Goal: Task Accomplishment & Management: Complete application form

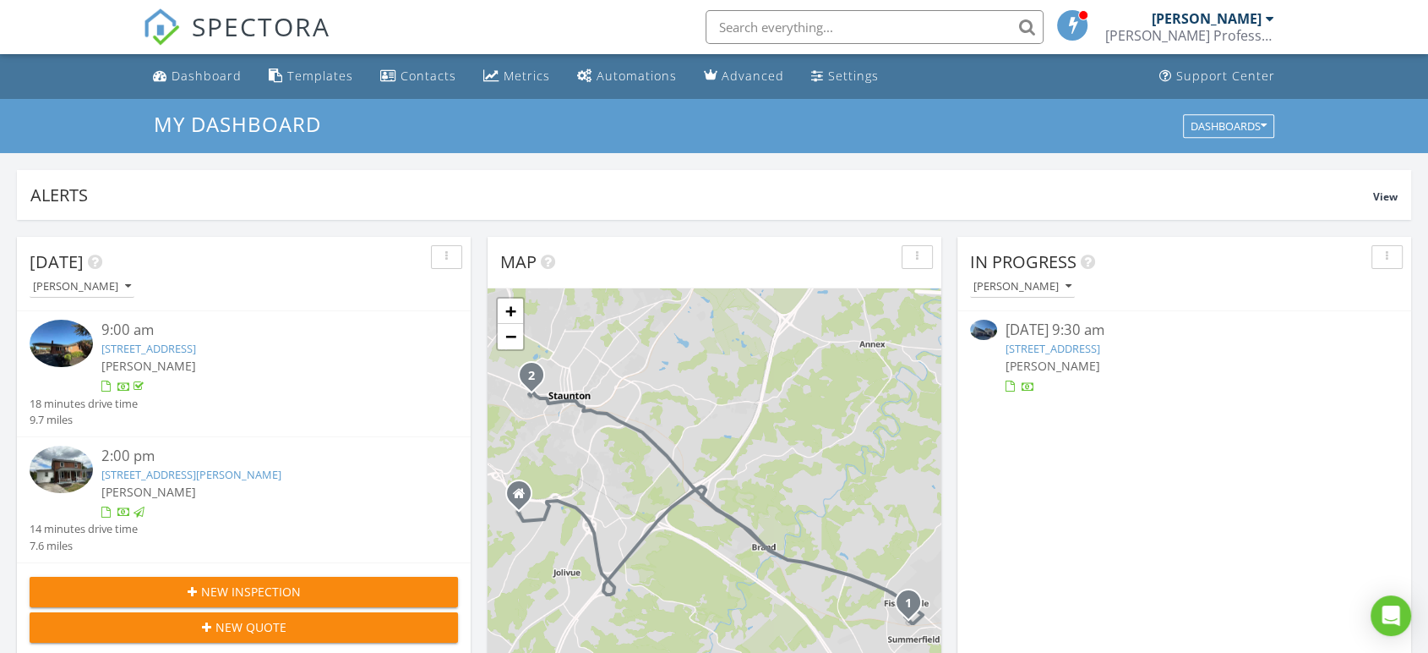
scroll to position [1568, 1458]
click at [203, 76] on div "Dashboard" at bounding box center [207, 76] width 70 height 16
click at [877, 25] on input "text" at bounding box center [875, 27] width 338 height 34
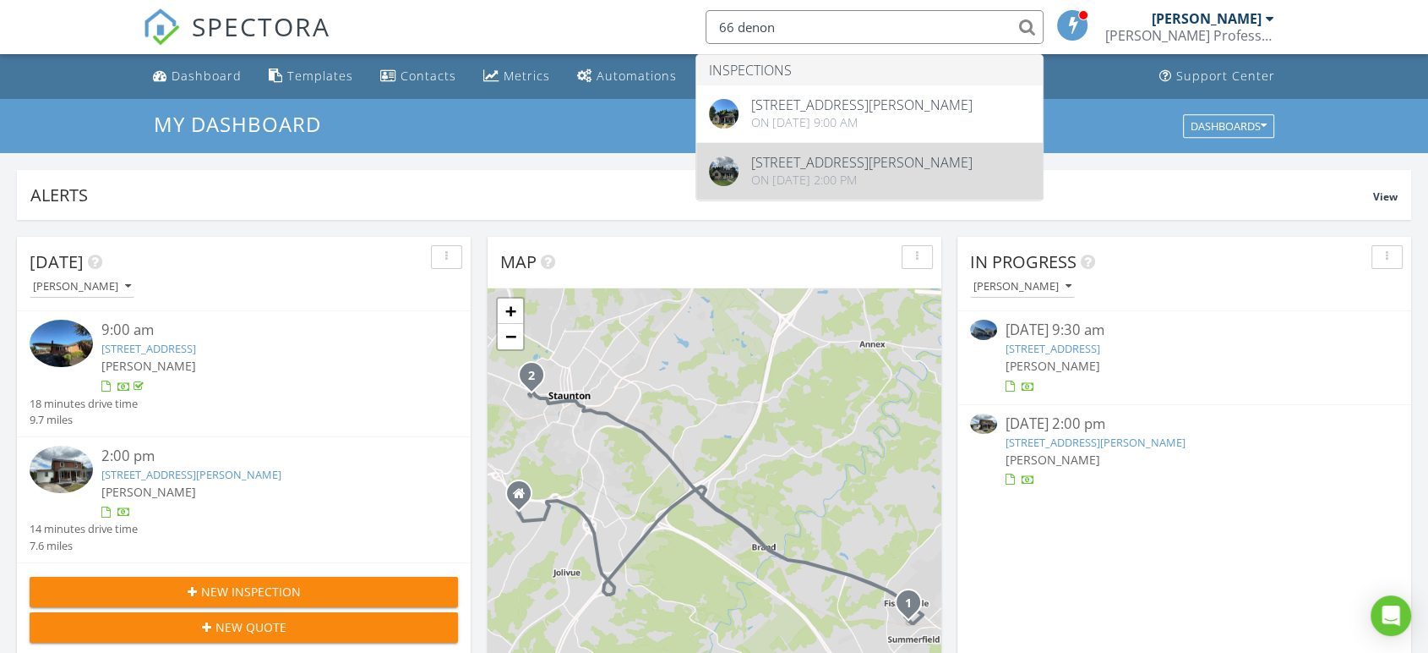
type input "66 denon"
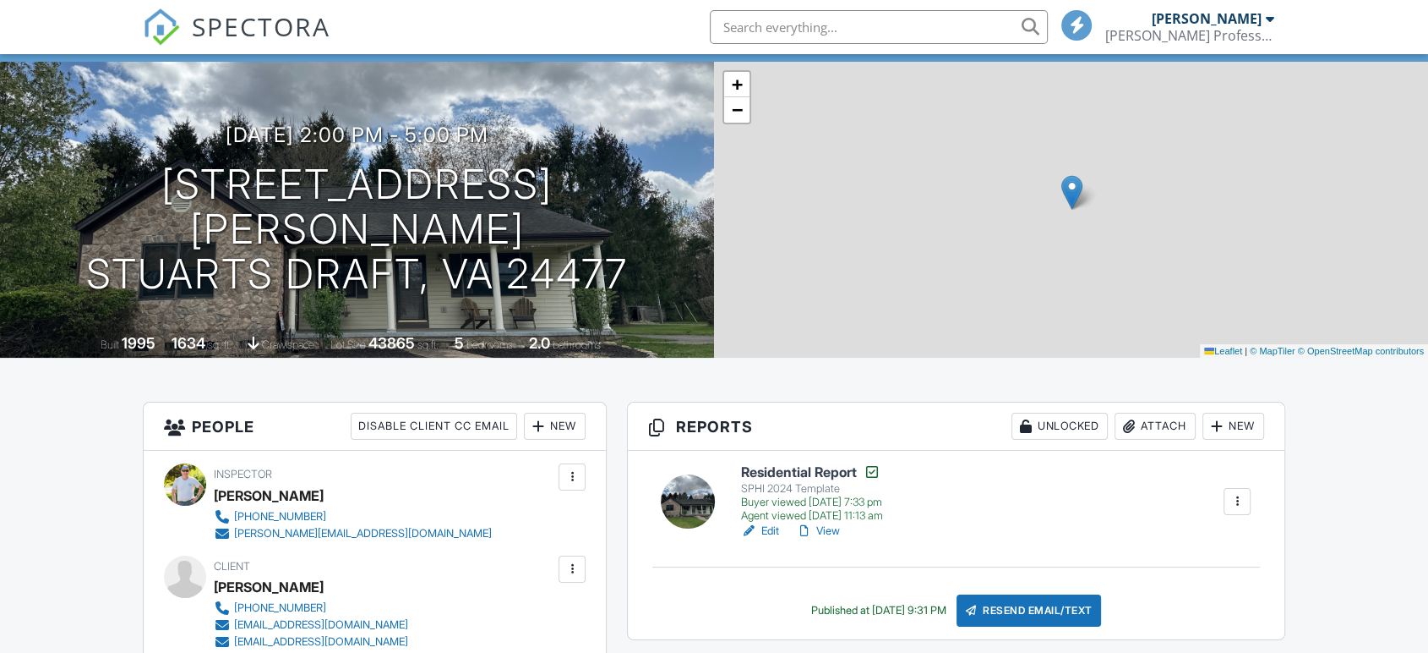
scroll to position [94, 0]
click at [832, 530] on link "View" at bounding box center [818, 530] width 44 height 17
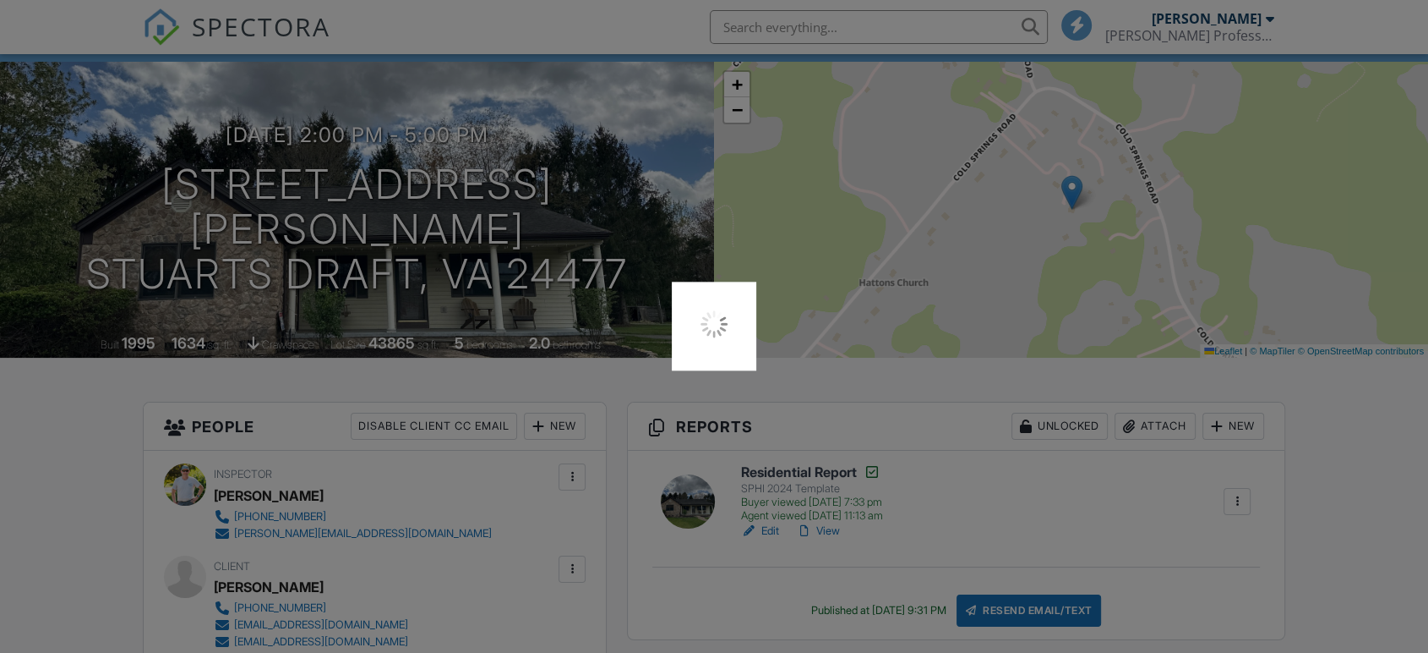
scroll to position [0, 0]
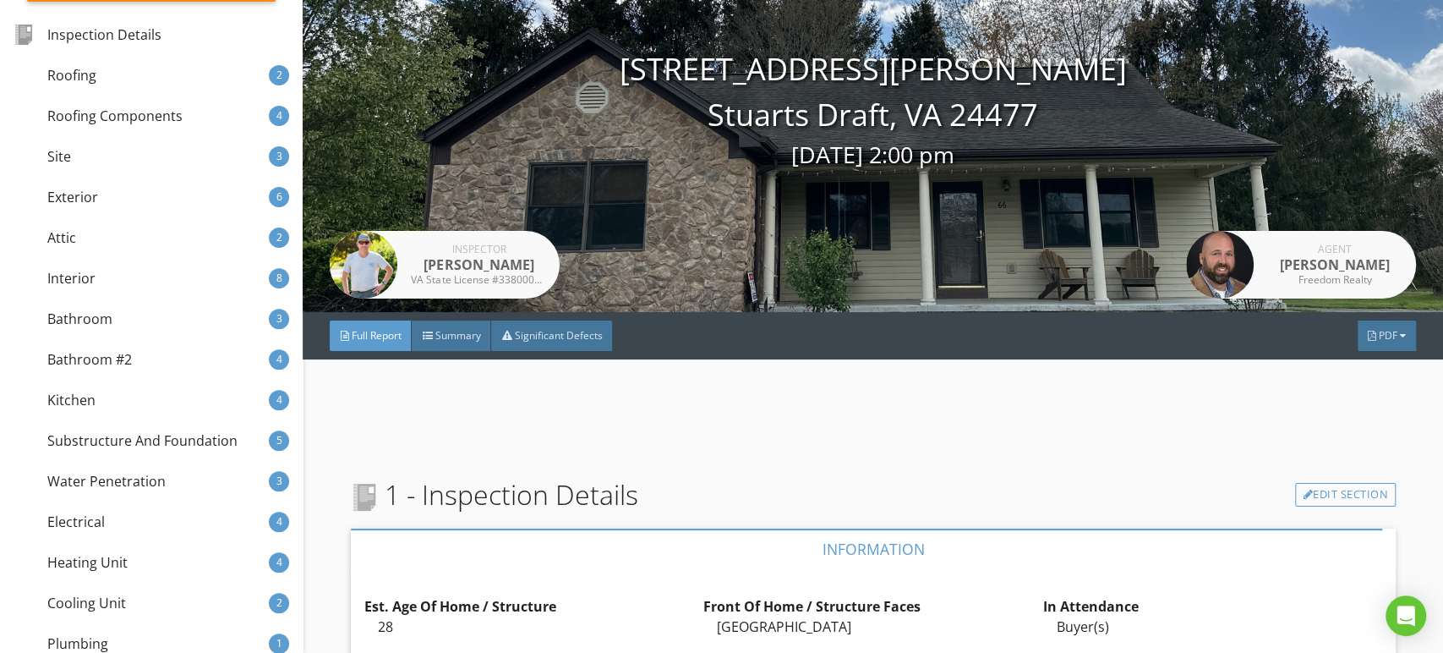
scroll to position [320, 0]
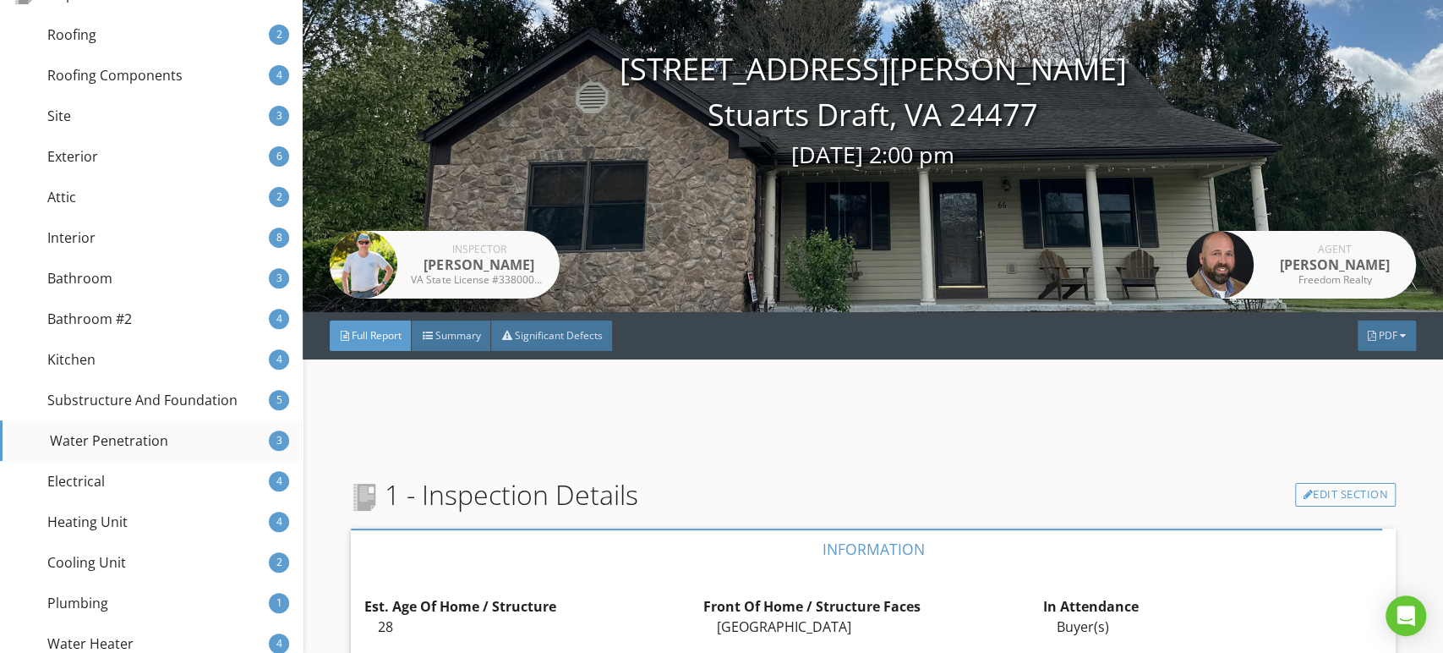
click at [115, 436] on div "Water Penetration" at bounding box center [92, 440] width 152 height 20
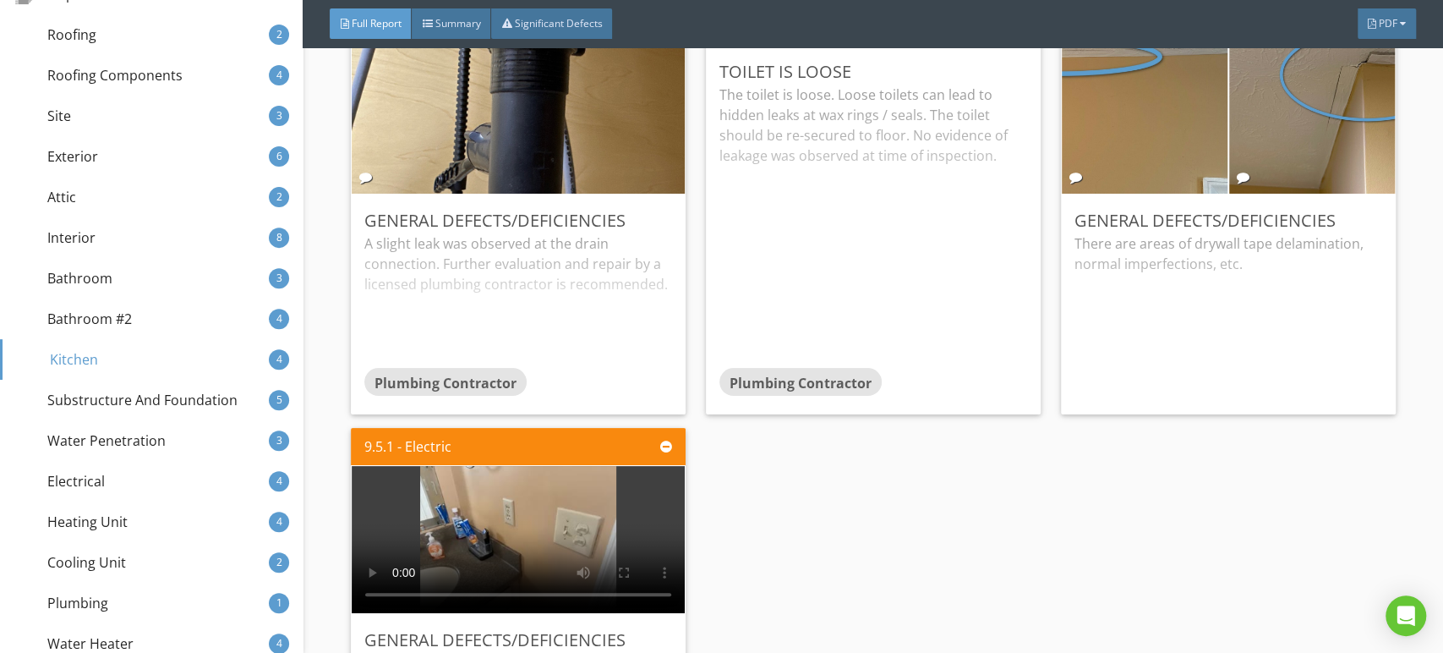
scroll to position [12377, 0]
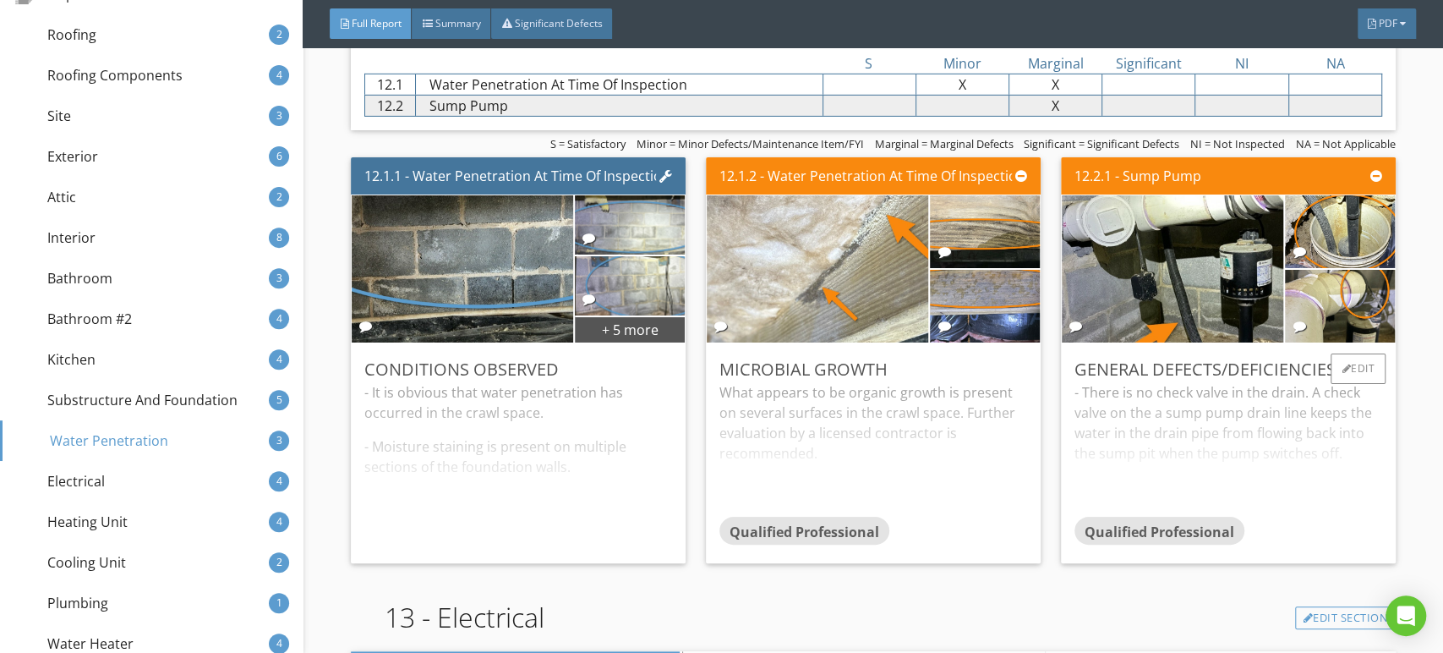
click at [1176, 453] on div "- There is no check valve in the drain. A check valve on the a sump pump drain …" at bounding box center [1228, 449] width 308 height 134
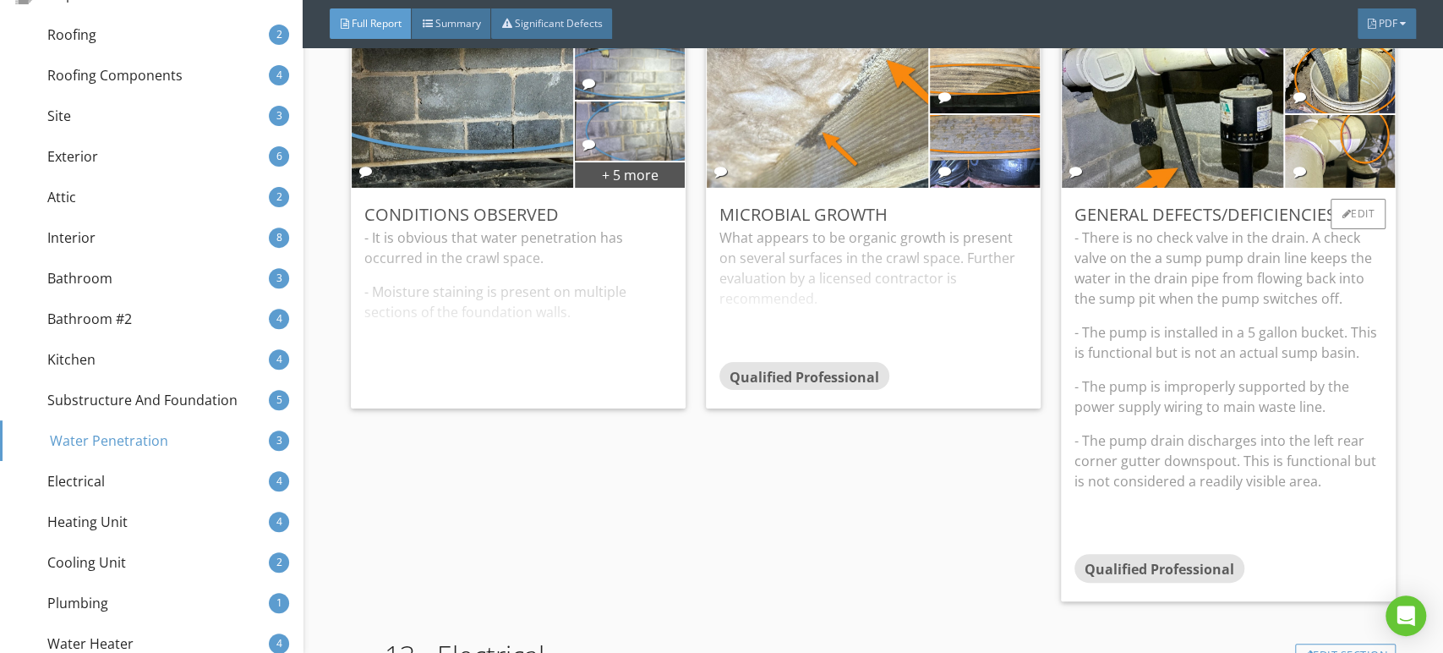
scroll to position [12565, 0]
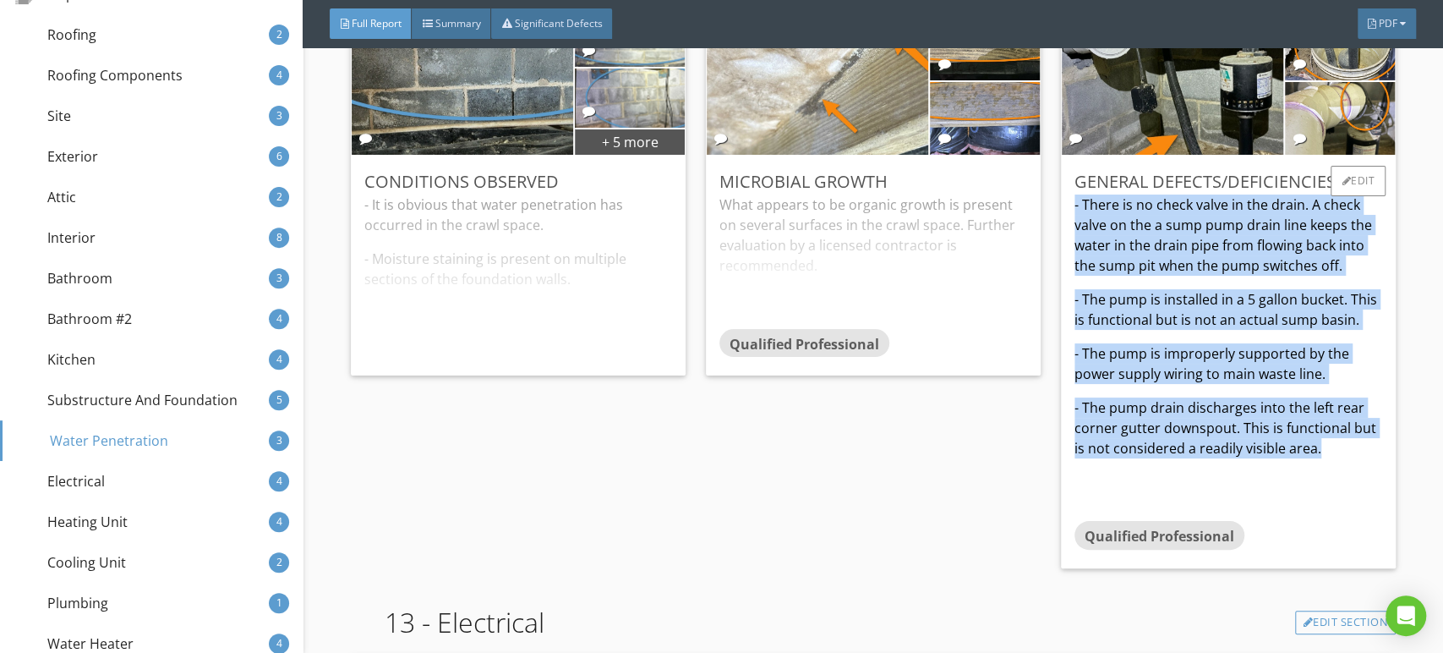
drag, startPoint x: 1326, startPoint y: 467, endPoint x: 1056, endPoint y: 210, distance: 373.1
click at [1061, 210] on div "General Defects/Deficiencies - There is no check valve in the drain. A check va…" at bounding box center [1228, 362] width 335 height 412
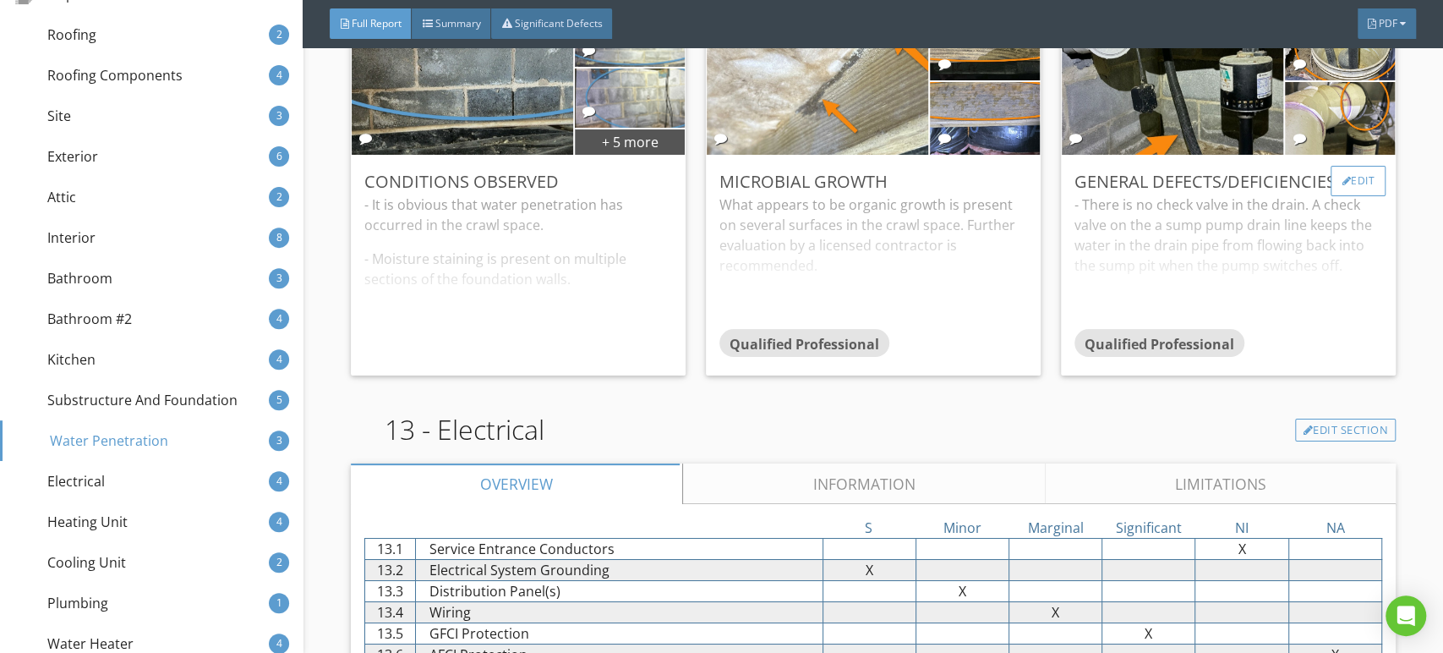
click at [1341, 184] on div "Edit" at bounding box center [1357, 181] width 55 height 30
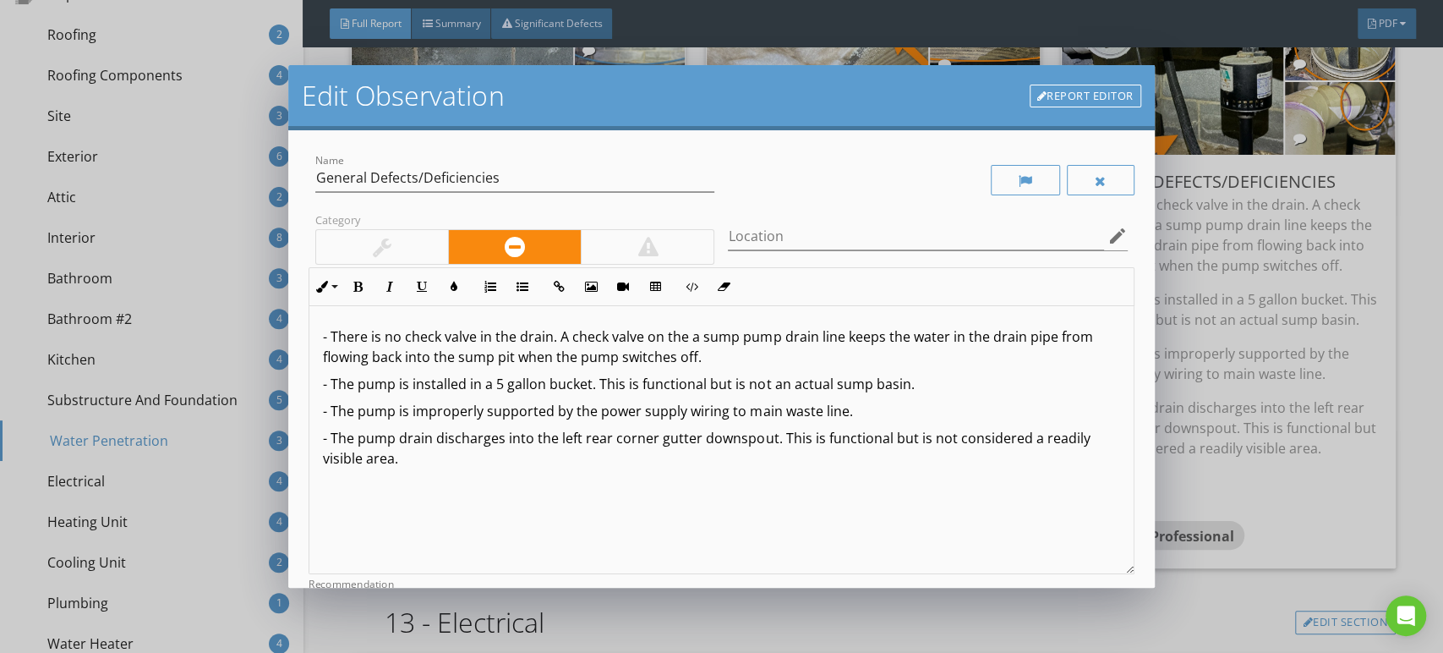
click at [975, 496] on div "- There is no check valve in the drain. A check valve on the a sump pump drain …" at bounding box center [720, 440] width 823 height 268
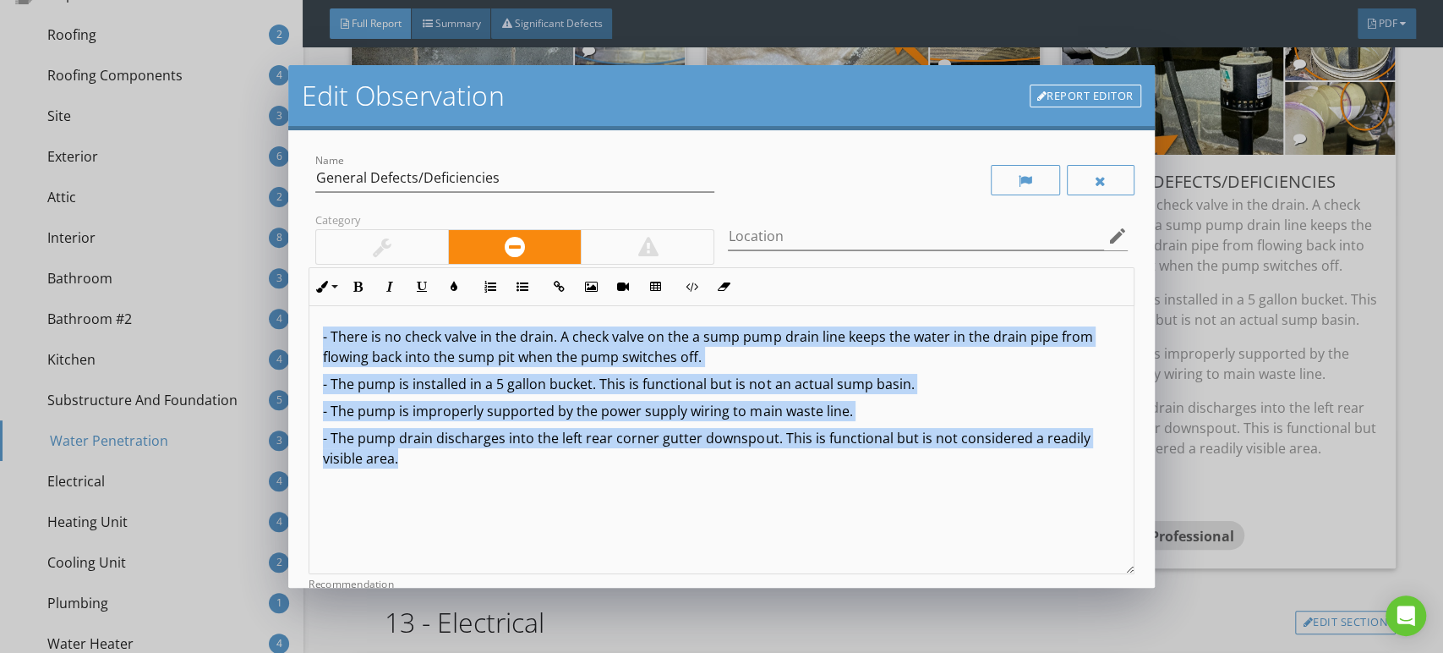
copy div "- There is no check valve in the drain. A check valve on the a sump pump drain …"
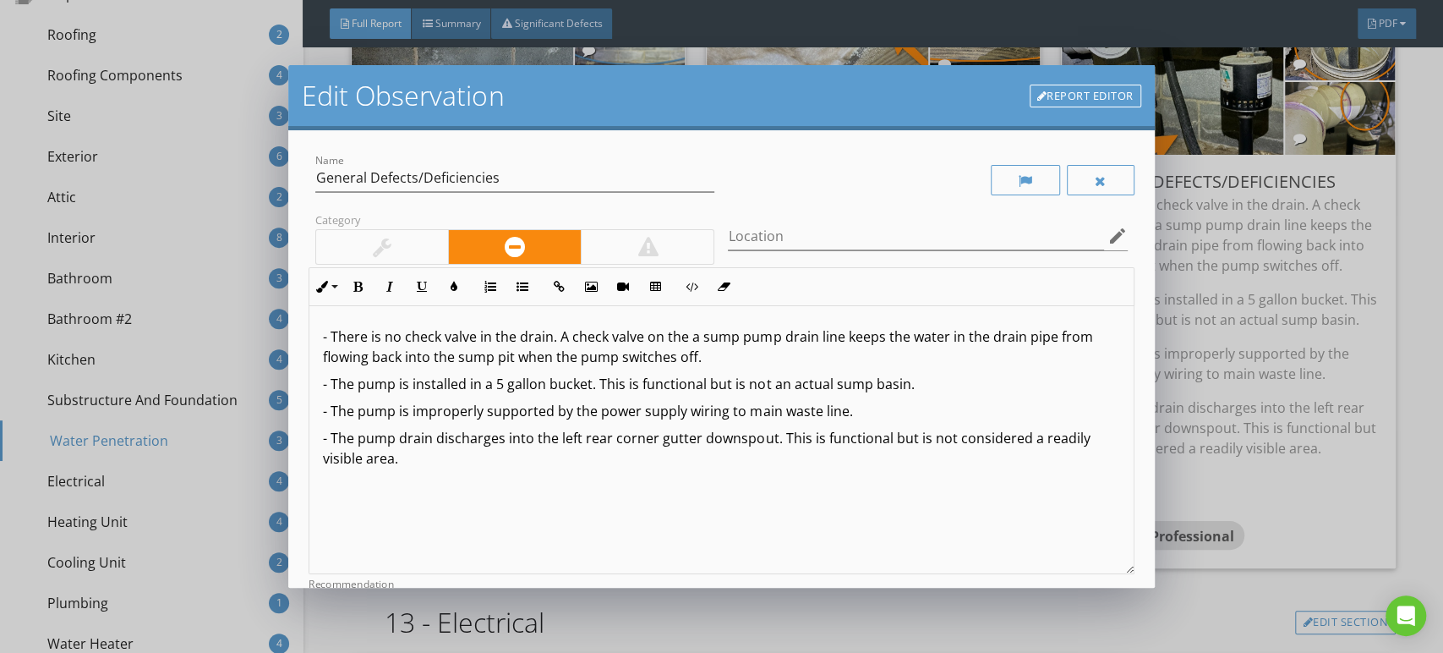
click at [1226, 479] on div "Edit Observation Report Editor Name General Defects/Deficiencies Category Locat…" at bounding box center [721, 326] width 1443 height 653
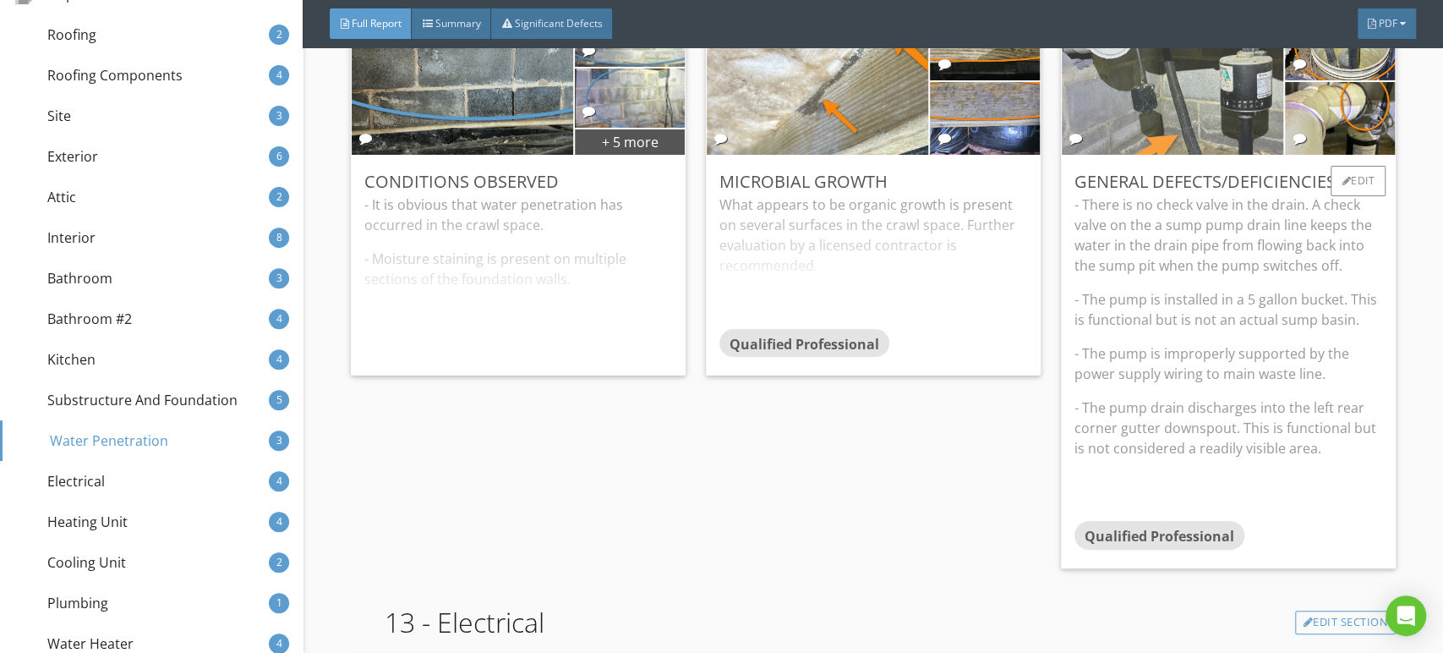
click at [1166, 139] on img at bounding box center [1172, 82] width 490 height 368
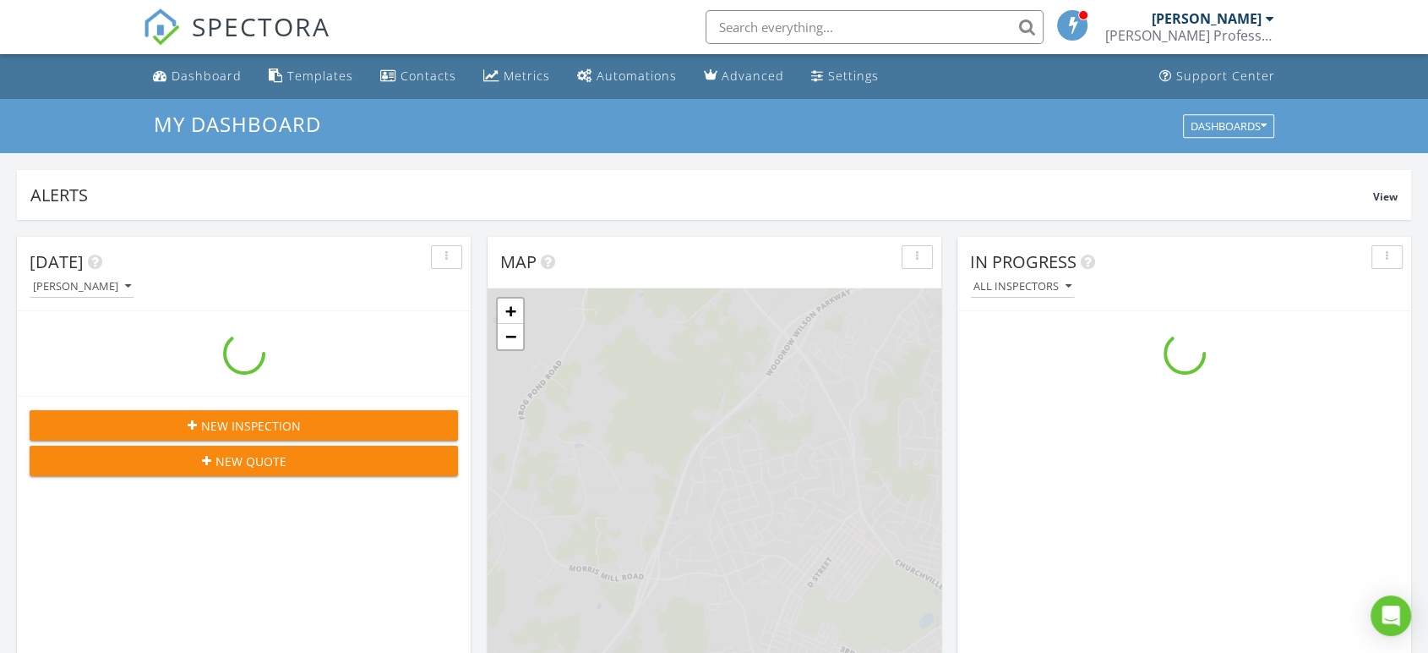
scroll to position [1568, 1458]
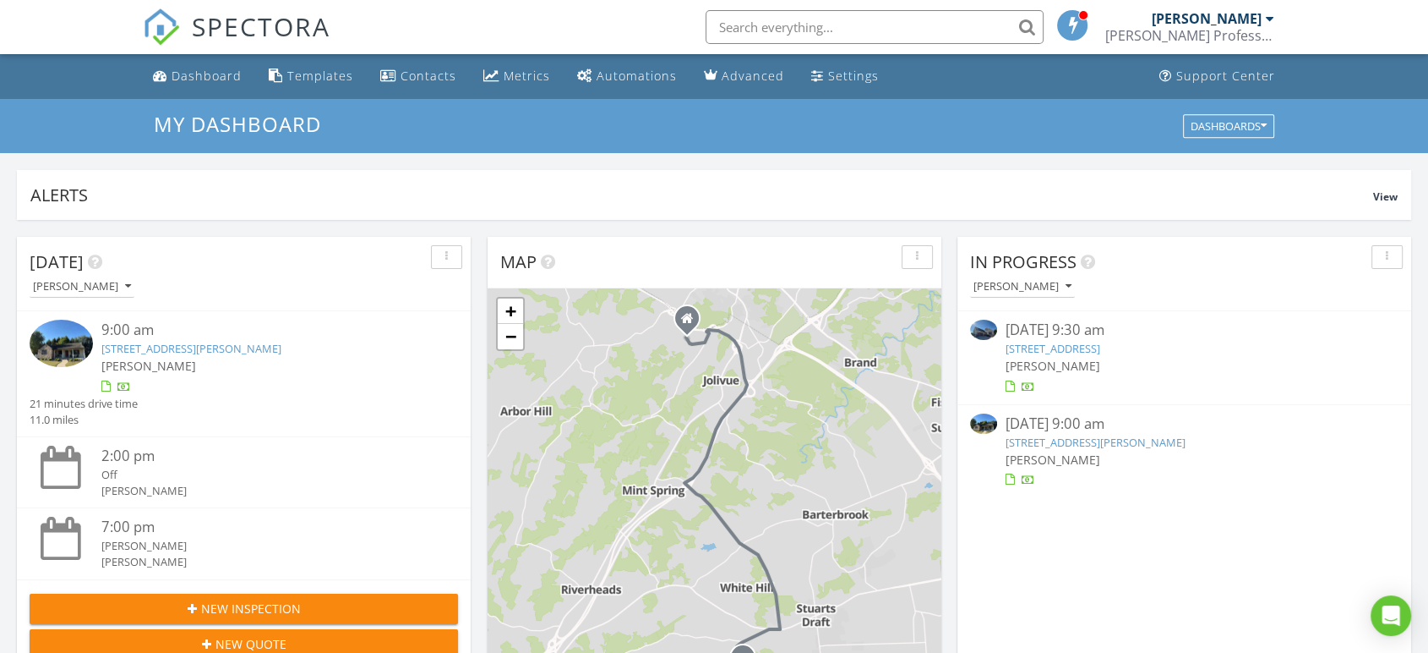
click at [1079, 445] on link "[STREET_ADDRESS][PERSON_NAME]" at bounding box center [1096, 441] width 180 height 15
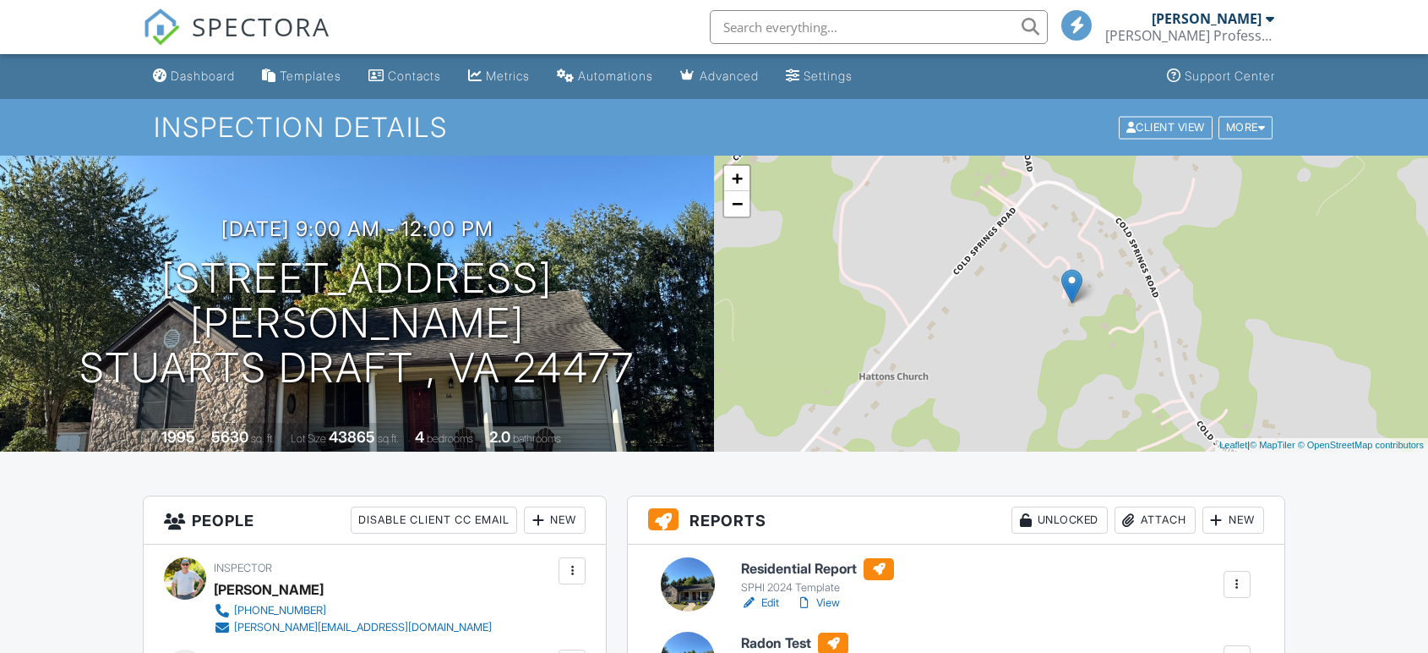
click at [771, 602] on link "Edit" at bounding box center [760, 602] width 38 height 17
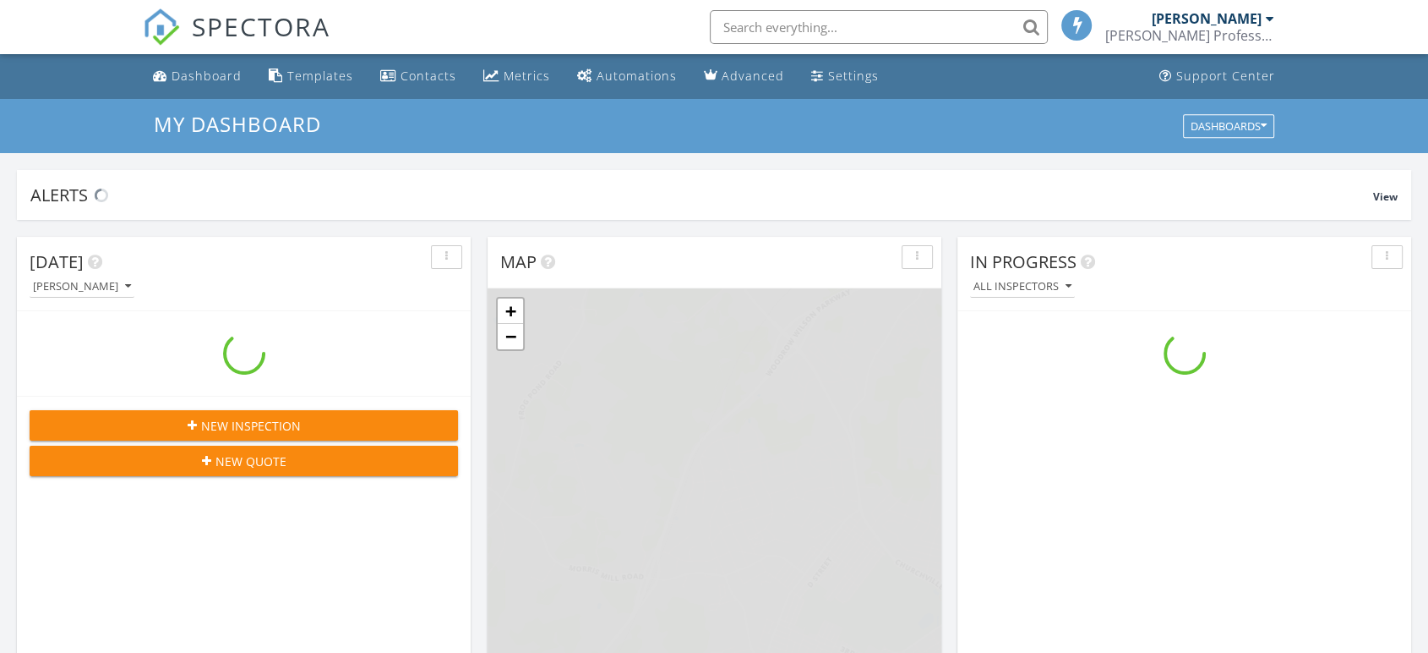
scroll to position [1568, 1458]
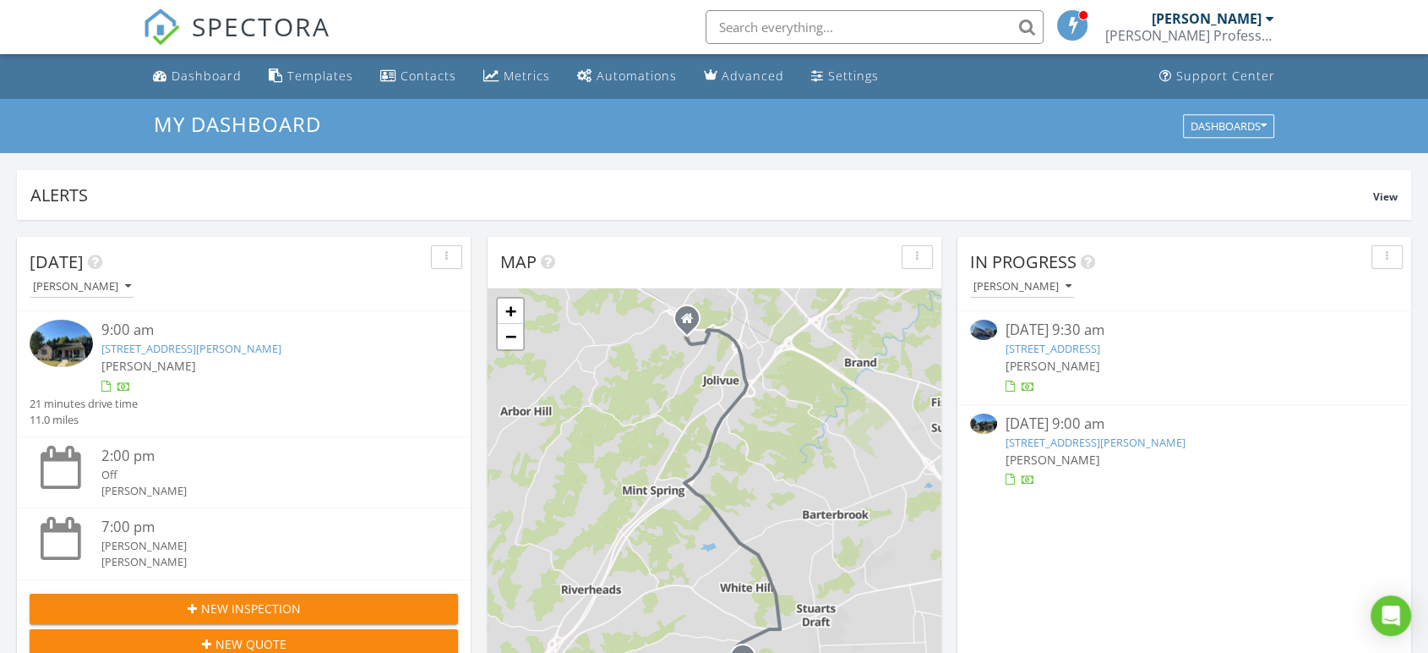
click at [1072, 443] on link "66 Denoncourt Ln , Stuarts Draft , VA 24477" at bounding box center [1096, 441] width 180 height 15
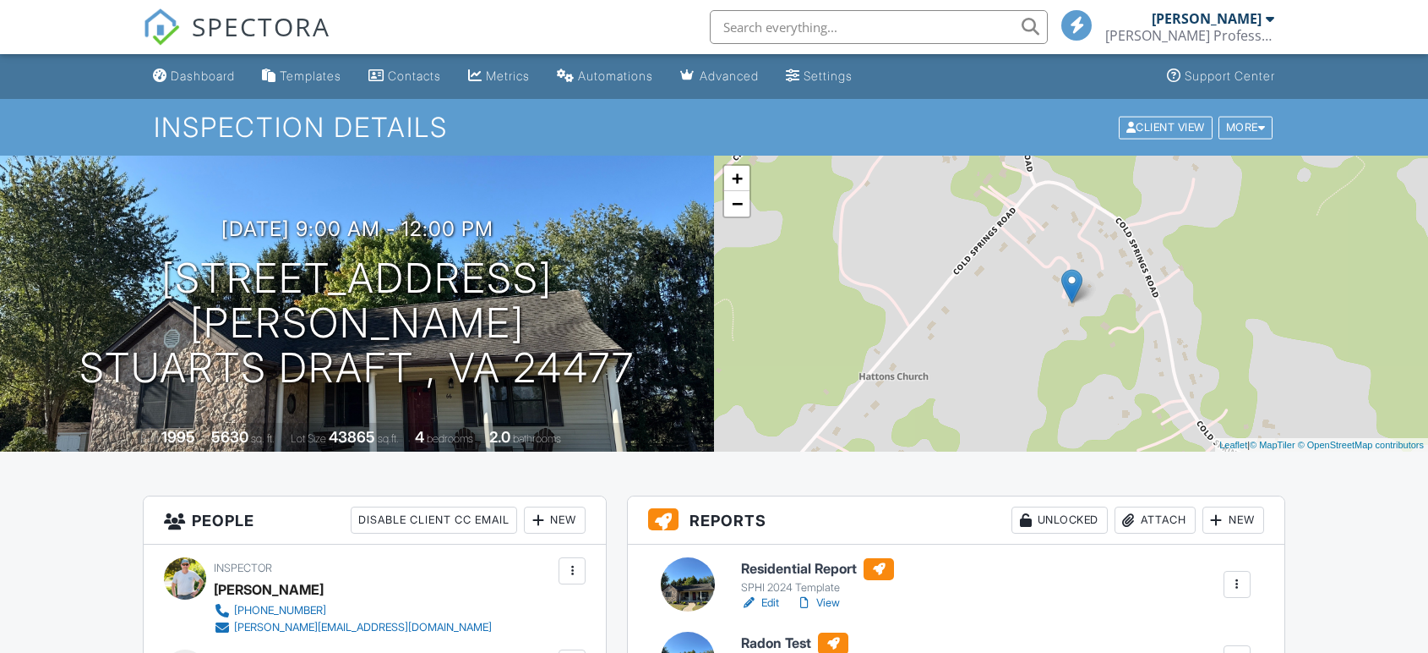
scroll to position [188, 0]
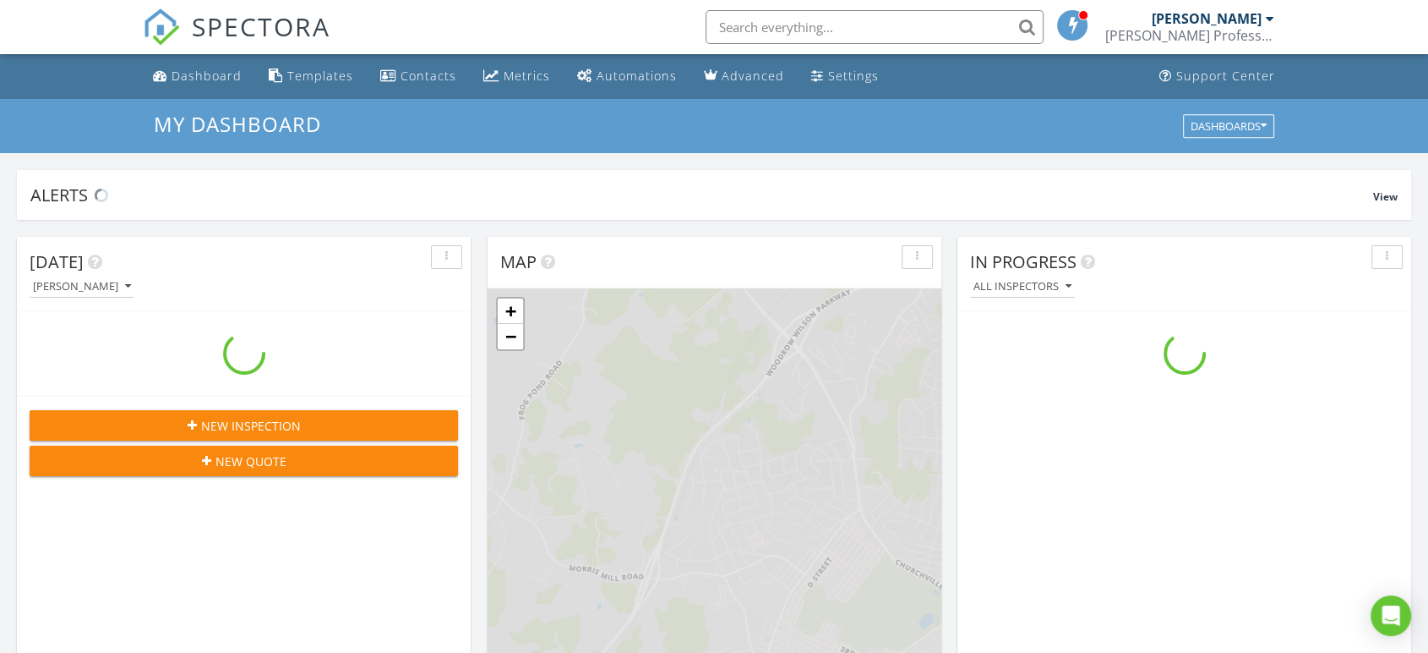
scroll to position [1568, 1458]
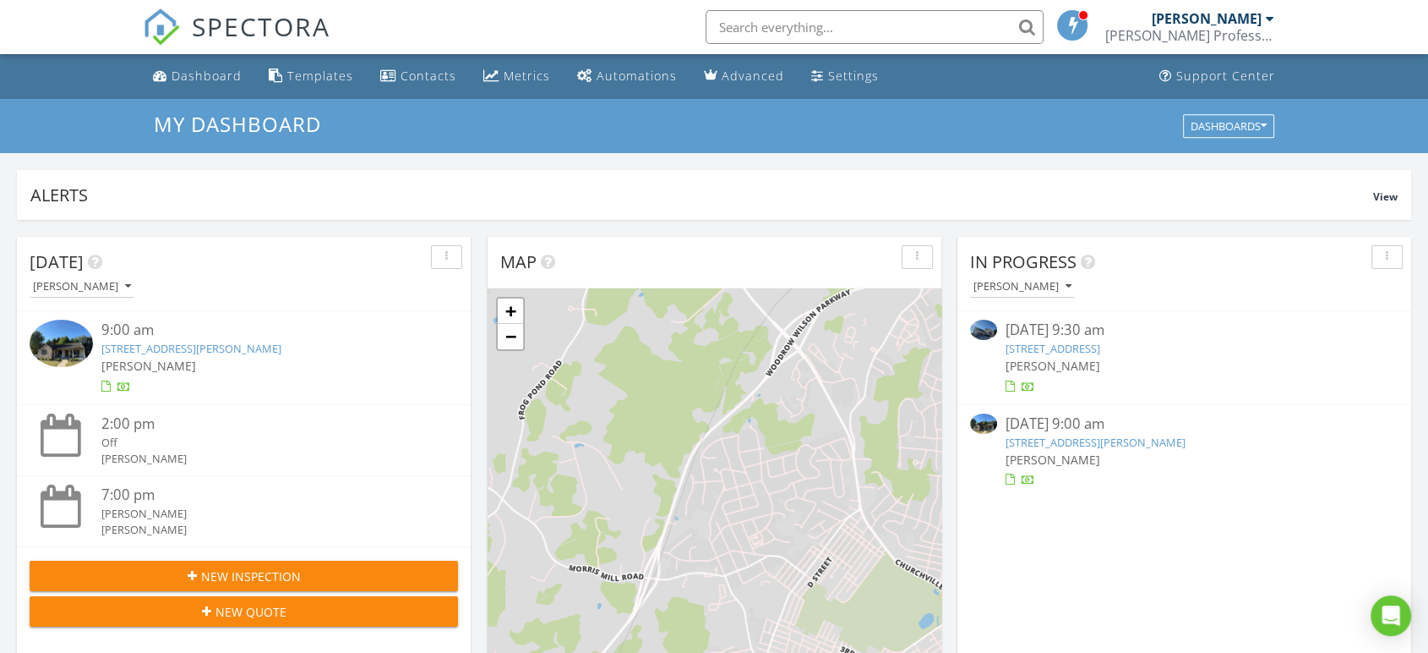
click at [750, 20] on input "text" at bounding box center [875, 27] width 338 height 34
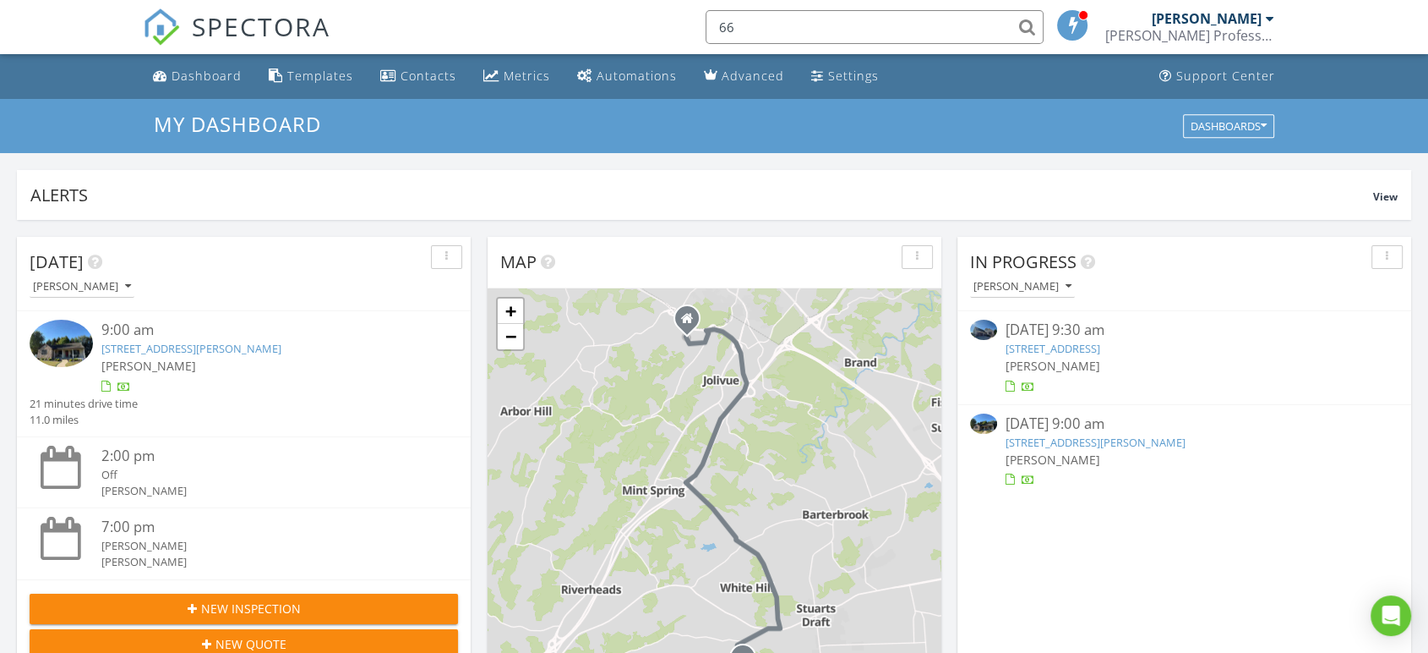
type input "66"
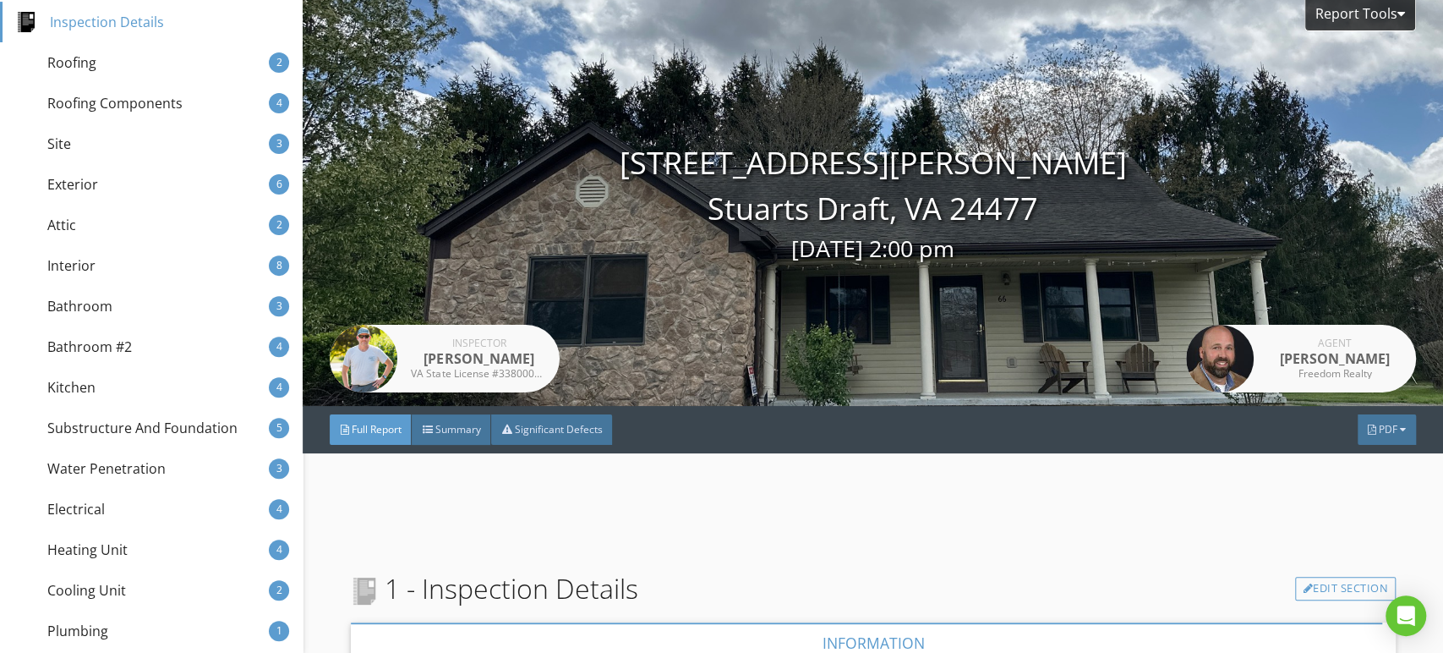
scroll to position [303, 0]
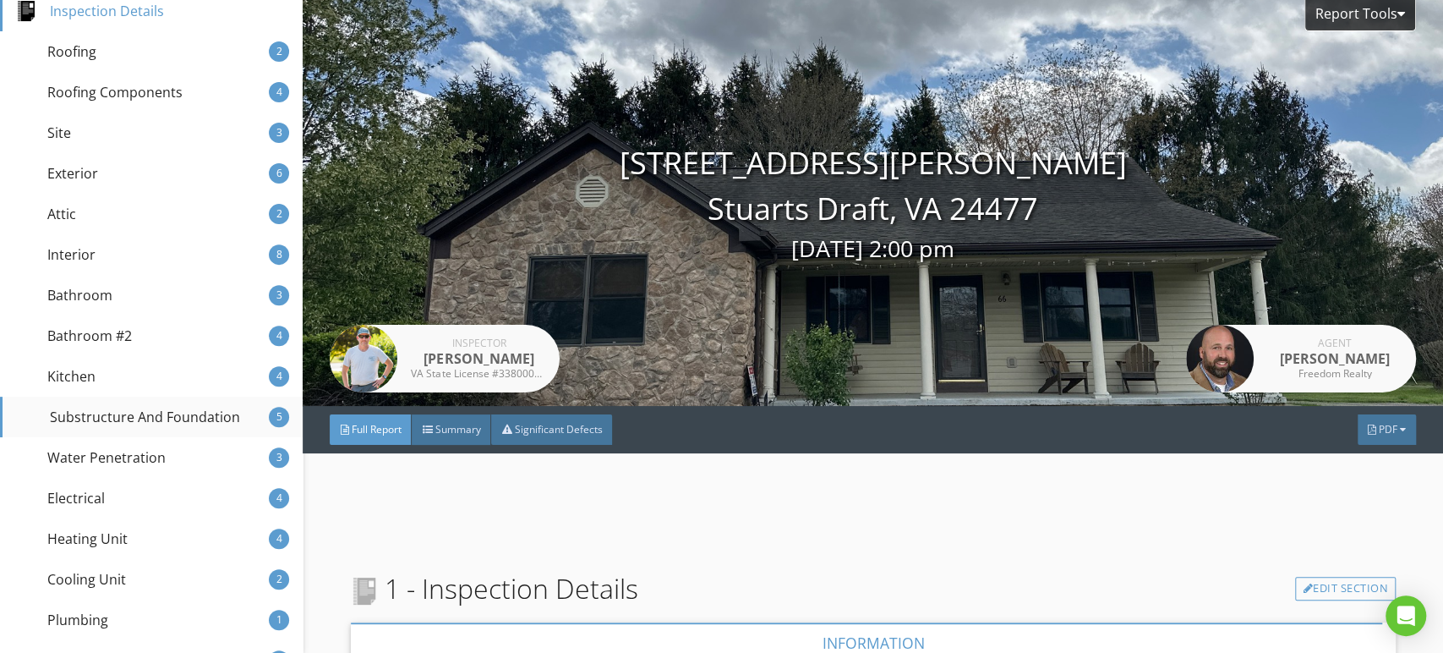
click at [95, 418] on div "Substructure And Foundation" at bounding box center [128, 417] width 224 height 20
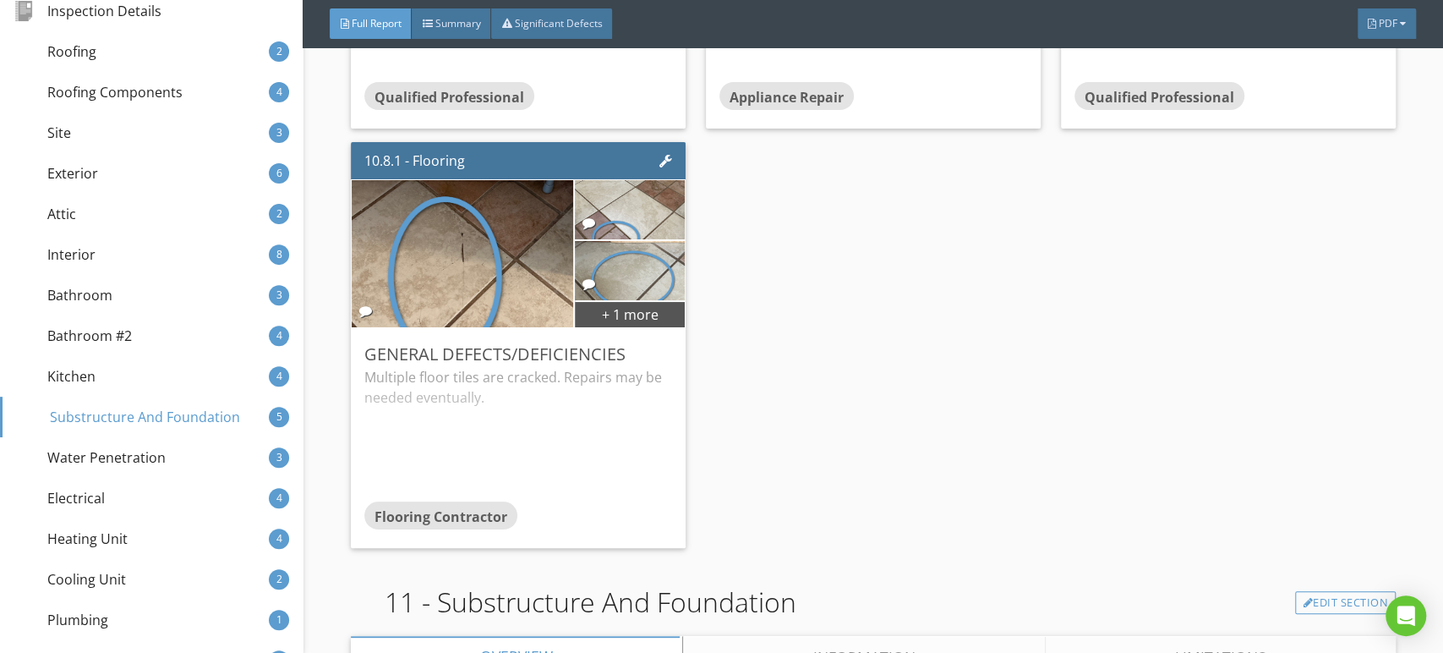
scroll to position [11222, 0]
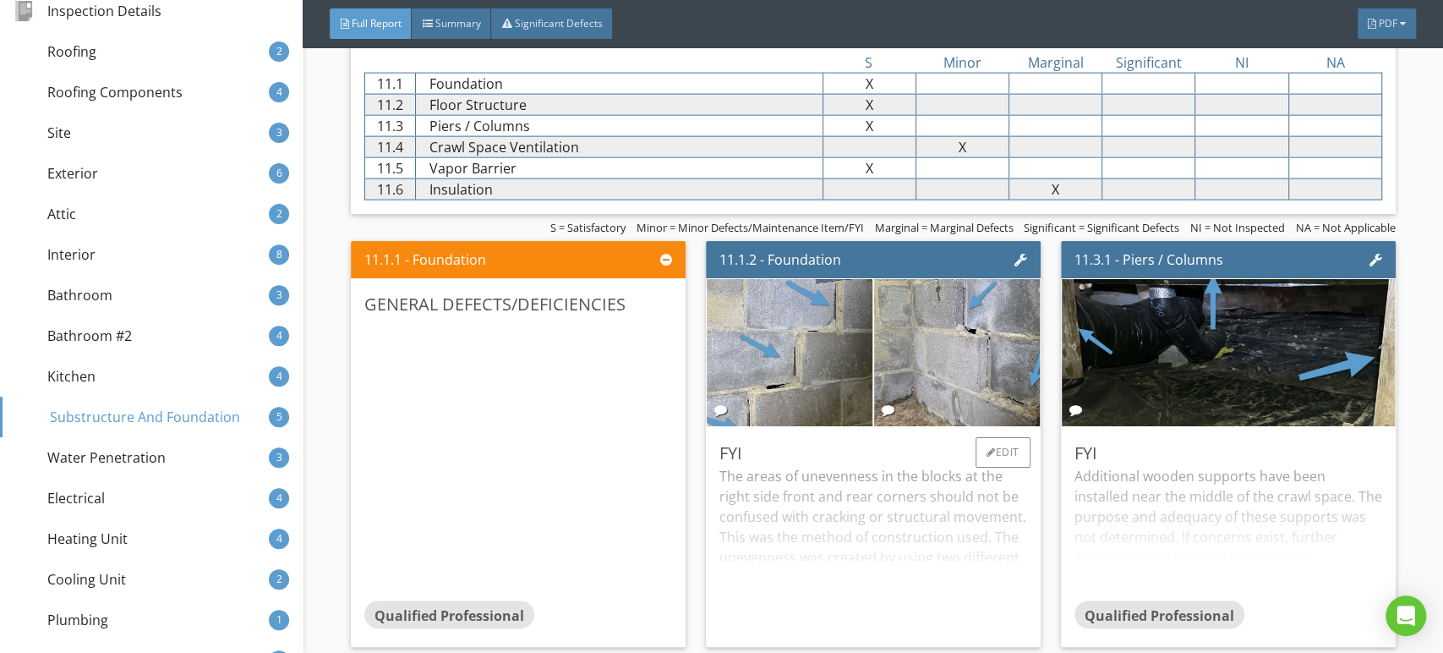
click at [821, 511] on div "The areas of unevenness in the blocks at the right side front and rear corners …" at bounding box center [873, 549] width 308 height 167
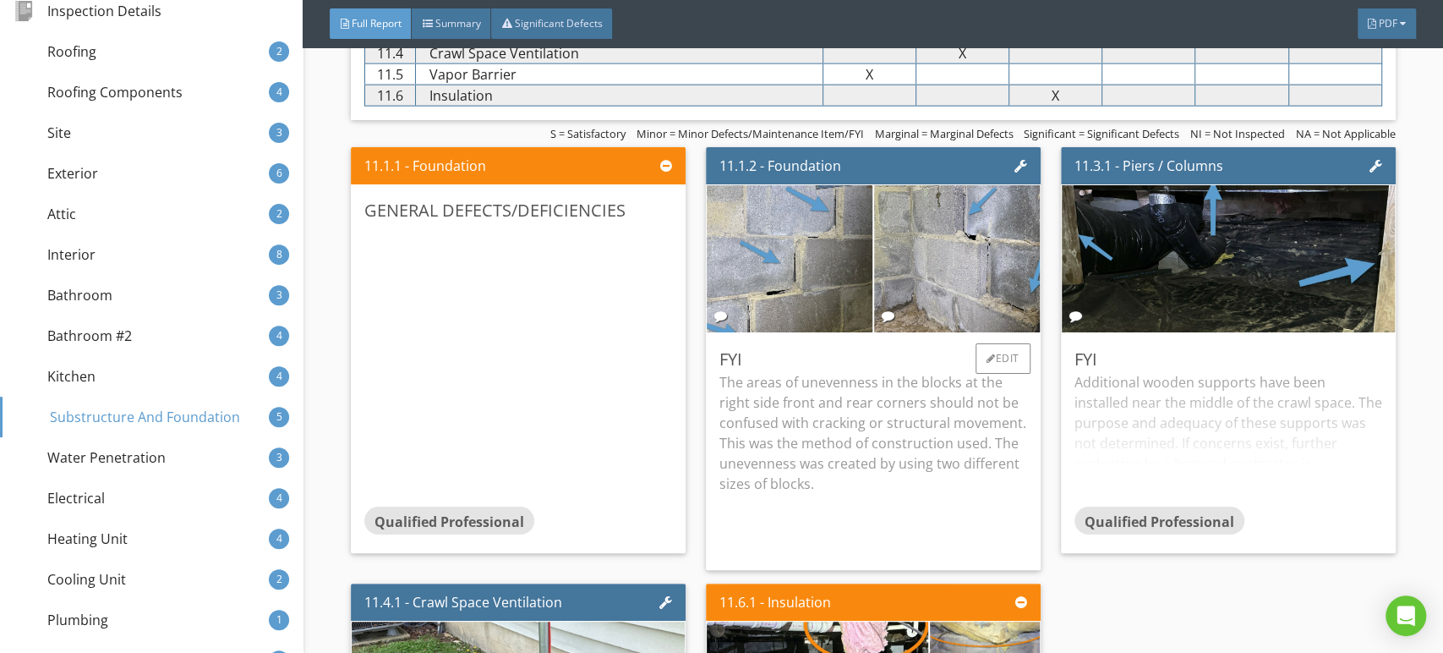
click at [824, 434] on p "The areas of unevenness in the blocks at the right side front and rear corners …" at bounding box center [873, 433] width 308 height 122
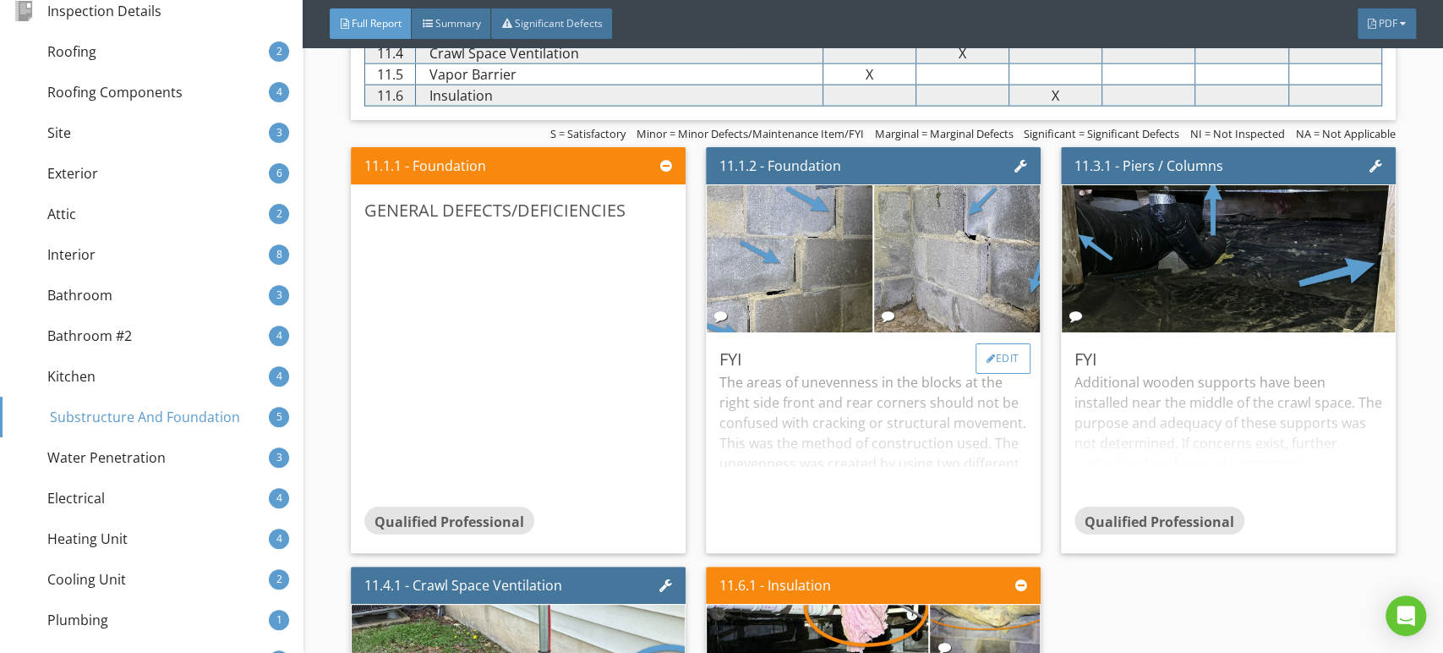
click at [988, 366] on div "Edit" at bounding box center [1002, 358] width 55 height 30
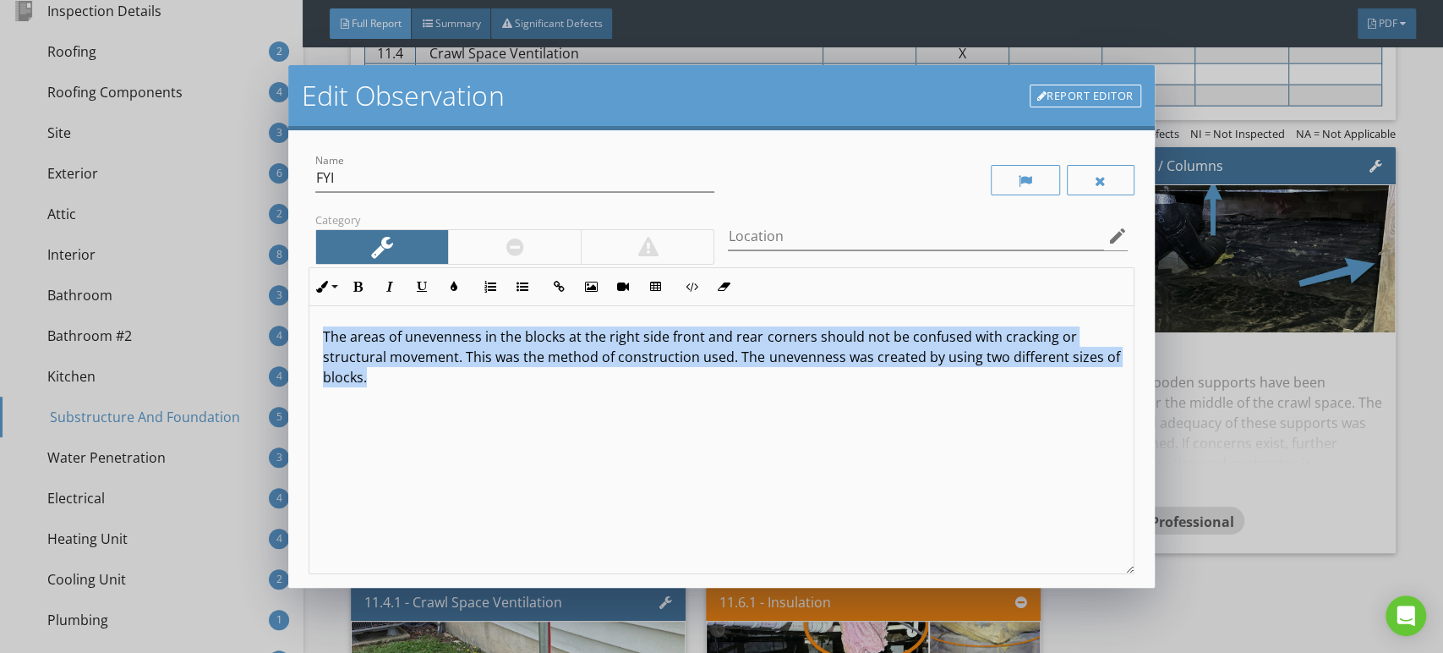
drag, startPoint x: 631, startPoint y: 411, endPoint x: 293, endPoint y: 303, distance: 353.9
click at [293, 303] on div "Name FYI Category Location edit Inline Style XLarge Large Normal Small Light Sm…" at bounding box center [721, 358] width 866 height 456
copy p "The areas of unevenness in the blocks at the right side front and rear corners …"
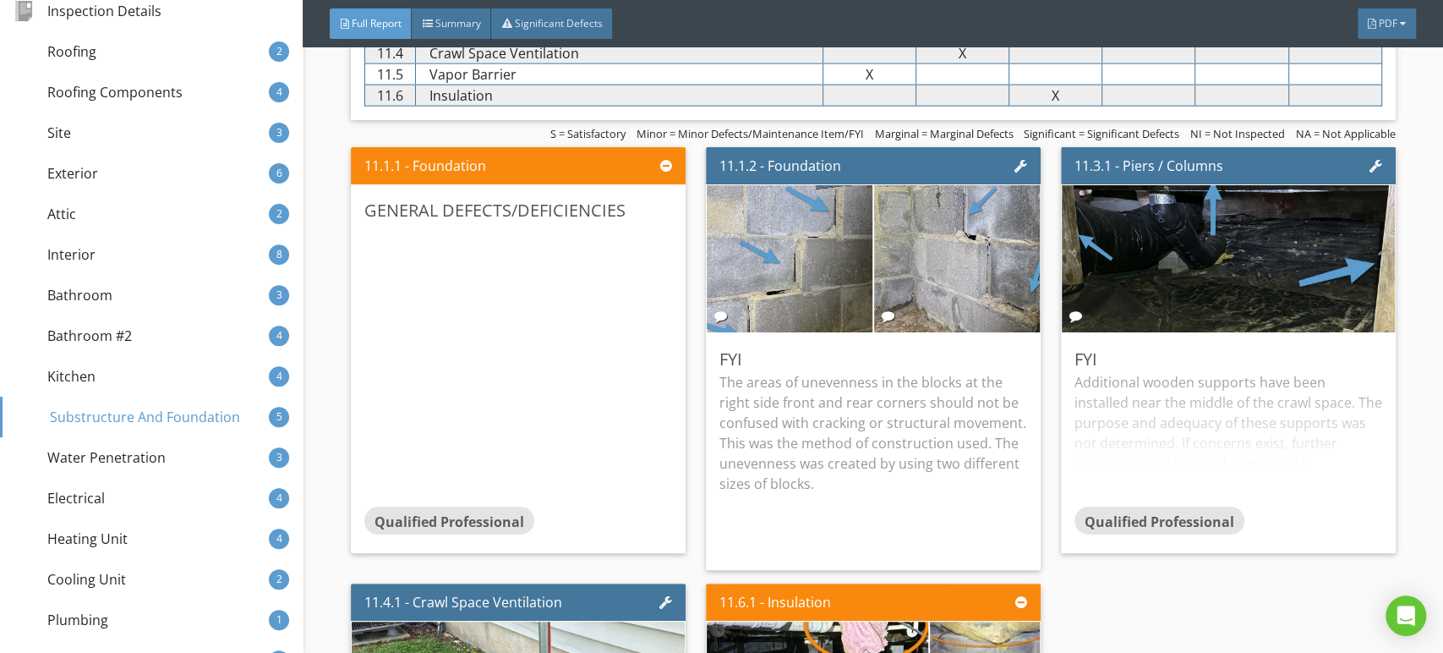
click at [1325, 489] on div at bounding box center [721, 326] width 1443 height 653
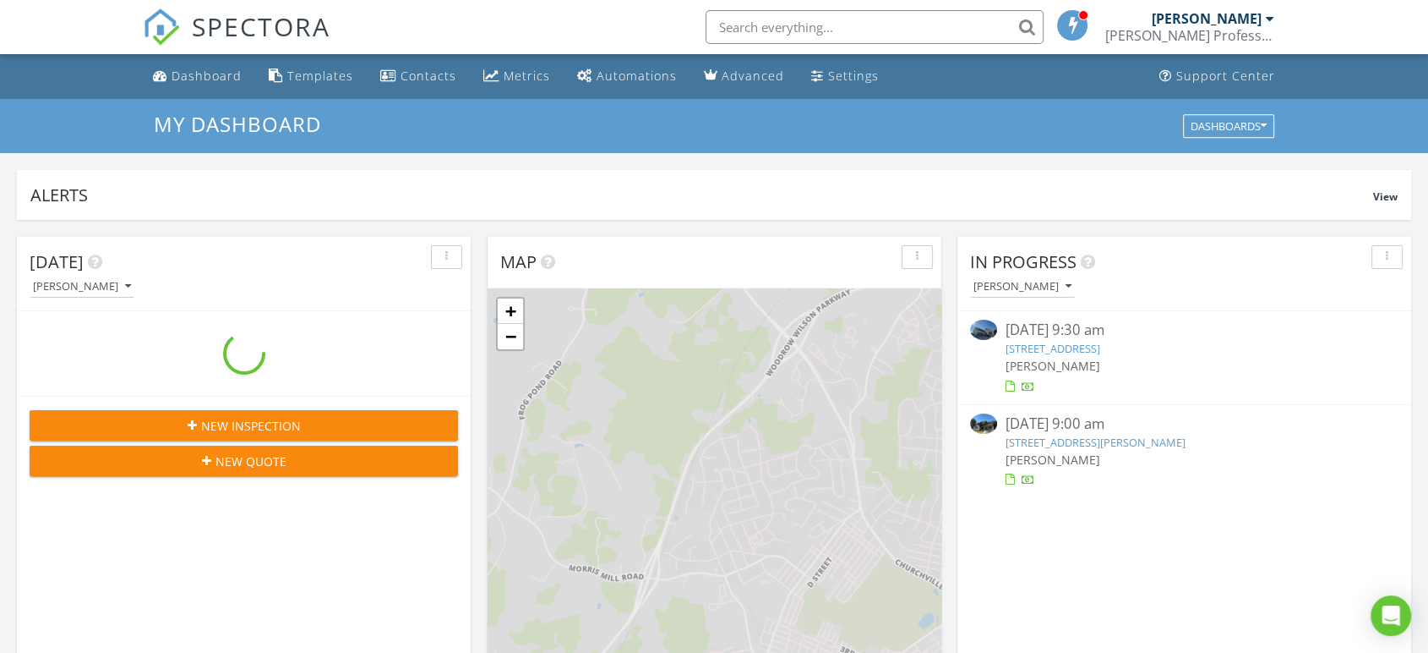
scroll to position [1568, 1458]
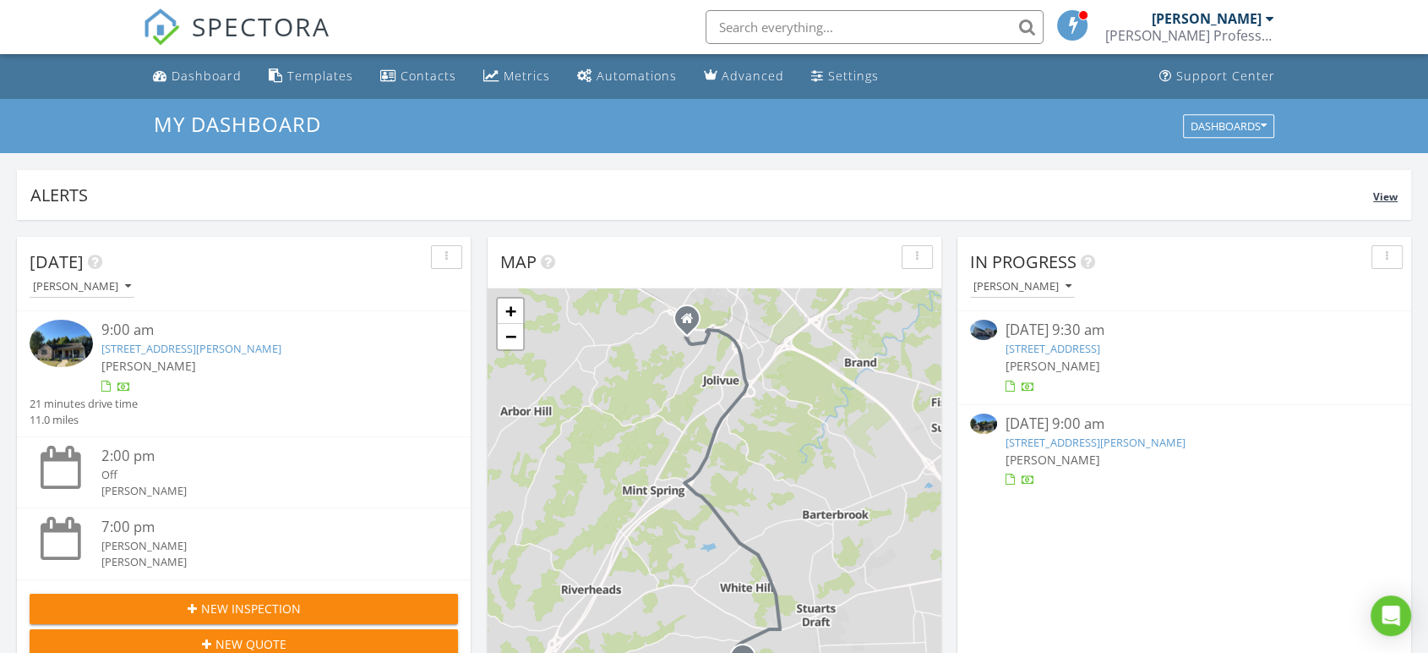
drag, startPoint x: 437, startPoint y: 208, endPoint x: 456, endPoint y: 203, distance: 20.1
click at [437, 208] on div "Alerts View" at bounding box center [714, 195] width 1395 height 50
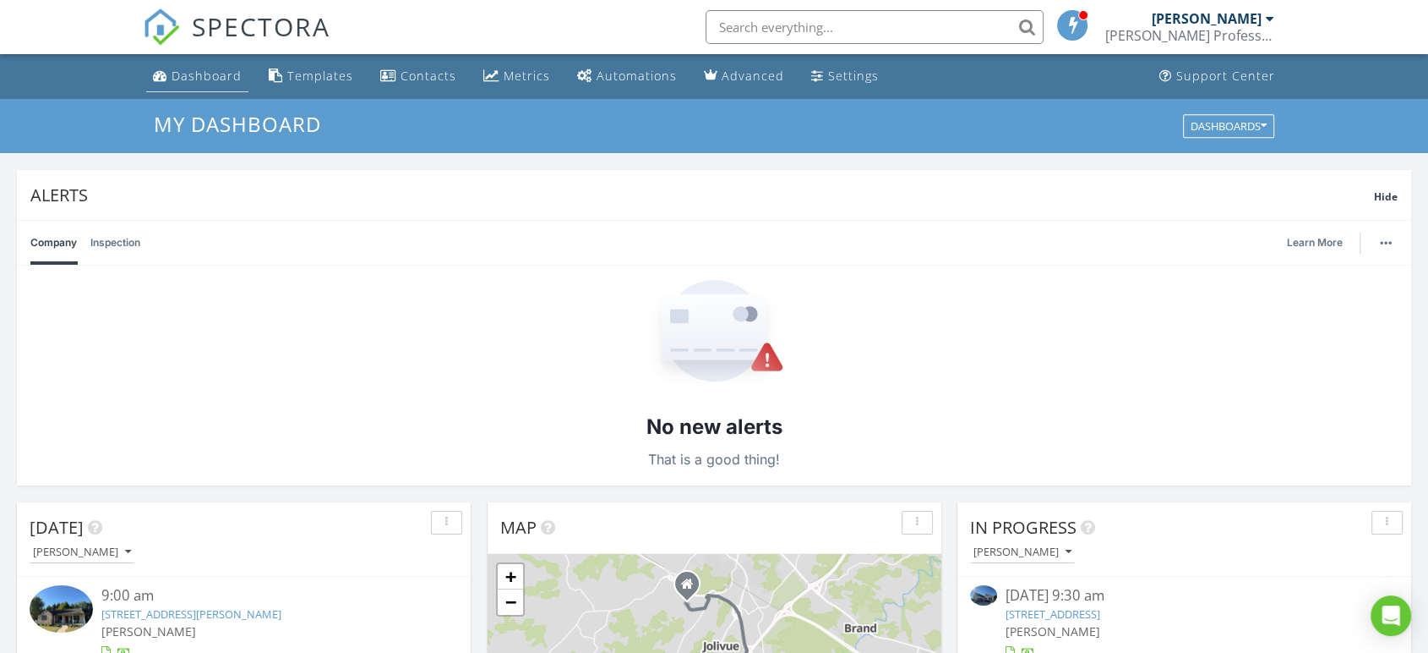
click at [223, 74] on div "Dashboard" at bounding box center [207, 76] width 70 height 16
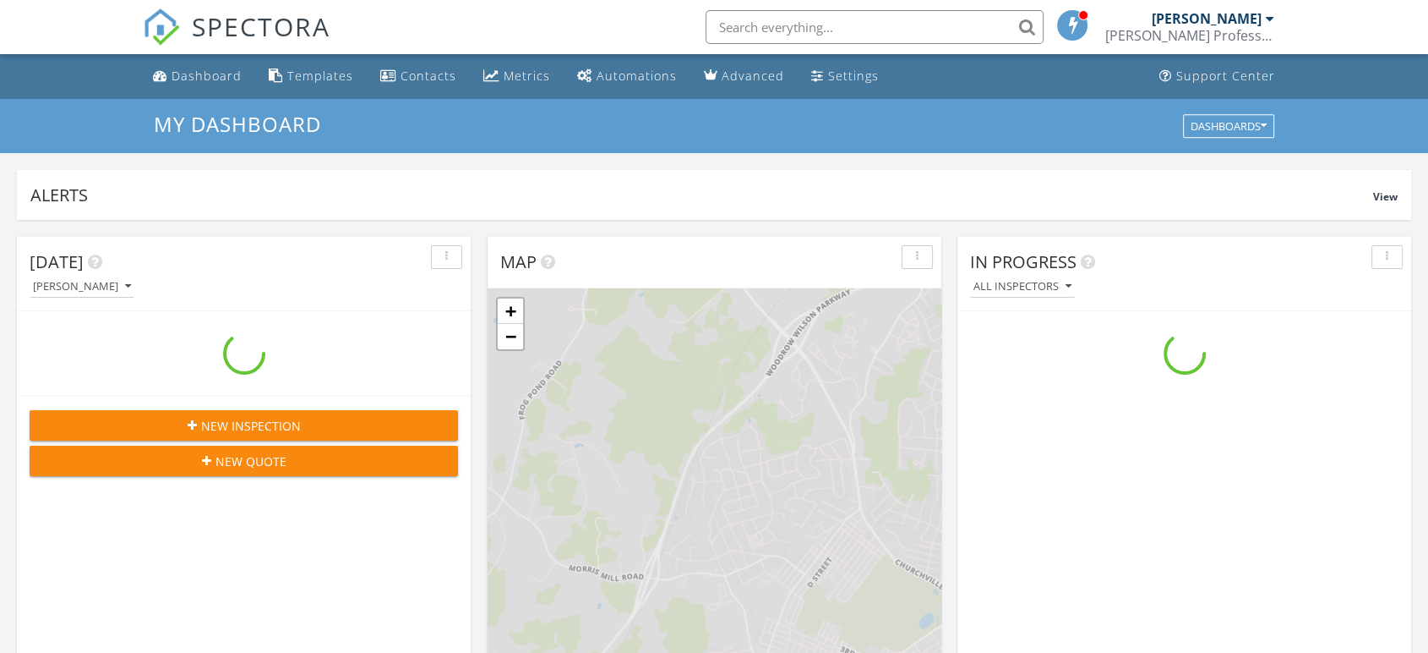
scroll to position [1568, 1458]
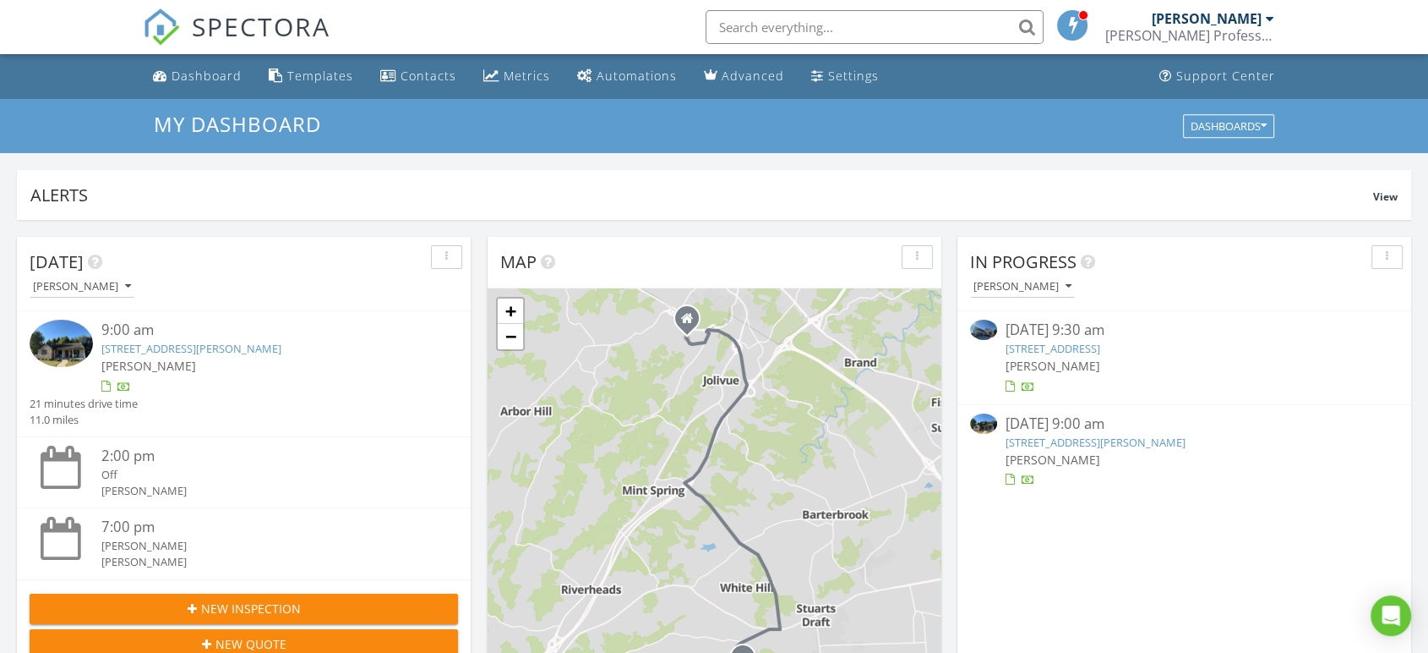
click at [1109, 438] on link "[STREET_ADDRESS][PERSON_NAME]" at bounding box center [1096, 441] width 180 height 15
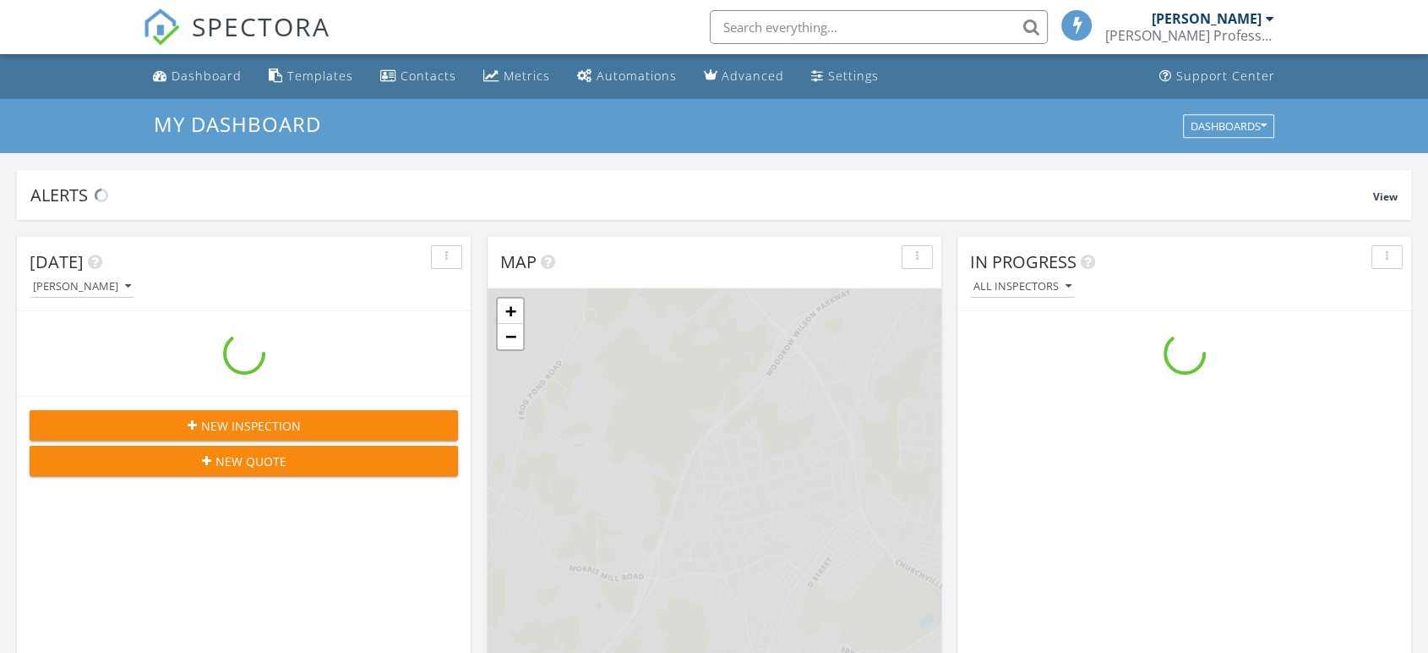
scroll to position [1568, 1458]
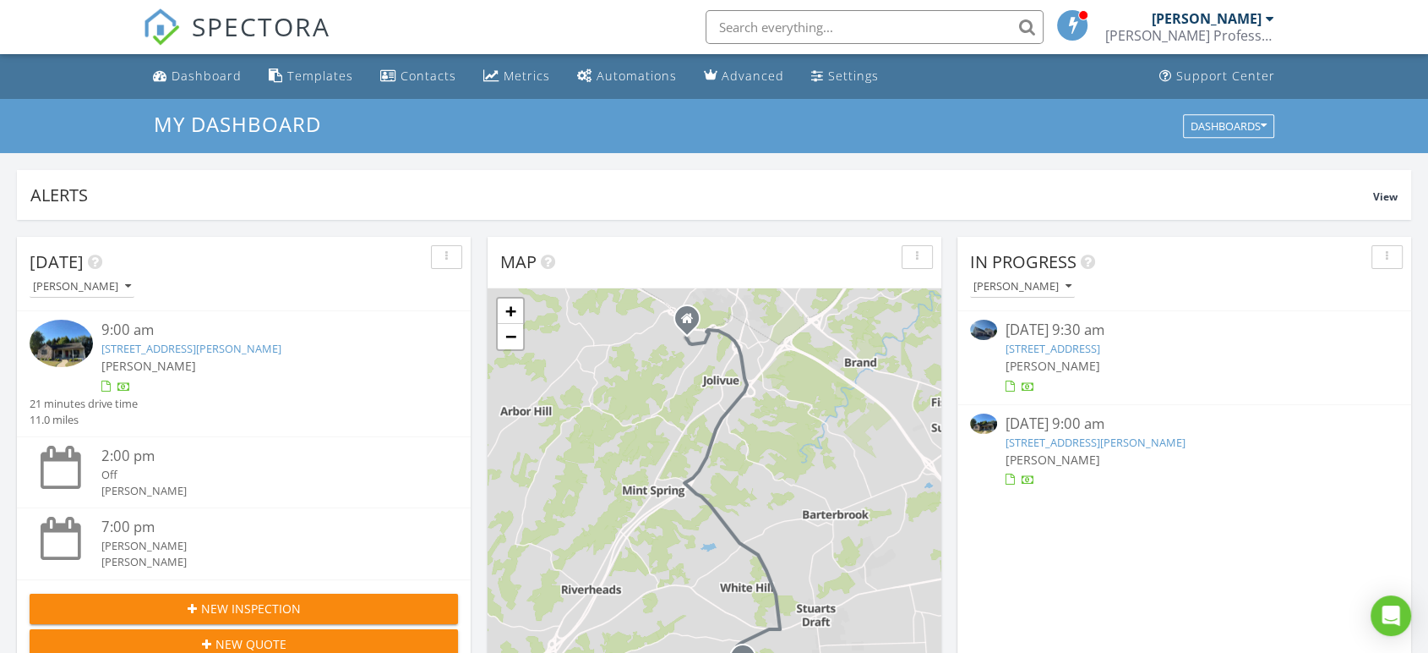
click at [1046, 442] on link "[STREET_ADDRESS][PERSON_NAME]" at bounding box center [1096, 441] width 180 height 15
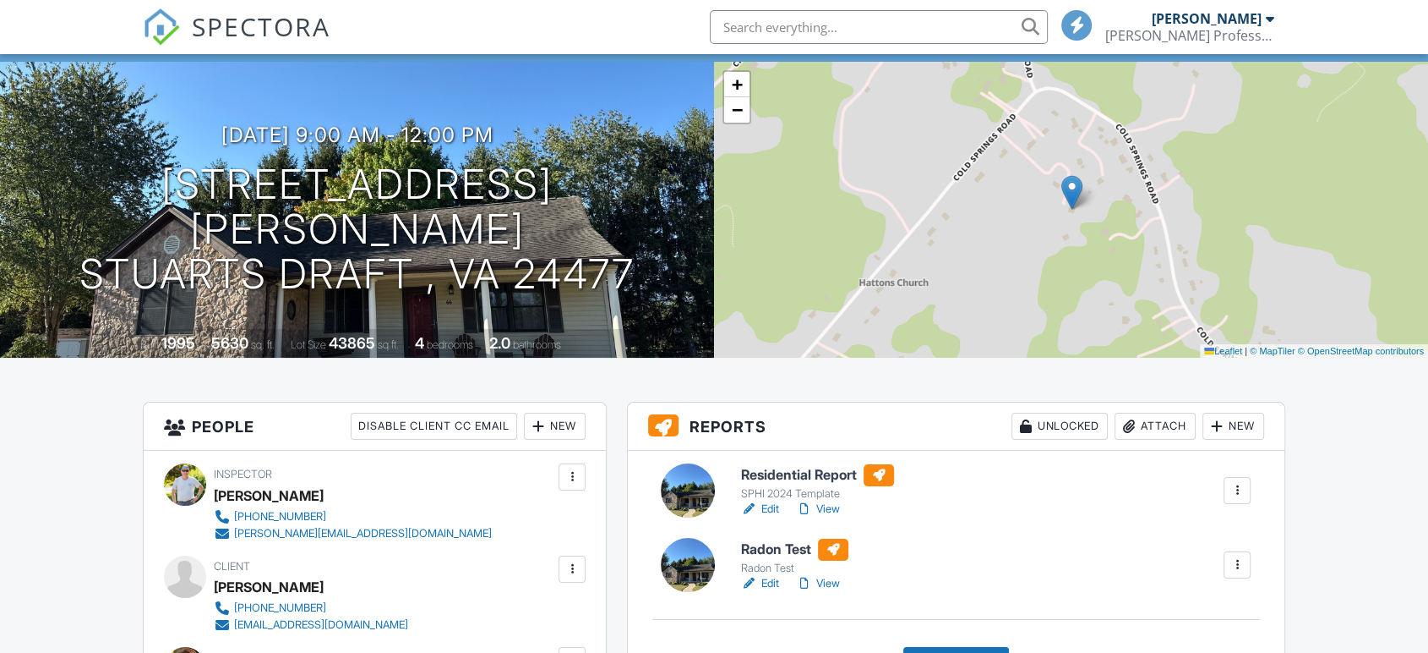
click at [1148, 424] on div "Attach" at bounding box center [1155, 425] width 81 height 27
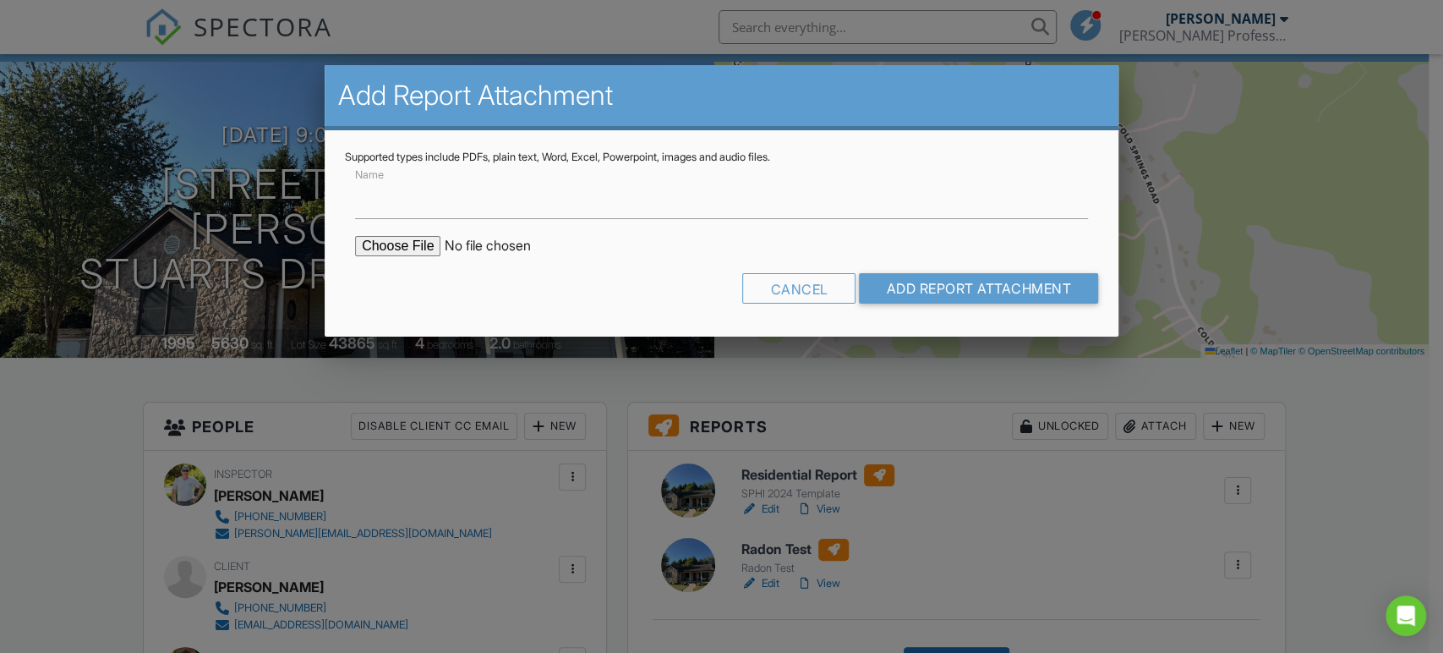
click at [382, 249] on input "file" at bounding box center [498, 246] width 287 height 20
type input "C:\fakepath\66 Denoncourt Ln Radon Test.pdf"
click at [449, 201] on input "Name" at bounding box center [721, 198] width 733 height 41
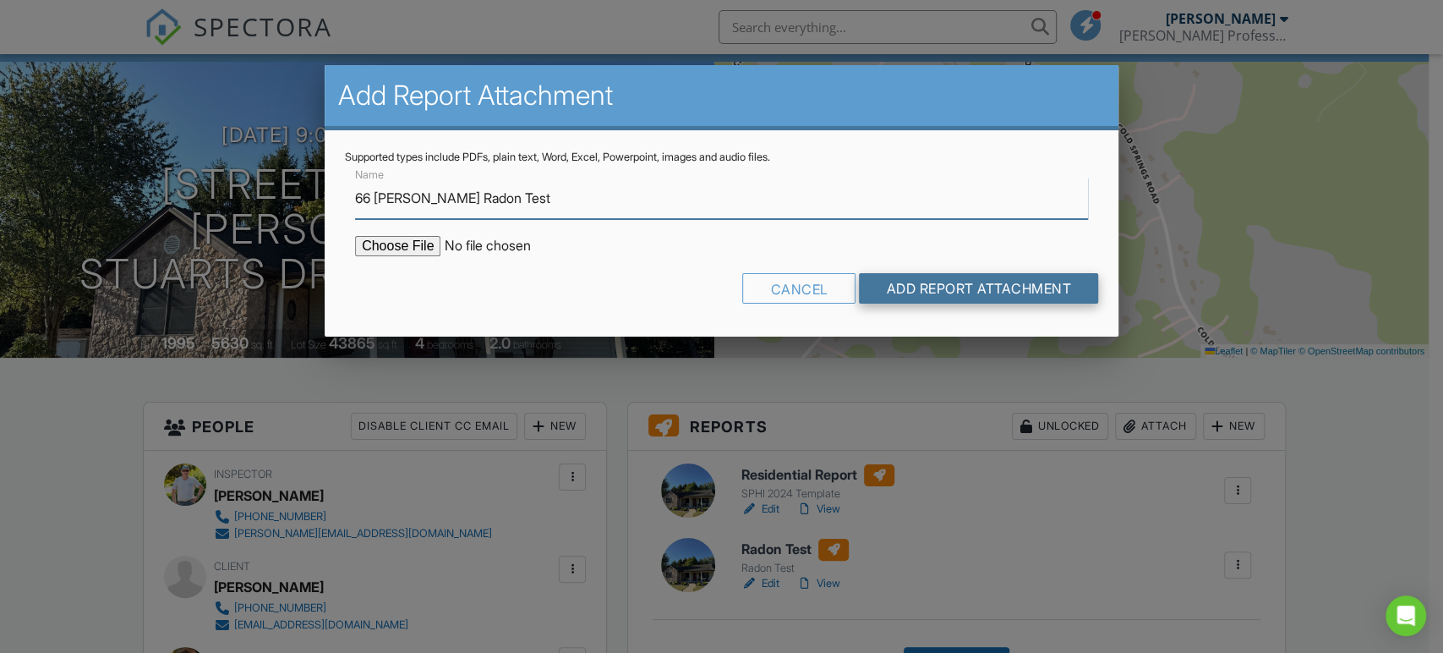
type input "66 Denoncourt Ln Radon Test"
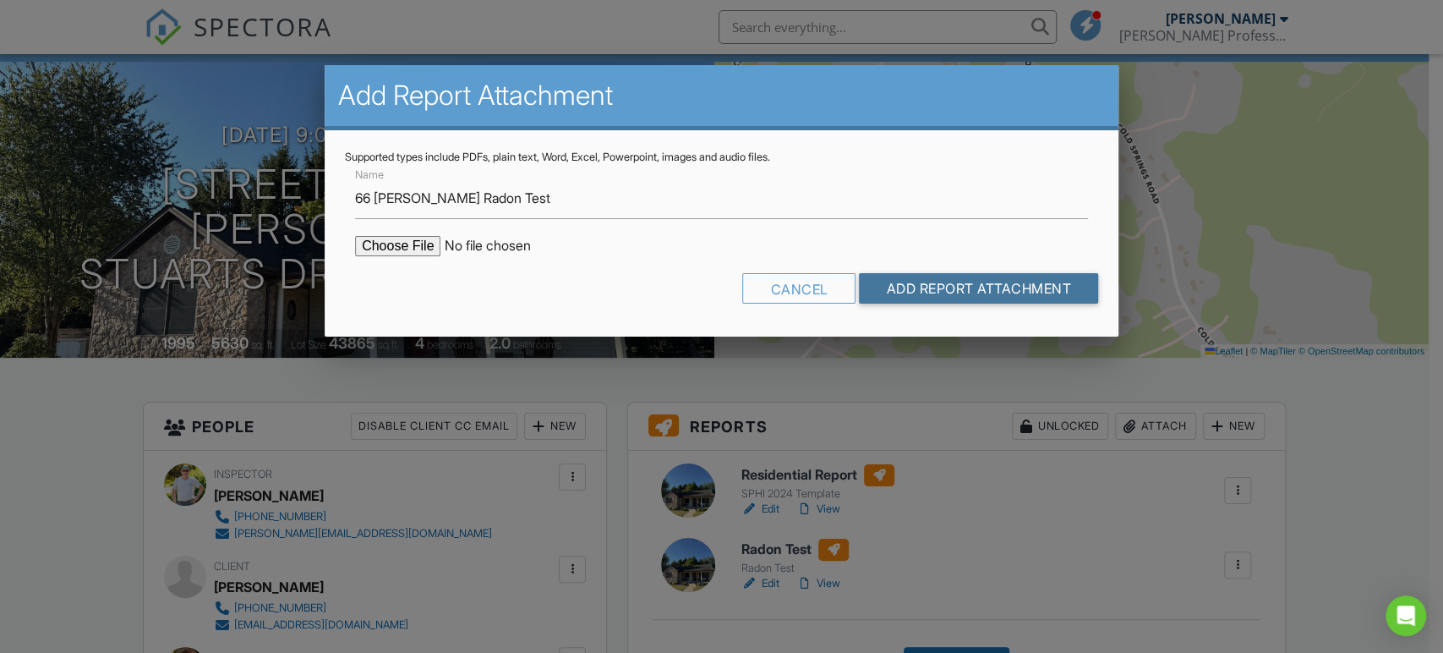
drag, startPoint x: 1028, startPoint y: 289, endPoint x: 1024, endPoint y: 280, distance: 10.2
click at [1026, 284] on input "Add Report Attachment" at bounding box center [978, 288] width 239 height 30
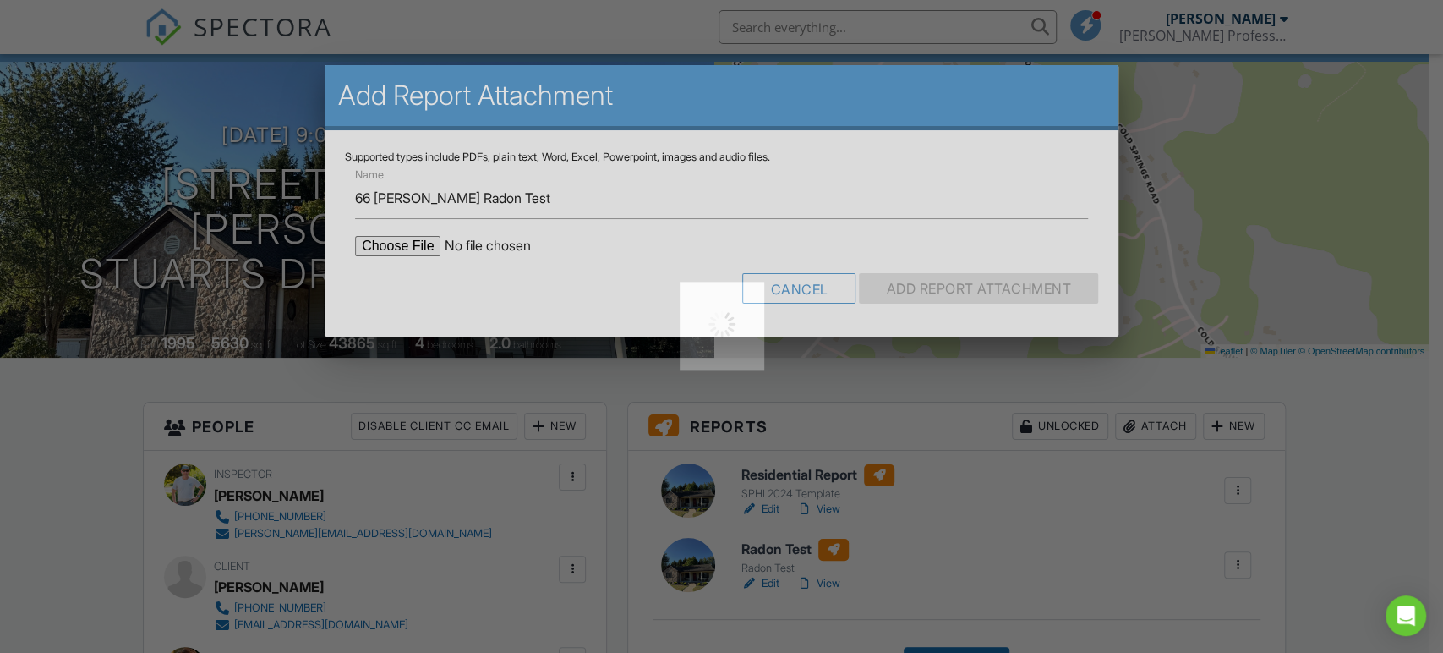
click at [1024, 280] on div at bounding box center [721, 326] width 1443 height 653
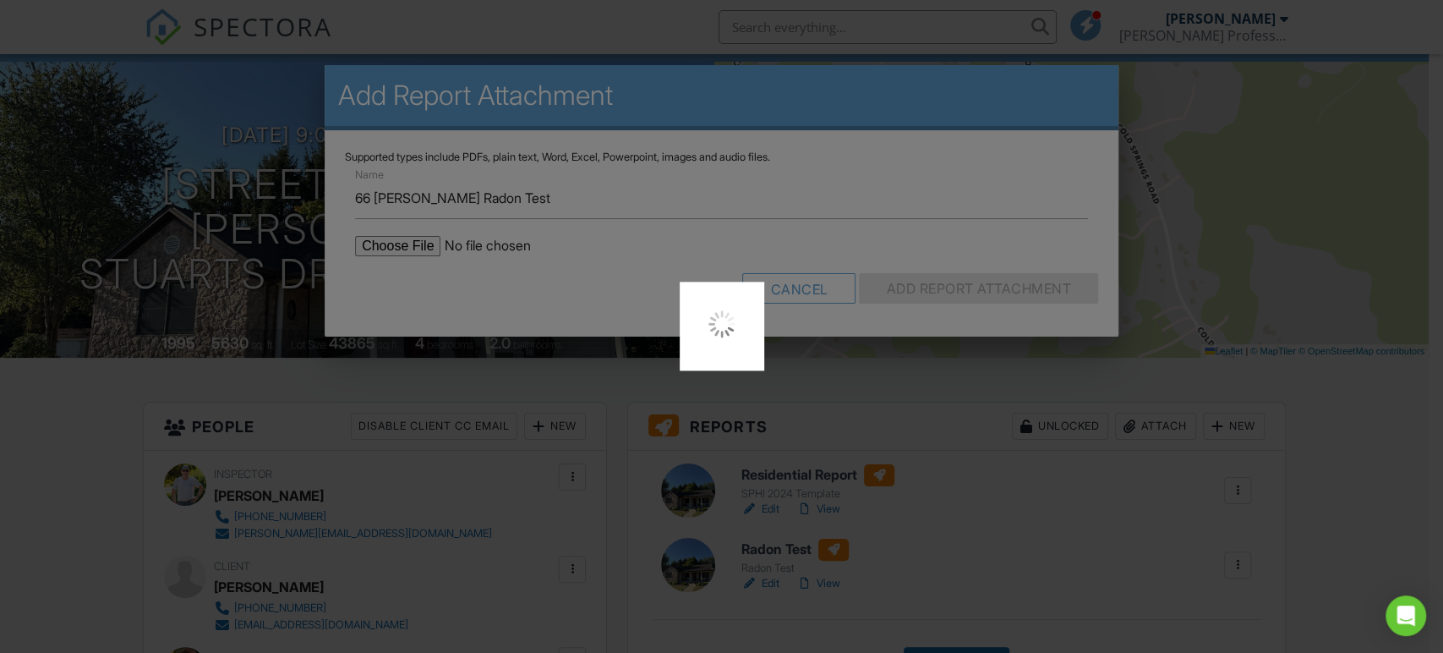
drag, startPoint x: 1024, startPoint y: 280, endPoint x: 1079, endPoint y: 295, distance: 57.8
click at [1035, 281] on div at bounding box center [721, 326] width 1443 height 653
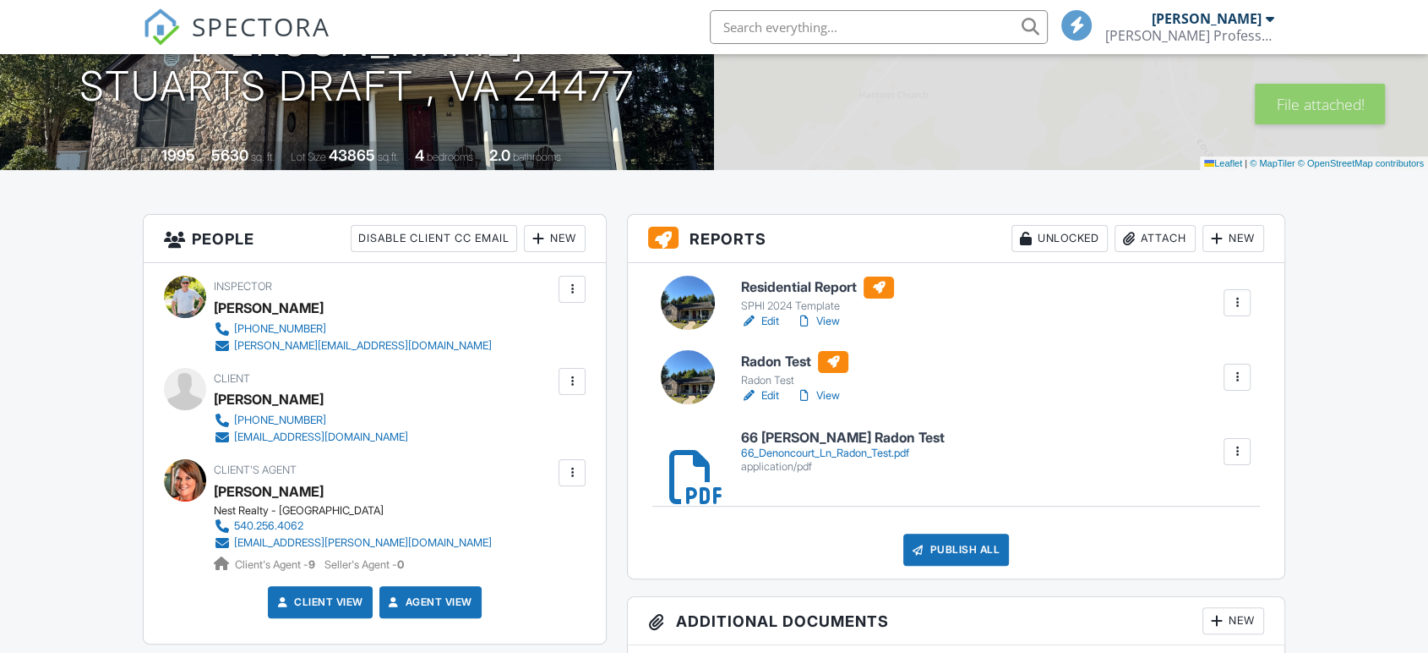
click at [979, 556] on div "Publish All" at bounding box center [957, 549] width 106 height 32
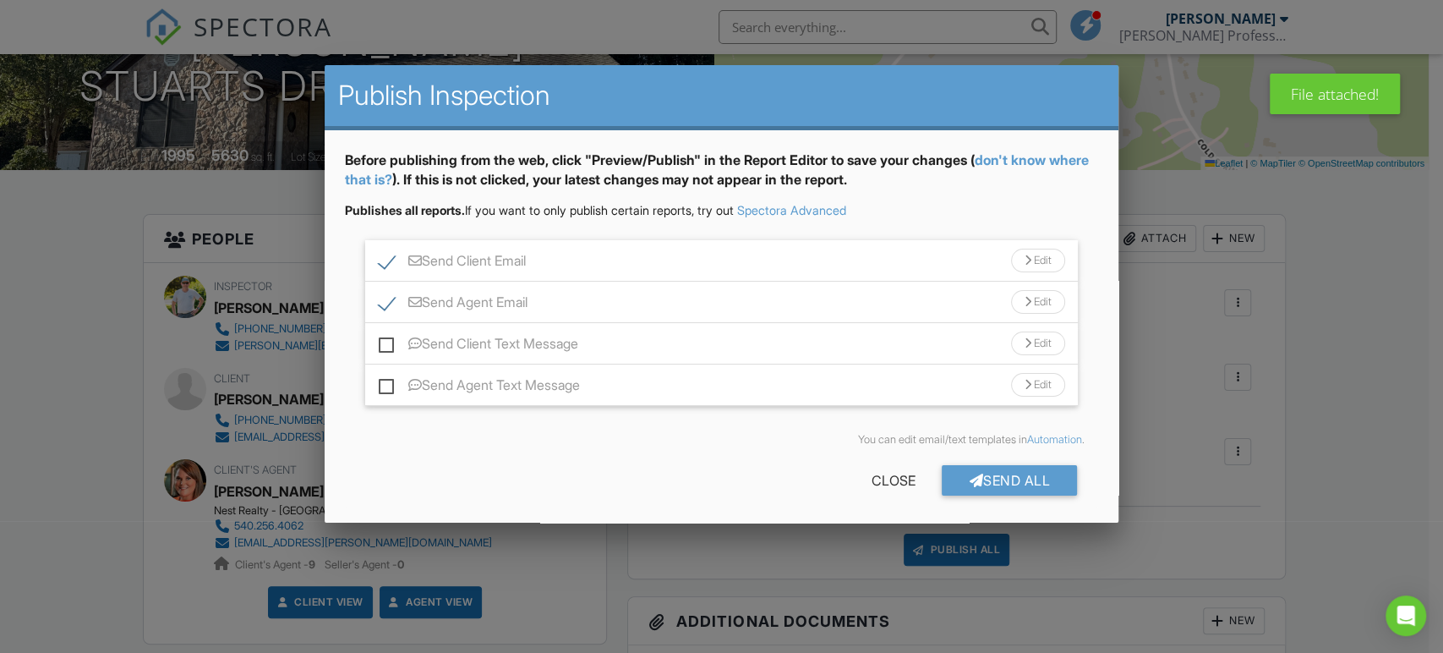
click at [557, 265] on div "Send Client Email Edit" at bounding box center [721, 260] width 713 height 41
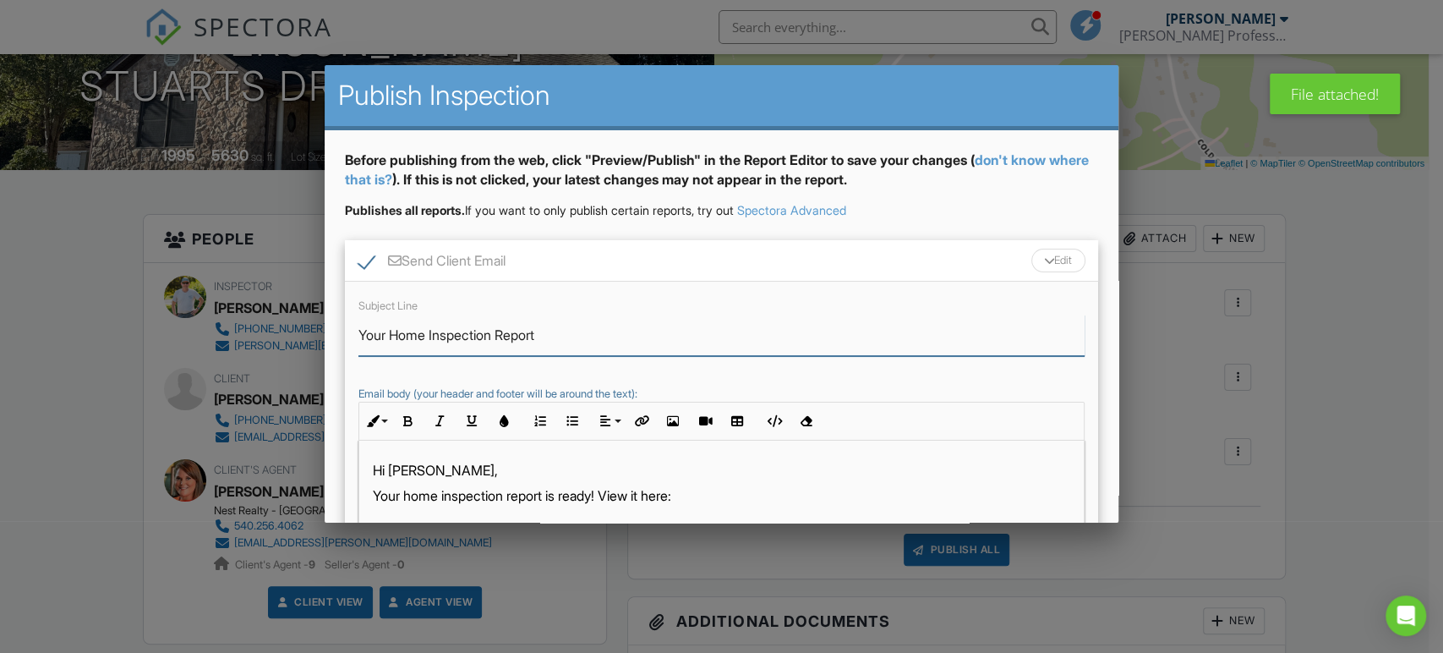
drag, startPoint x: 391, startPoint y: 323, endPoint x: 314, endPoint y: 325, distance: 77.0
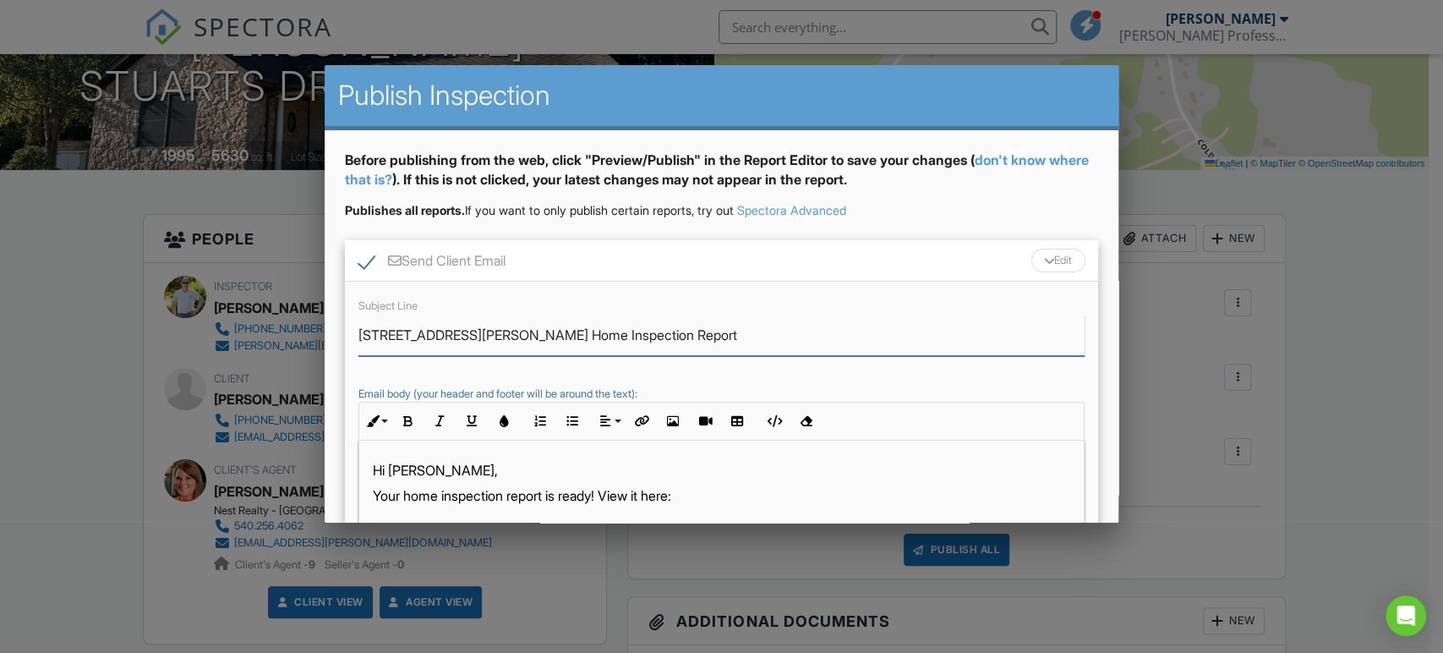
click at [703, 332] on input "66 Denoncourt Ln Home Inspection Report" at bounding box center [721, 334] width 726 height 41
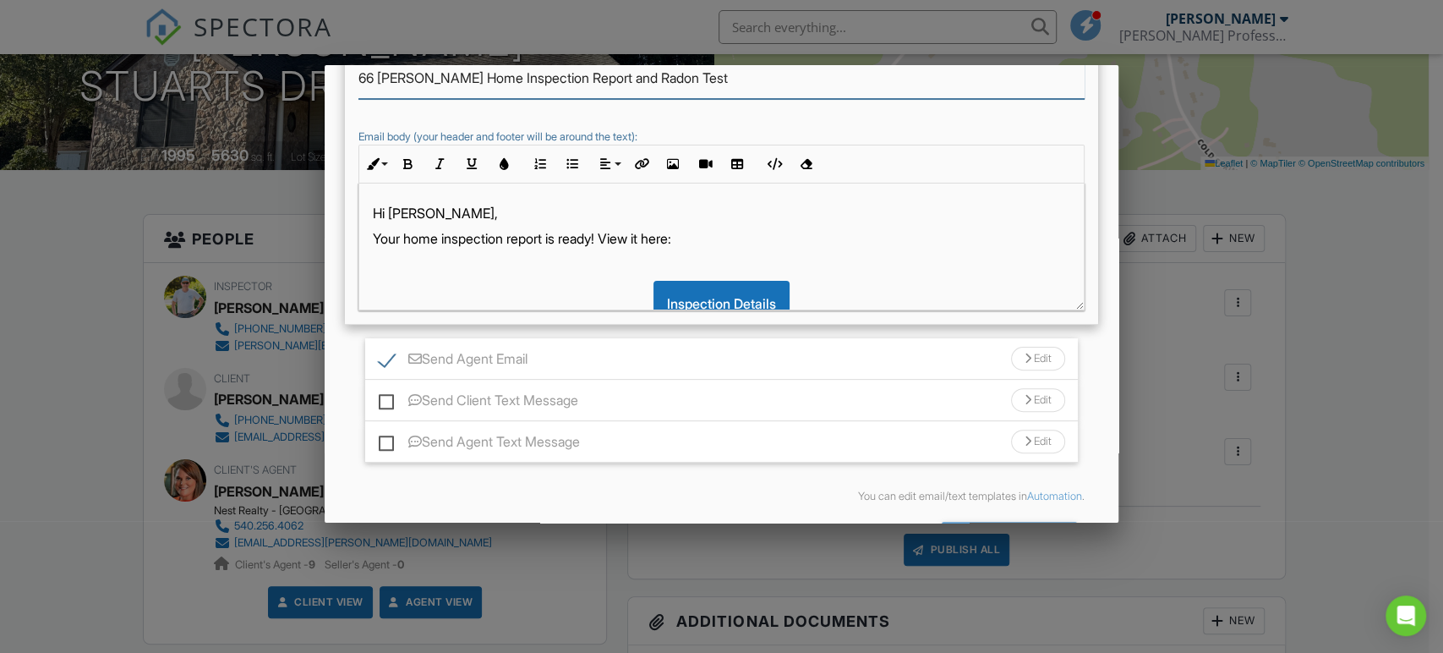
scroll to position [267, 0]
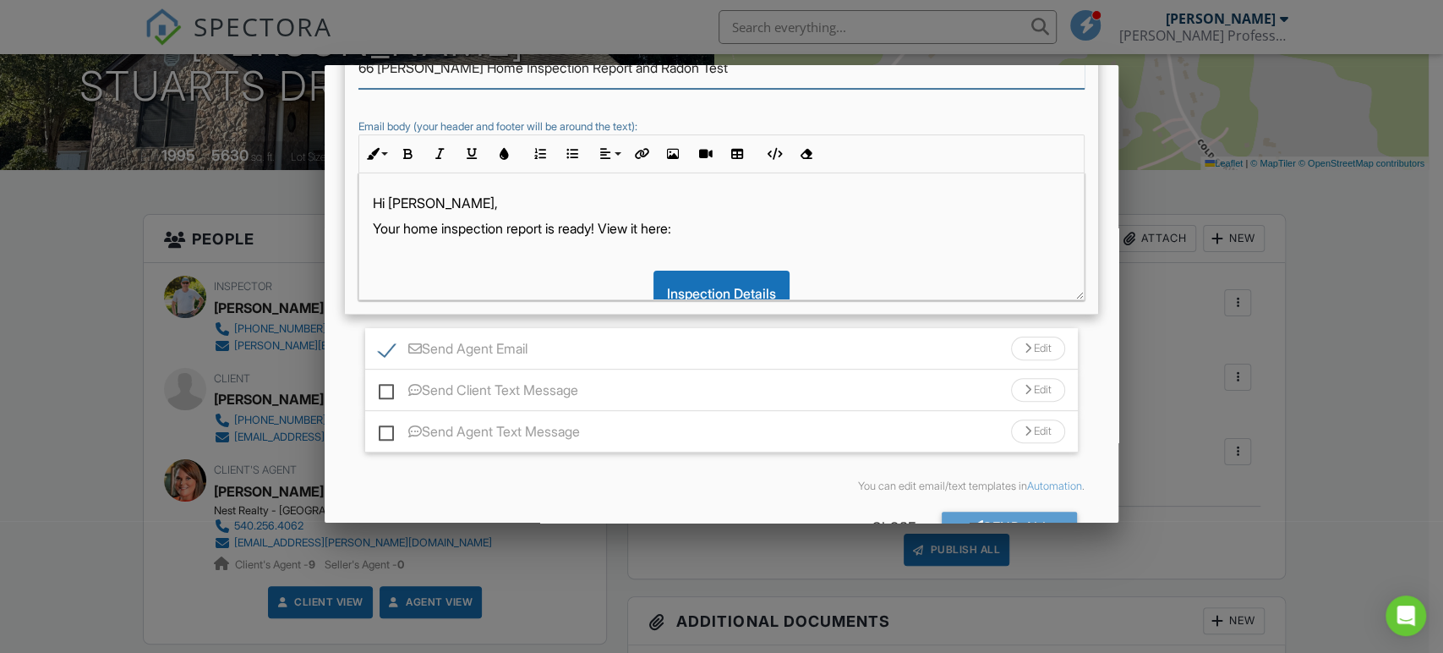
type input "66 [PERSON_NAME] Home Inspection Report and Radon Test"
click at [638, 343] on div "Send Agent Email Edit" at bounding box center [721, 348] width 713 height 41
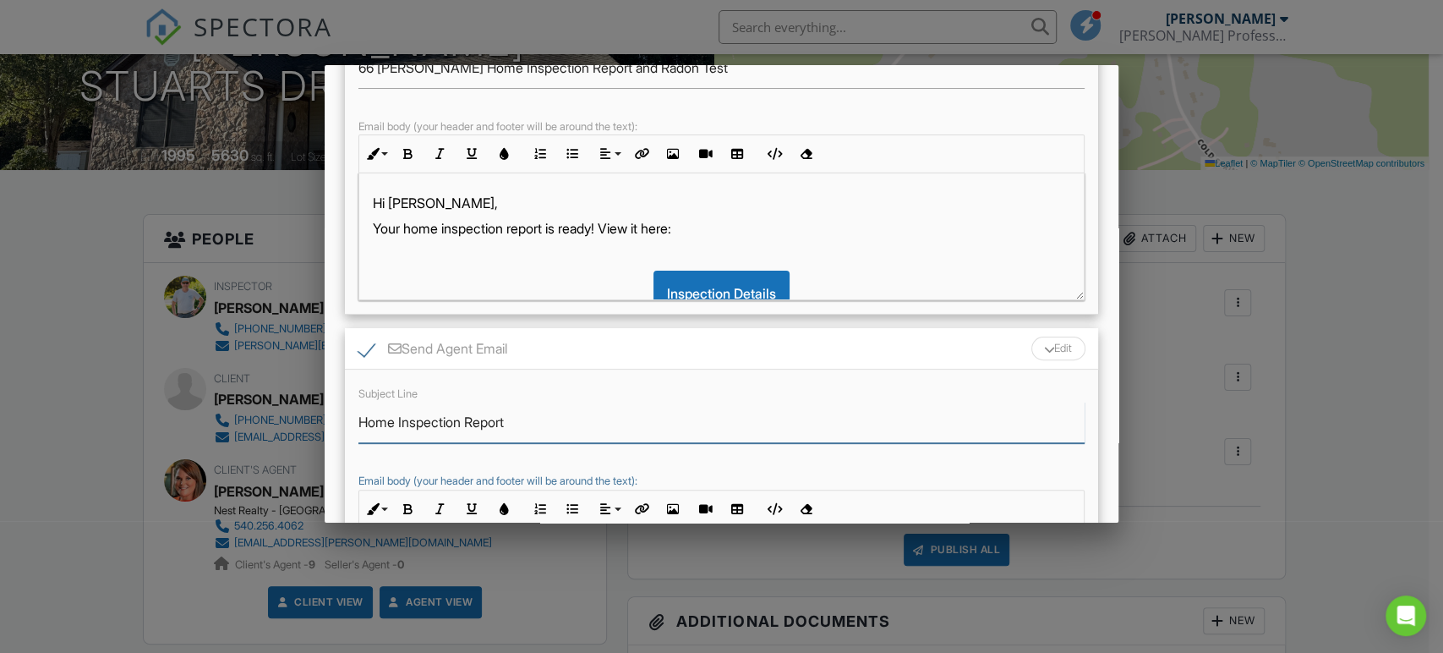
drag, startPoint x: 579, startPoint y: 412, endPoint x: 277, endPoint y: 418, distance: 301.8
paste input "66 Denoncourt Ln Home Inspection Report and Radon Test"
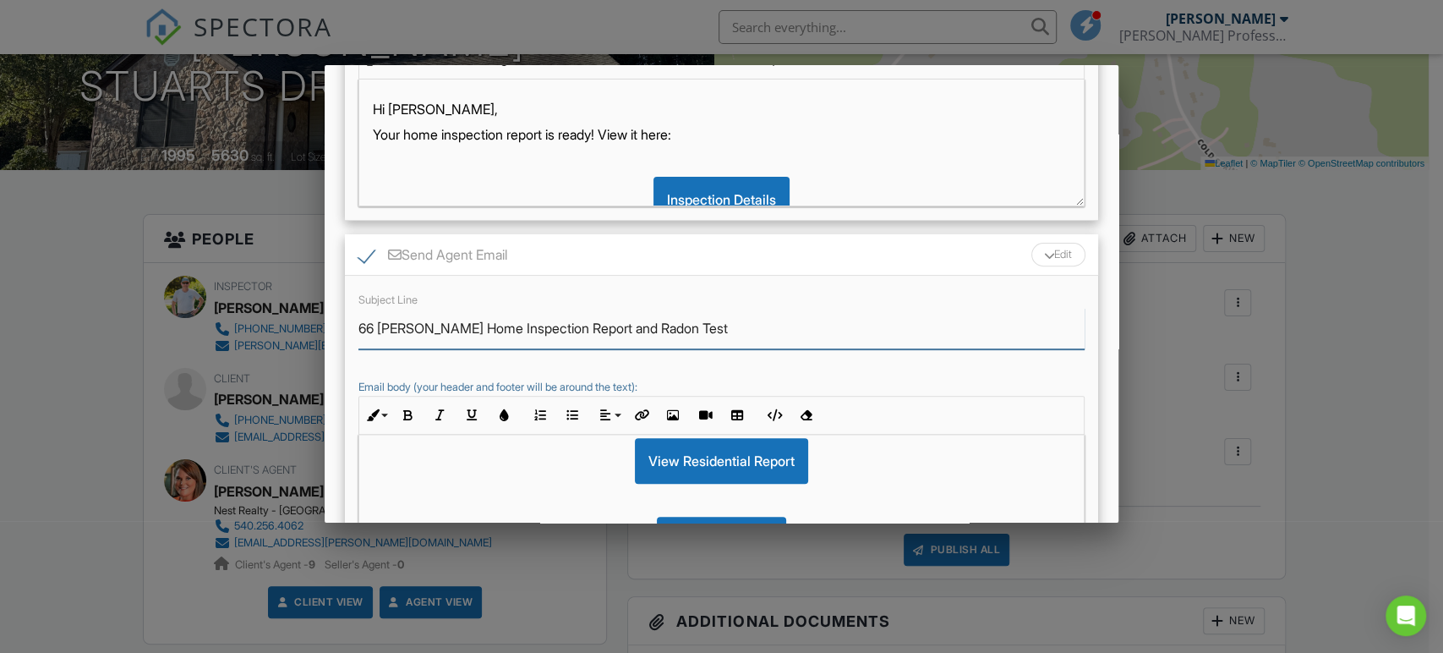
scroll to position [0, 0]
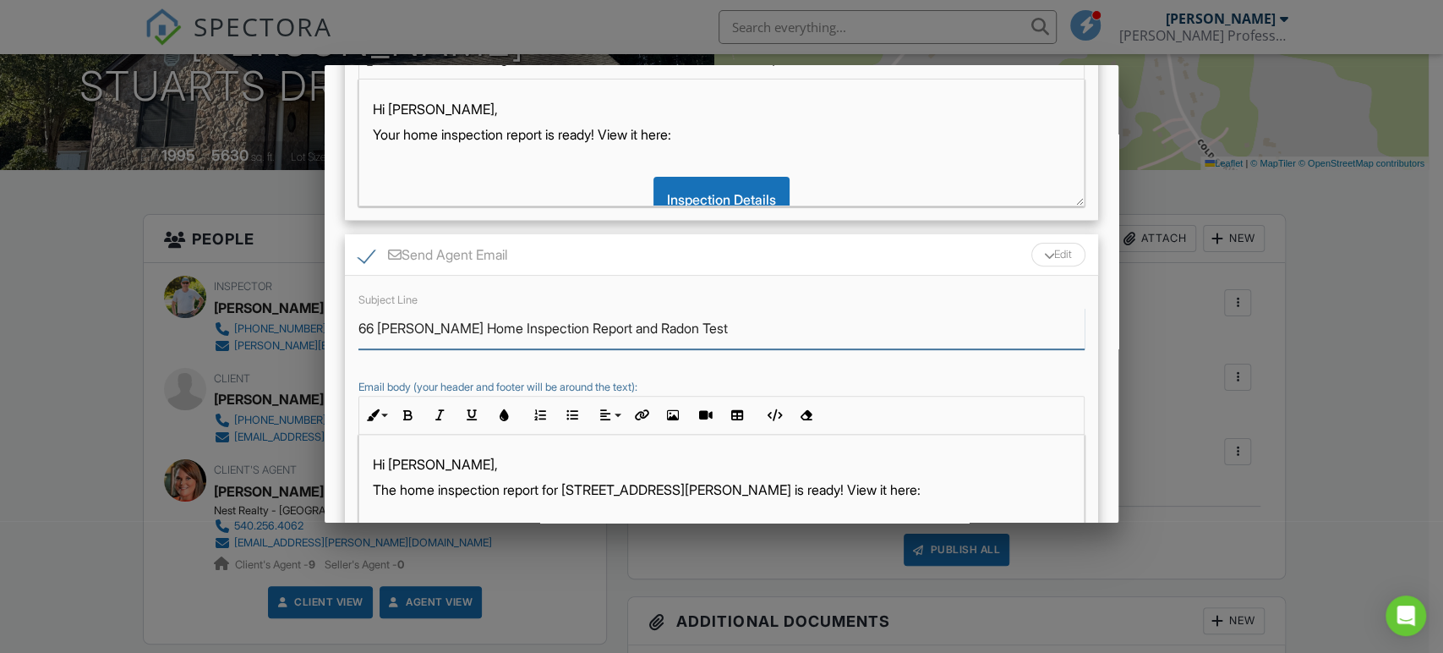
type input "66 Denoncourt Ln Home Inspection Report and Radon Test"
click at [549, 486] on p "The home inspection report for 66 Denoncourt Ln is ready! View it here:" at bounding box center [721, 489] width 697 height 19
click at [798, 488] on p "The home inspection report and radon test for 66 Denoncourt Ln is ready! View i…" at bounding box center [721, 489] width 697 height 19
click at [895, 492] on p "The home inspection report and radon test for 66 Denoncourt Ln are ready! View …" at bounding box center [721, 489] width 697 height 19
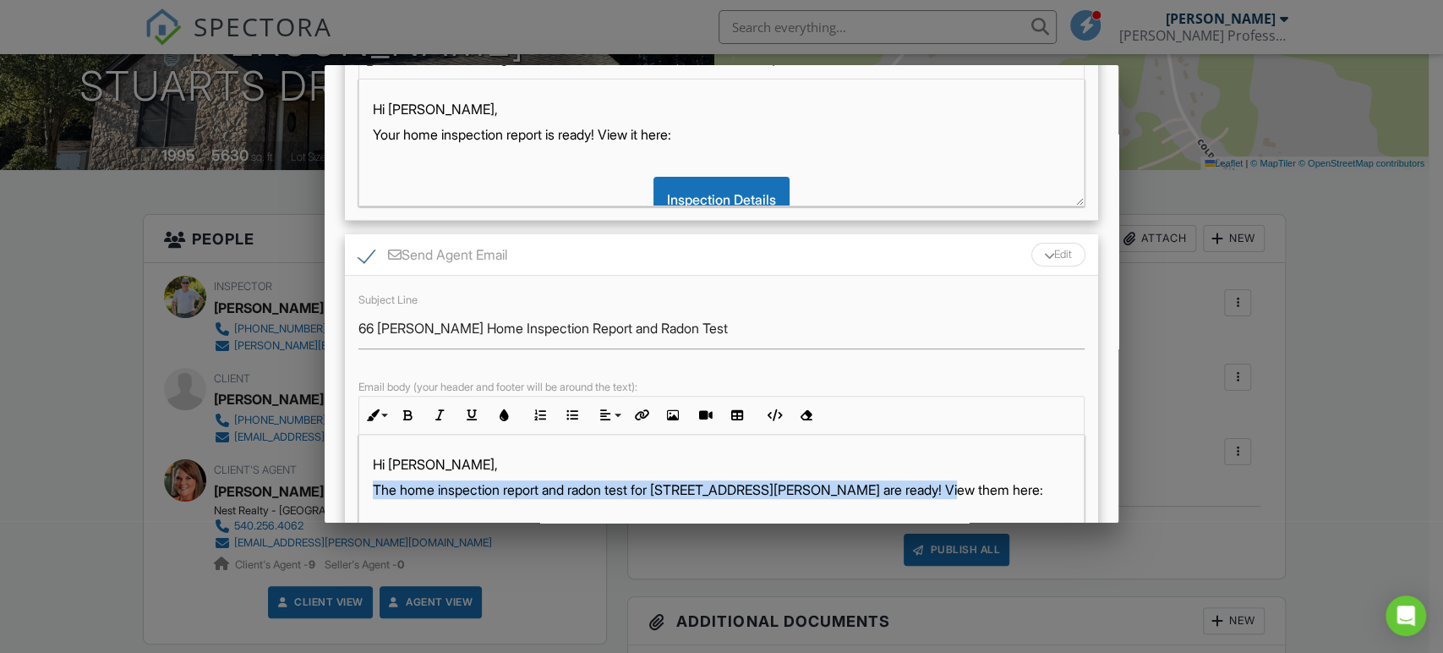
drag, startPoint x: 925, startPoint y: 489, endPoint x: 364, endPoint y: 487, distance: 560.4
click at [364, 487] on div "Hi Keri, The home inspection report and radon test for 66 Denoncourt Ln are rea…" at bounding box center [721, 632] width 724 height 397
copy p "The home inspection report and radon test for 66 Denoncourt Ln are ready! View …"
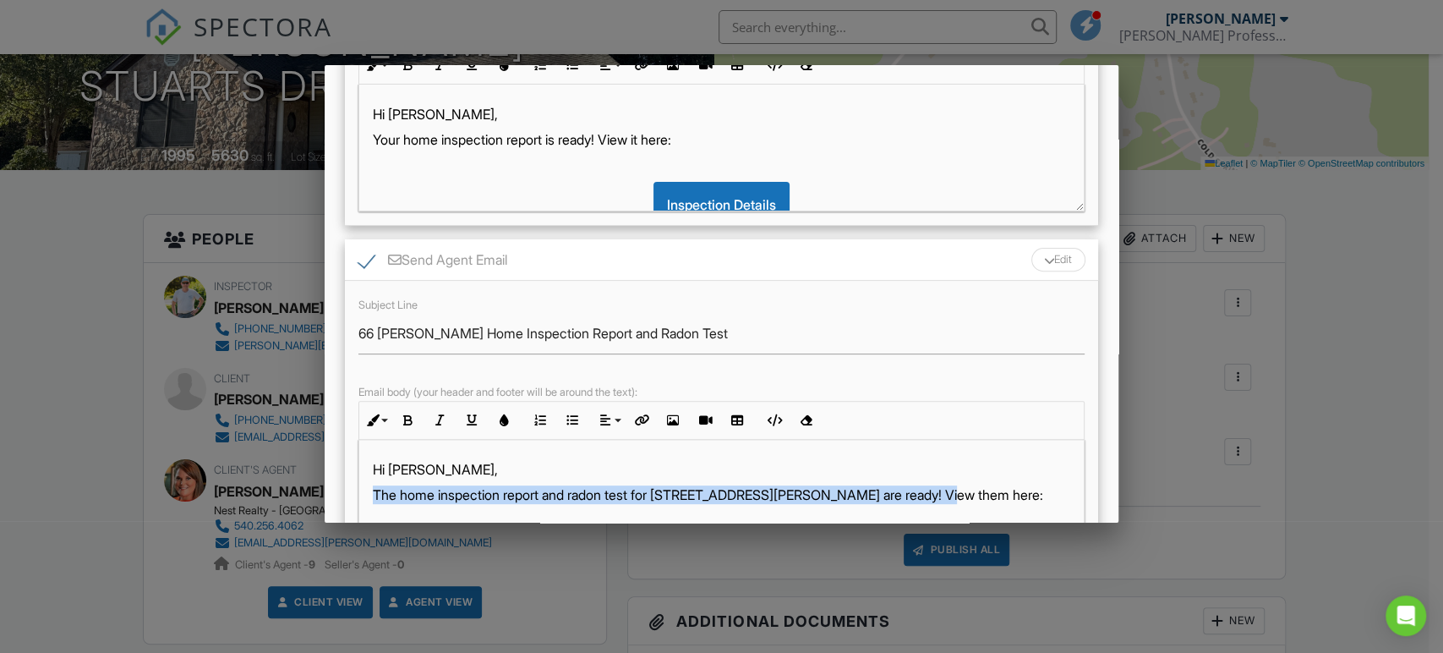
scroll to position [361, 0]
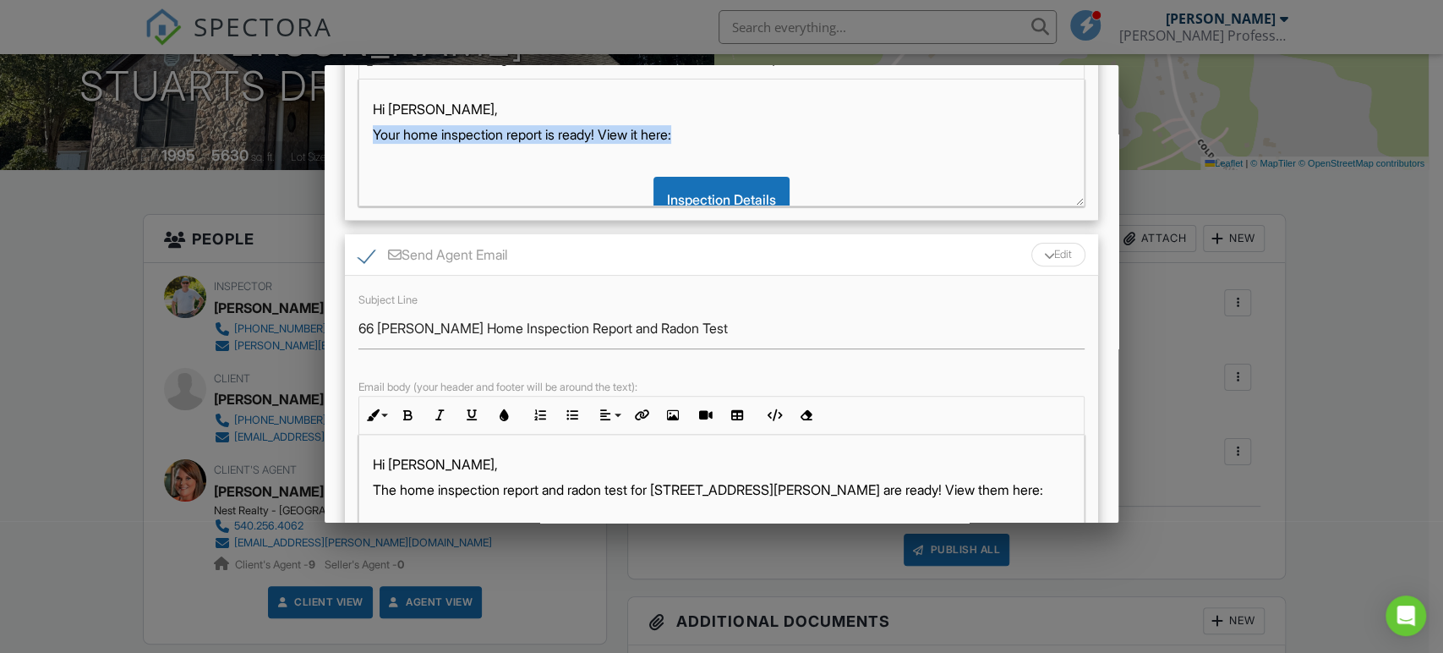
drag, startPoint x: 693, startPoint y: 138, endPoint x: 363, endPoint y: 139, distance: 329.7
click at [363, 139] on div "Hi Caleb, Your home inspection report is ready! View it here: Inspection Detail…" at bounding box center [721, 368] width 724 height 579
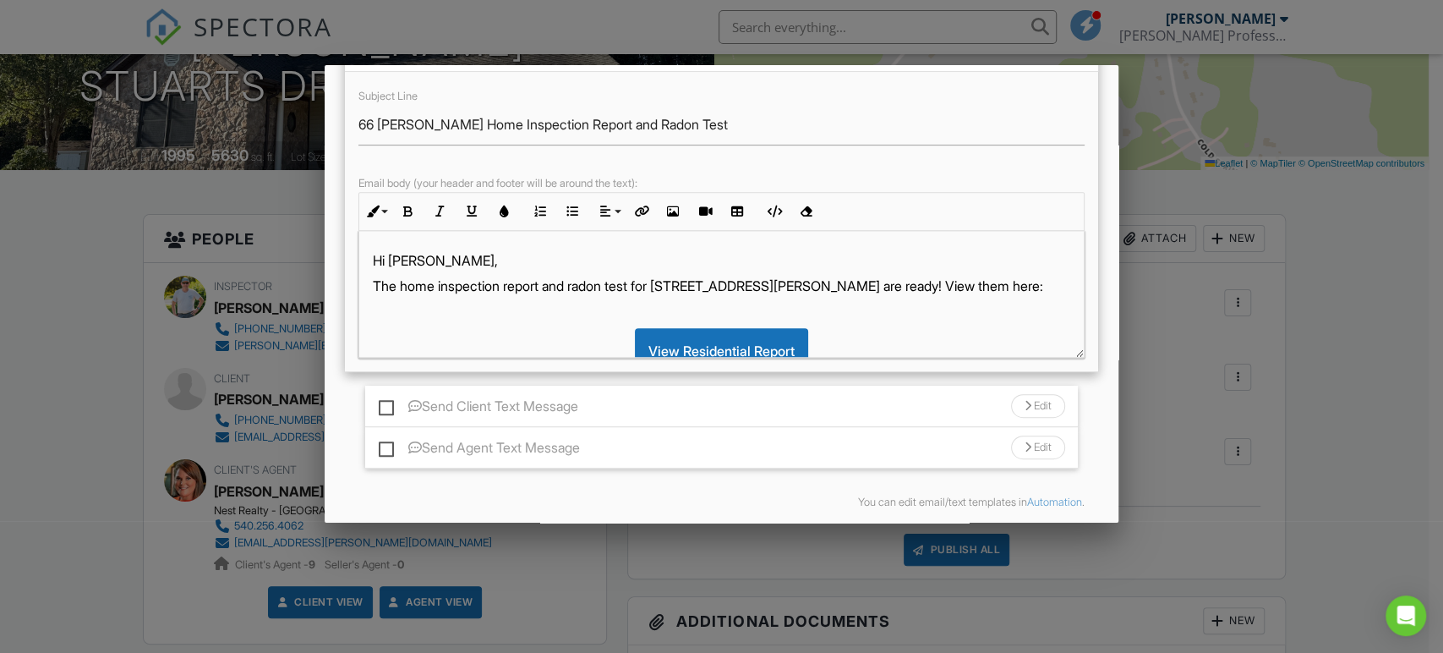
scroll to position [630, 0]
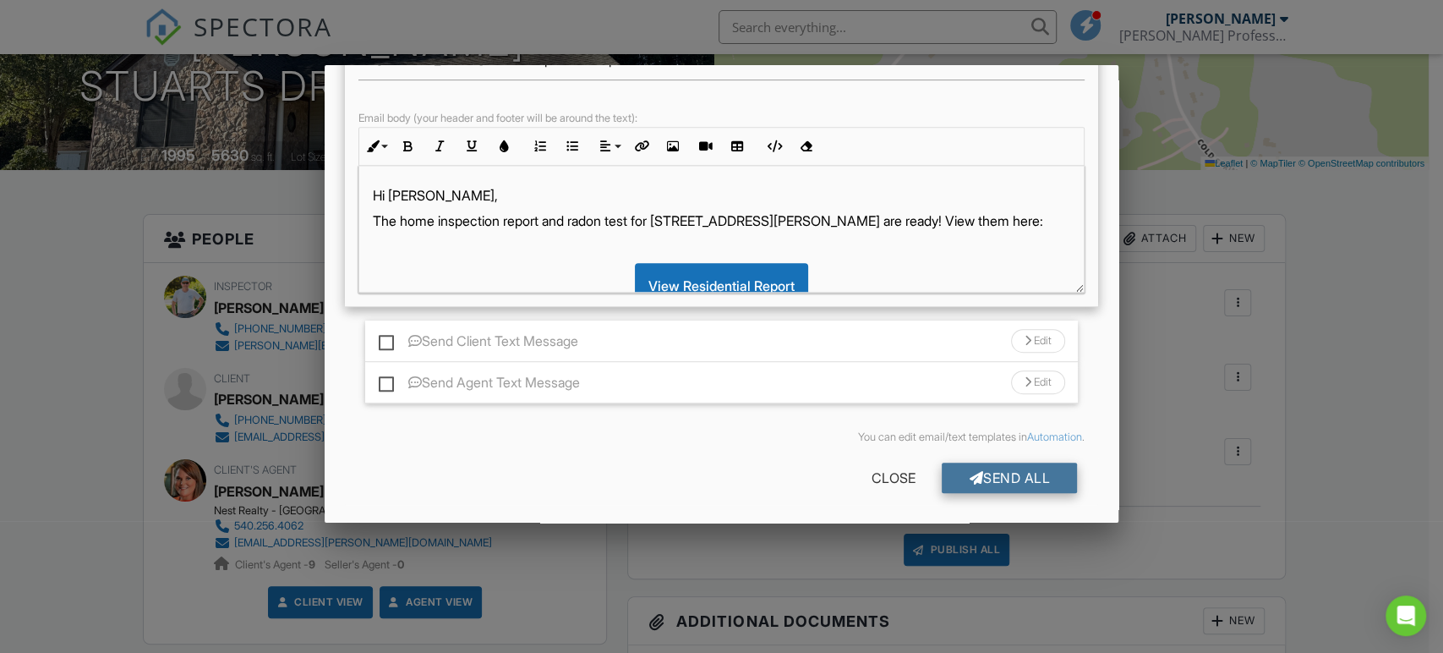
click at [1004, 468] on div "Send All" at bounding box center [1009, 477] width 135 height 30
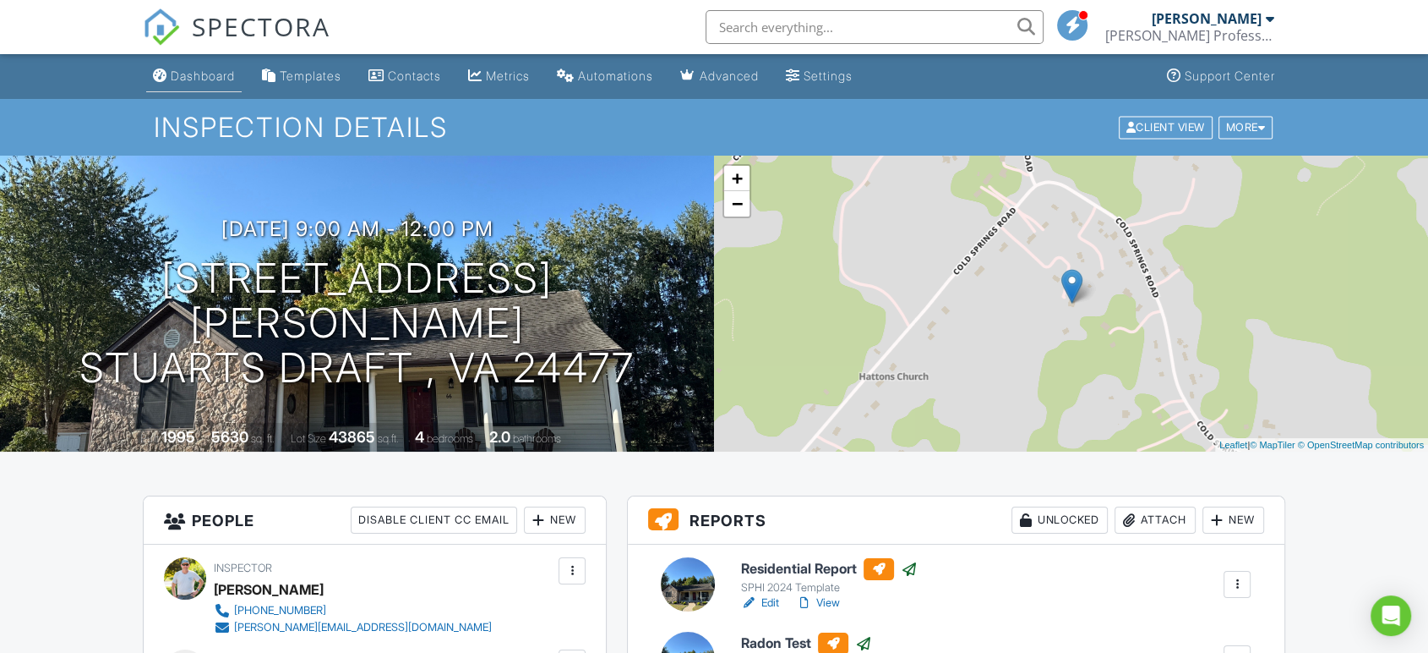
click at [209, 73] on div "Dashboard" at bounding box center [203, 75] width 64 height 14
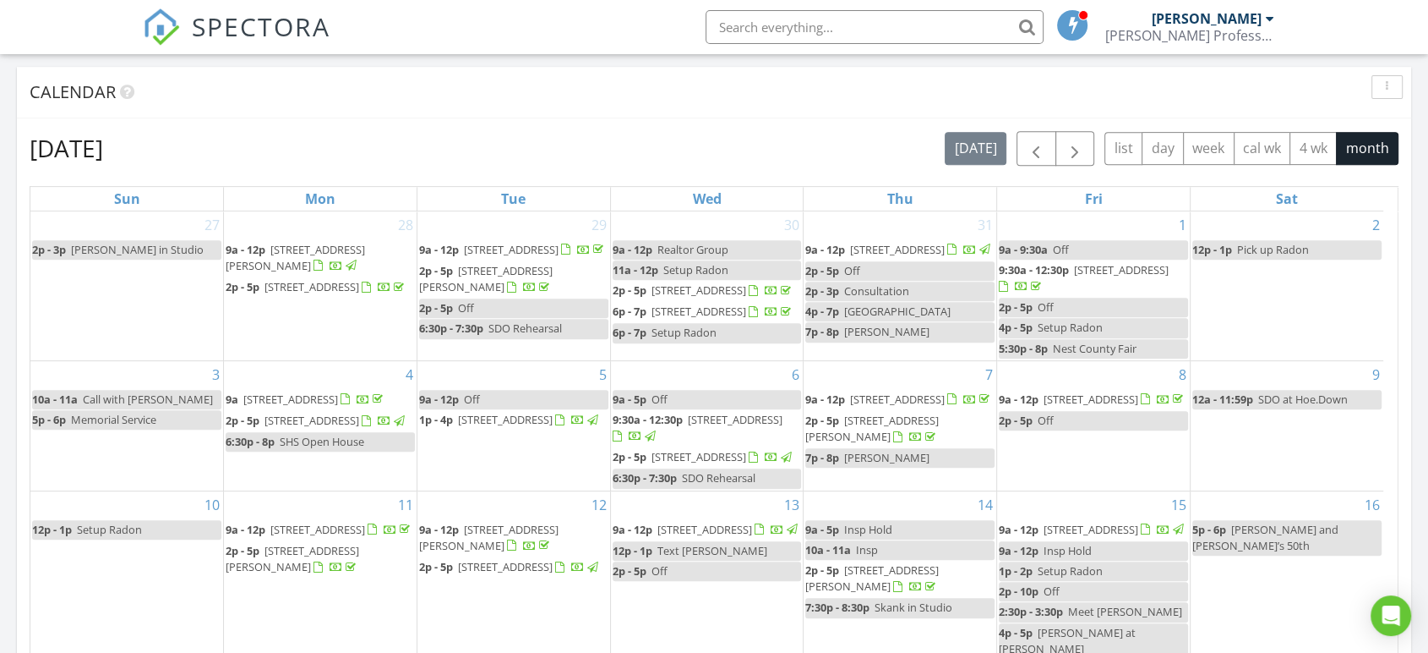
scroll to position [671, 0]
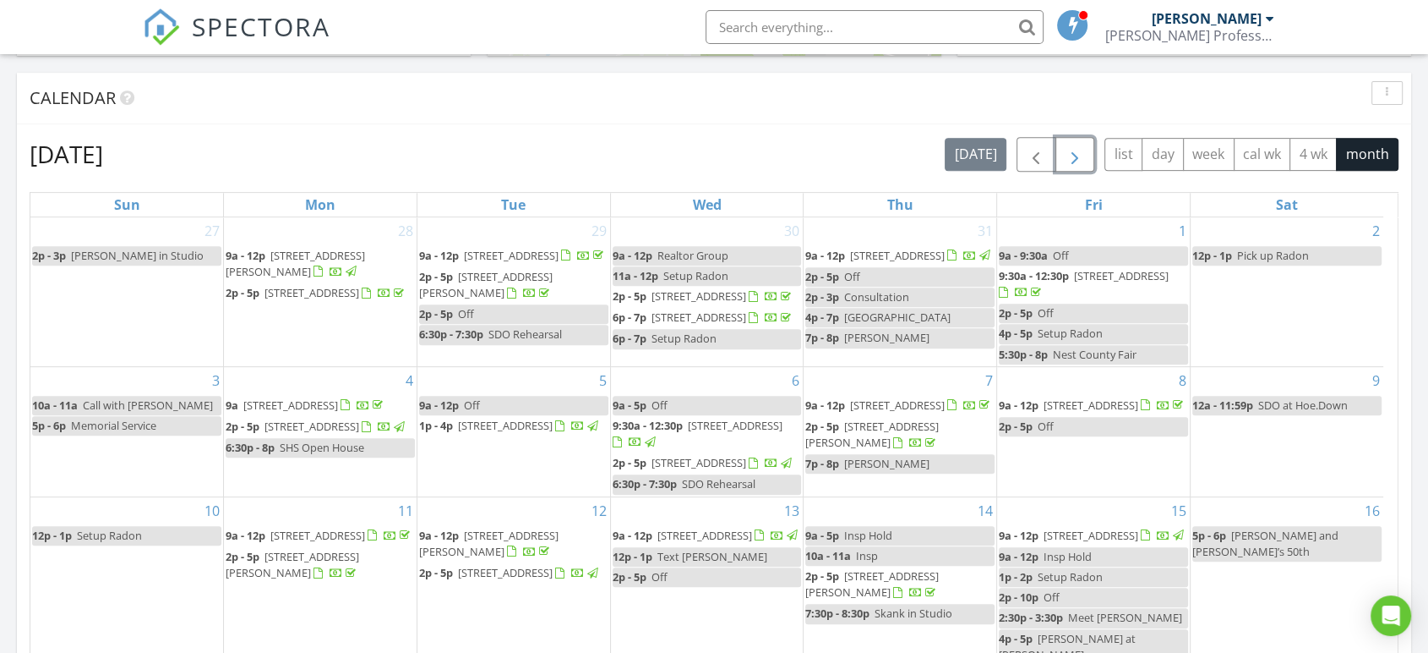
click at [1083, 157] on span "button" at bounding box center [1075, 155] width 20 height 20
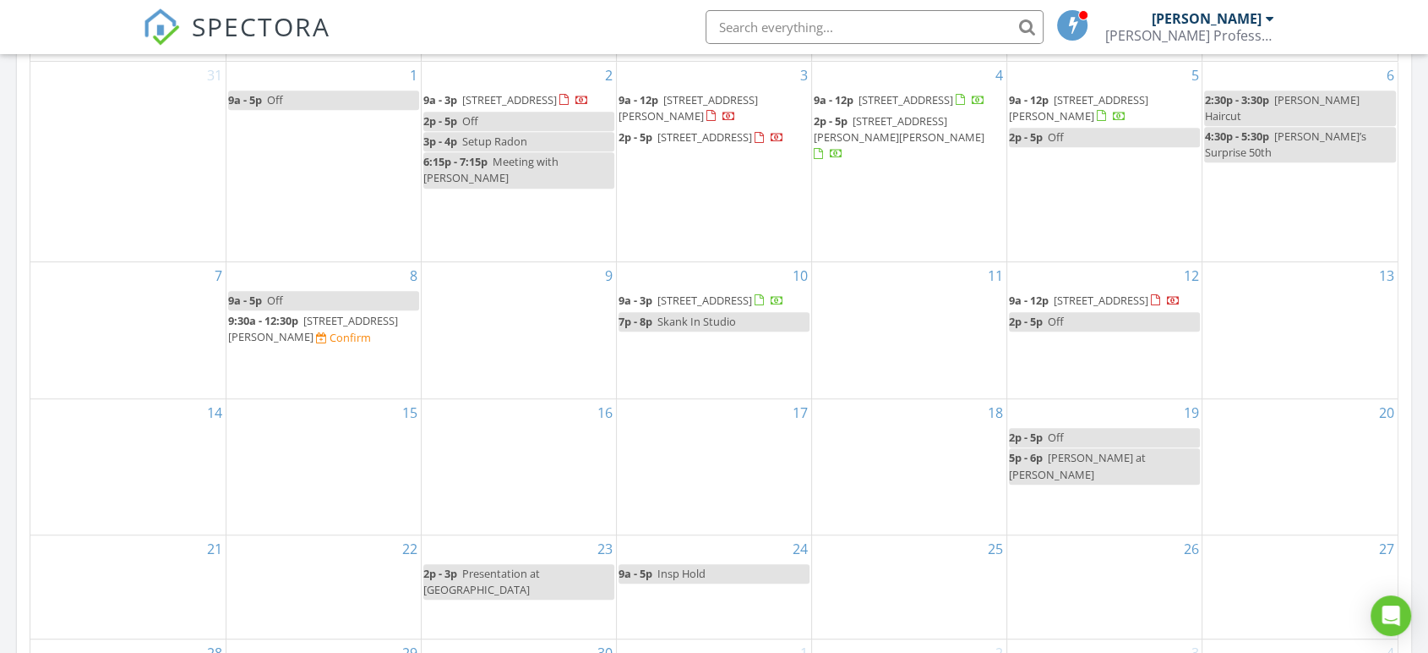
scroll to position [859, 0]
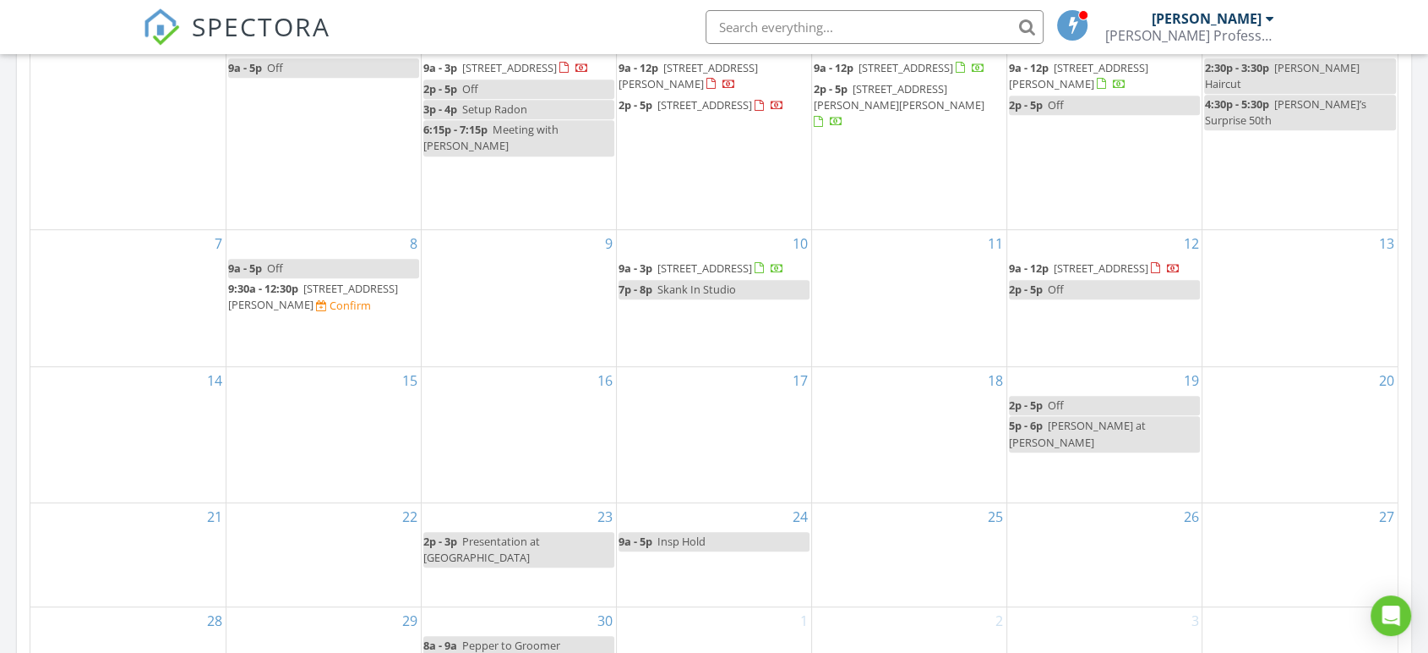
click at [704, 573] on div "24 9a - 5p Insp Hold" at bounding box center [714, 554] width 194 height 103
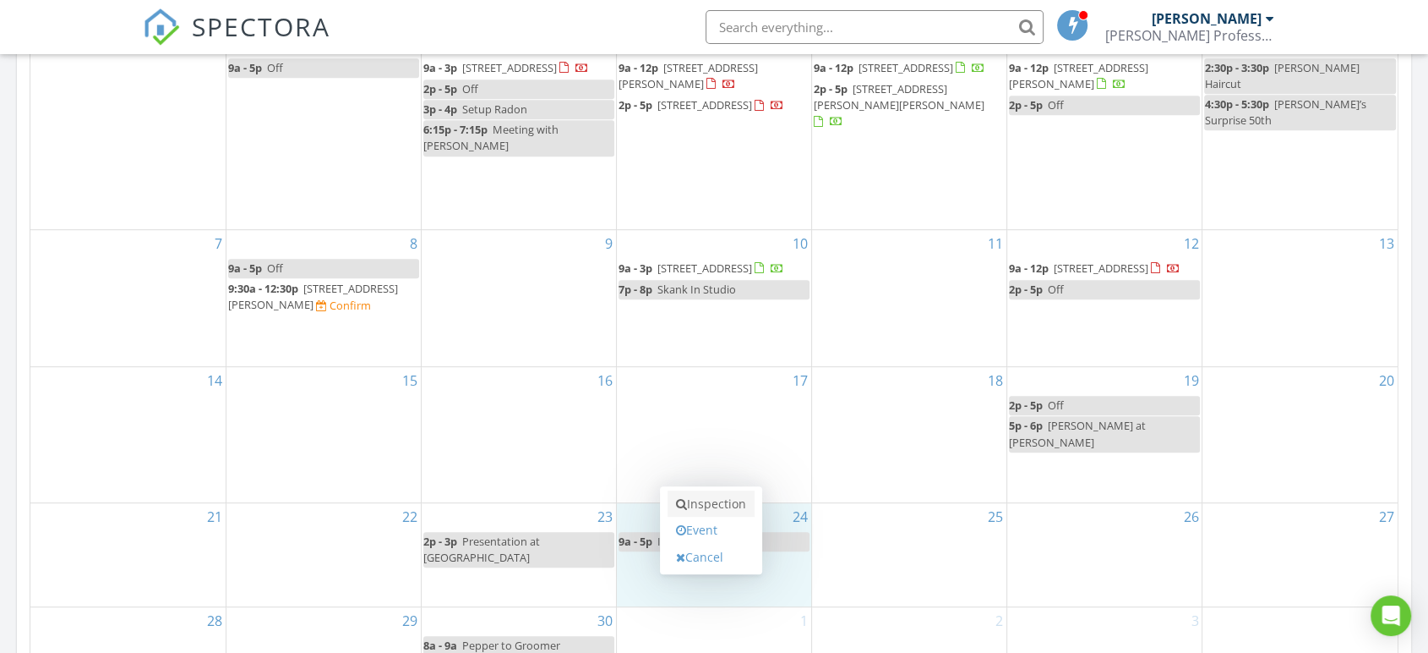
click at [703, 502] on link "Inspection" at bounding box center [711, 503] width 87 height 27
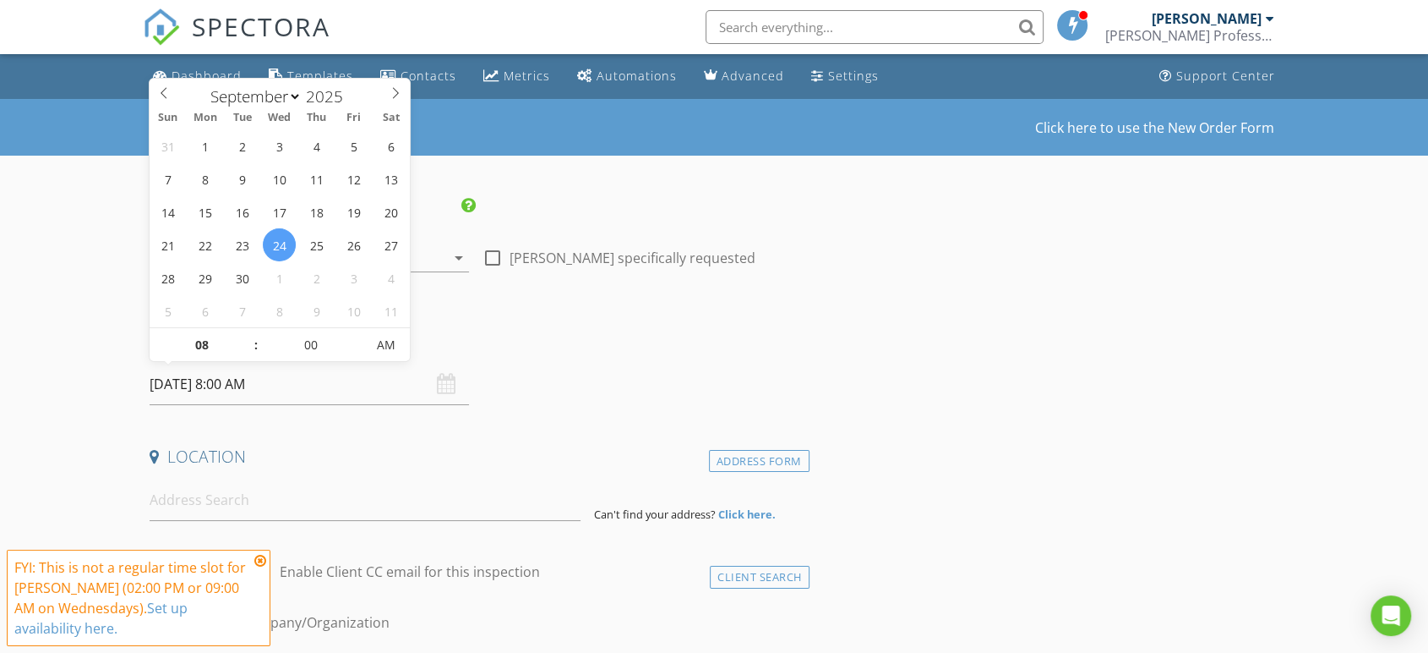
click at [224, 383] on input "[DATE] 8:00 AM" at bounding box center [310, 383] width 320 height 41
type input "09"
type input "[DATE] 9:00 AM"
click at [246, 333] on span at bounding box center [248, 336] width 12 height 17
click at [237, 495] on input at bounding box center [365, 499] width 431 height 41
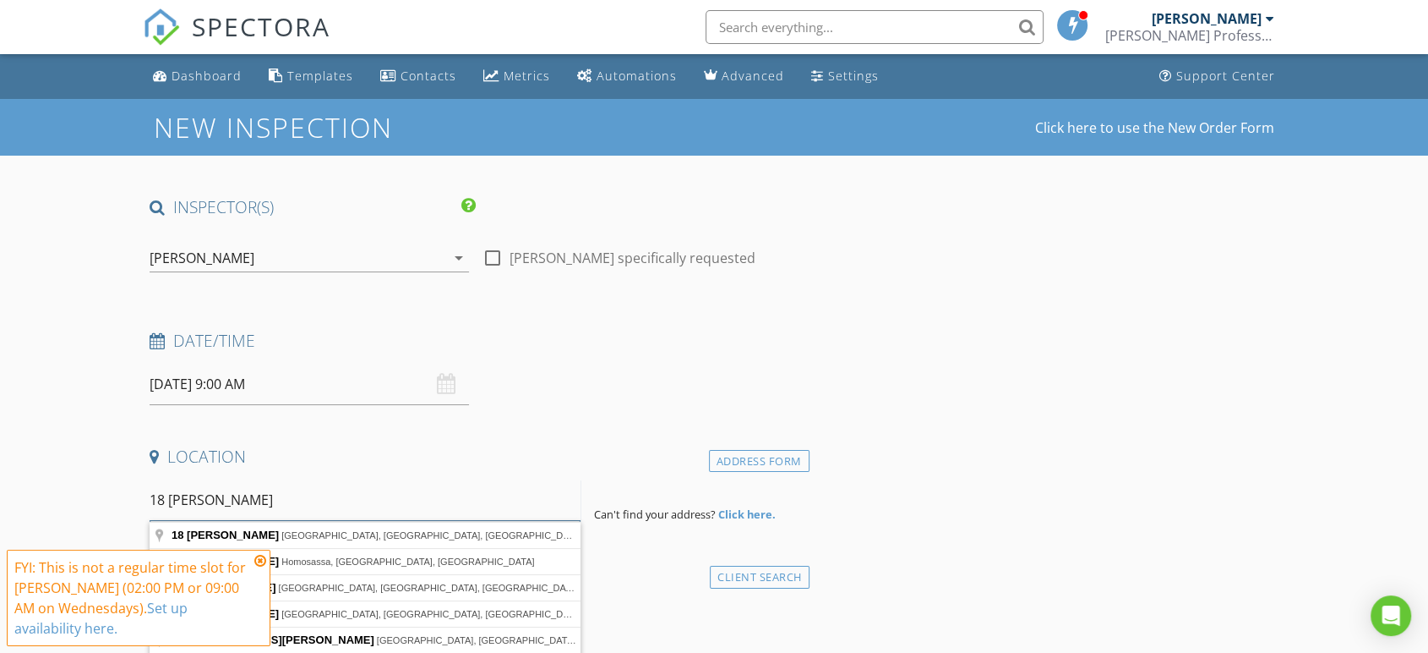
type input "18 [PERSON_NAME]"
click at [259, 560] on icon at bounding box center [260, 561] width 12 height 14
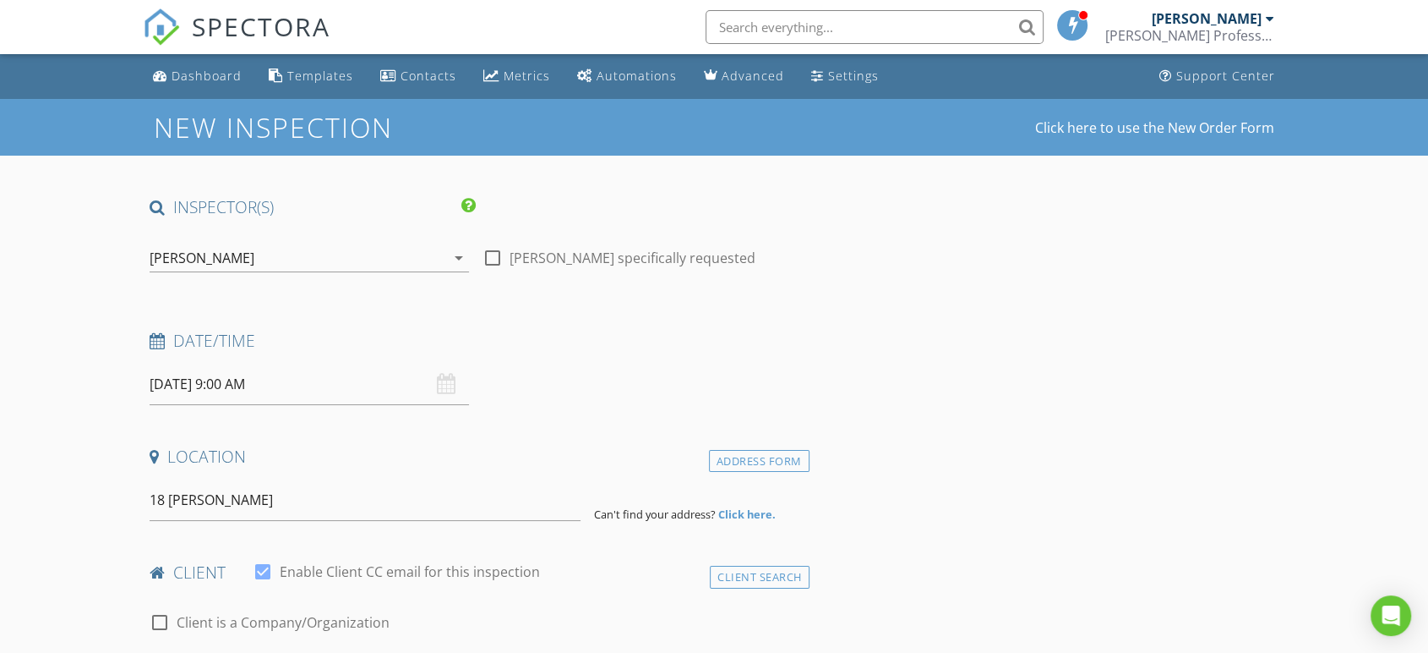
click at [736, 515] on strong "Click here." at bounding box center [746, 513] width 57 height 15
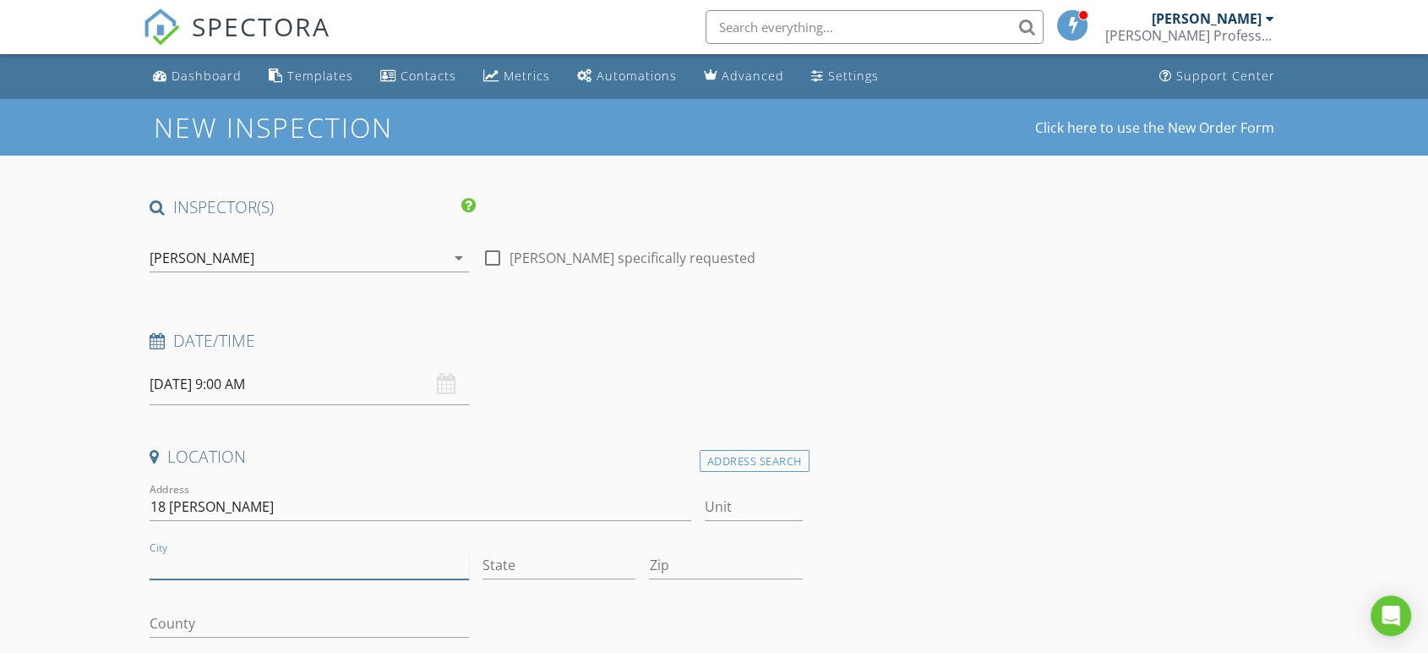
click at [255, 569] on input "City" at bounding box center [310, 565] width 320 height 28
type input "Stuarts Draft"
click at [548, 564] on input "State" at bounding box center [559, 565] width 153 height 28
type input "VA"
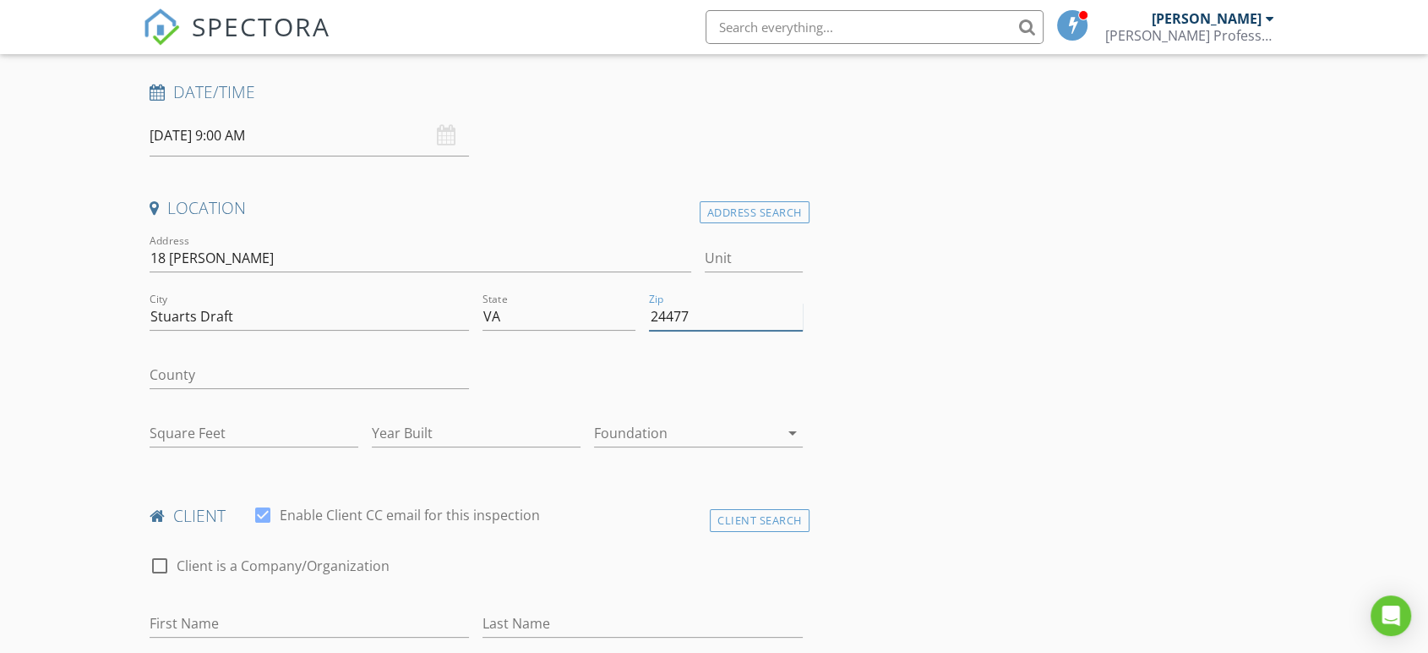
scroll to position [281, 0]
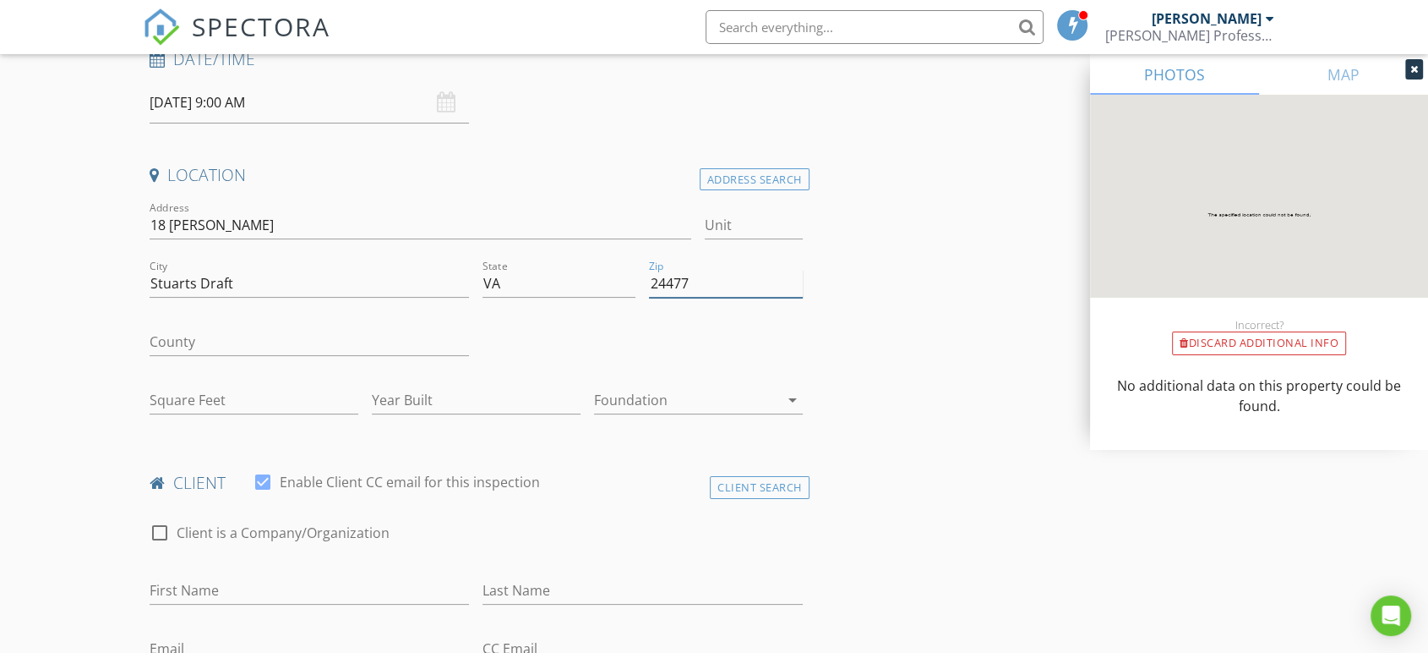
type input "24477"
click at [232, 387] on input "Square Feet" at bounding box center [254, 400] width 209 height 28
type input "1900"
click at [434, 397] on input "Year Built" at bounding box center [476, 400] width 209 height 28
type input "2025"
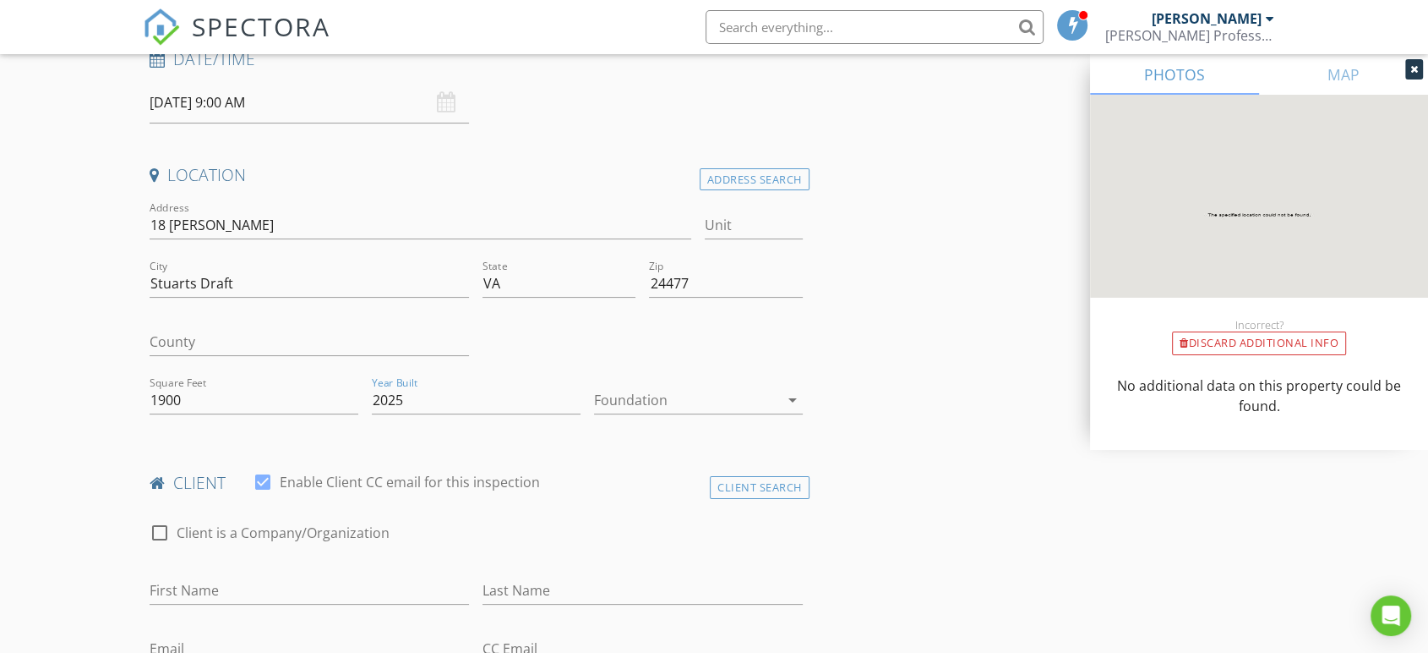
click at [637, 404] on div at bounding box center [686, 399] width 185 height 27
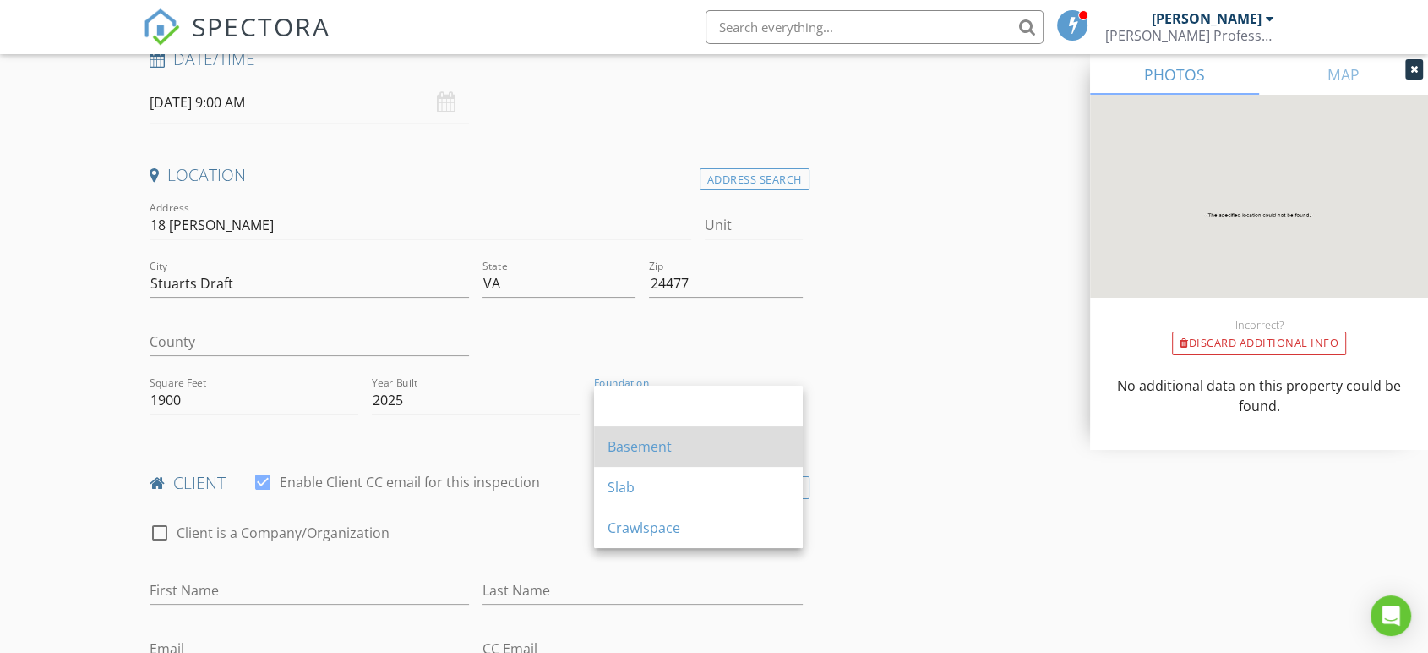
click at [637, 449] on div "Basement" at bounding box center [699, 446] width 182 height 20
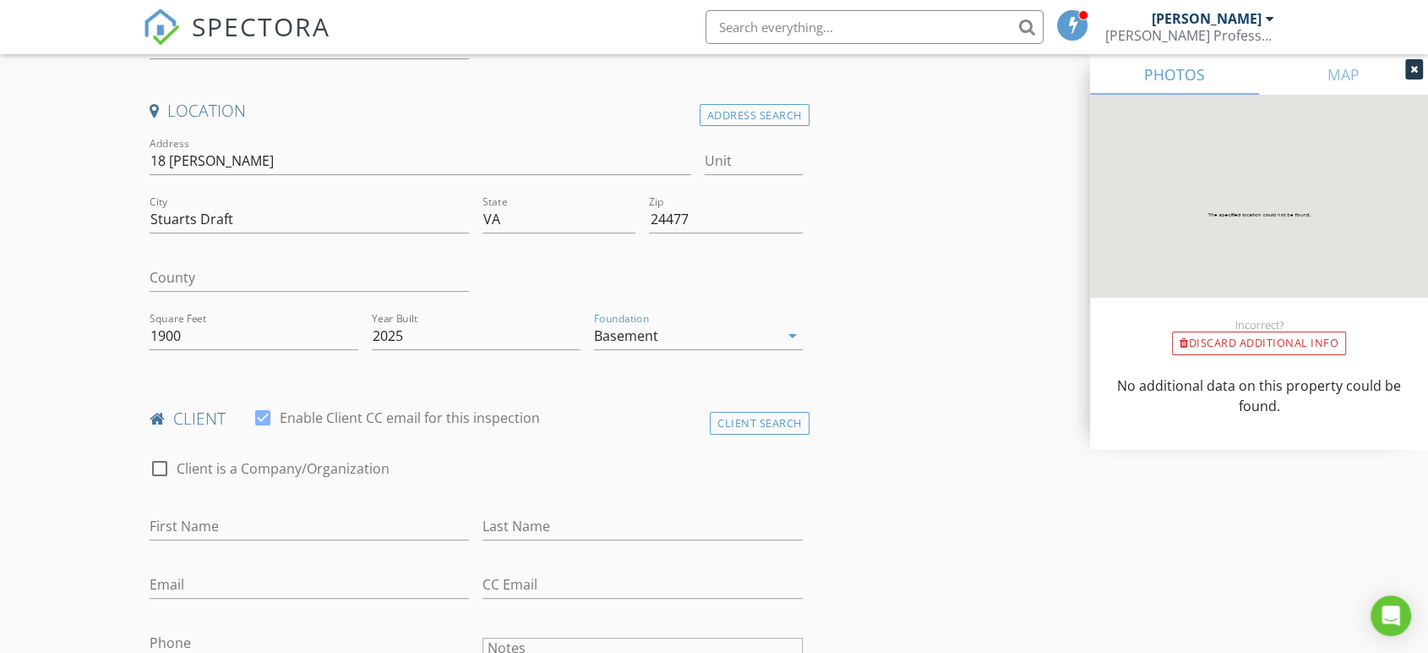
scroll to position [469, 0]
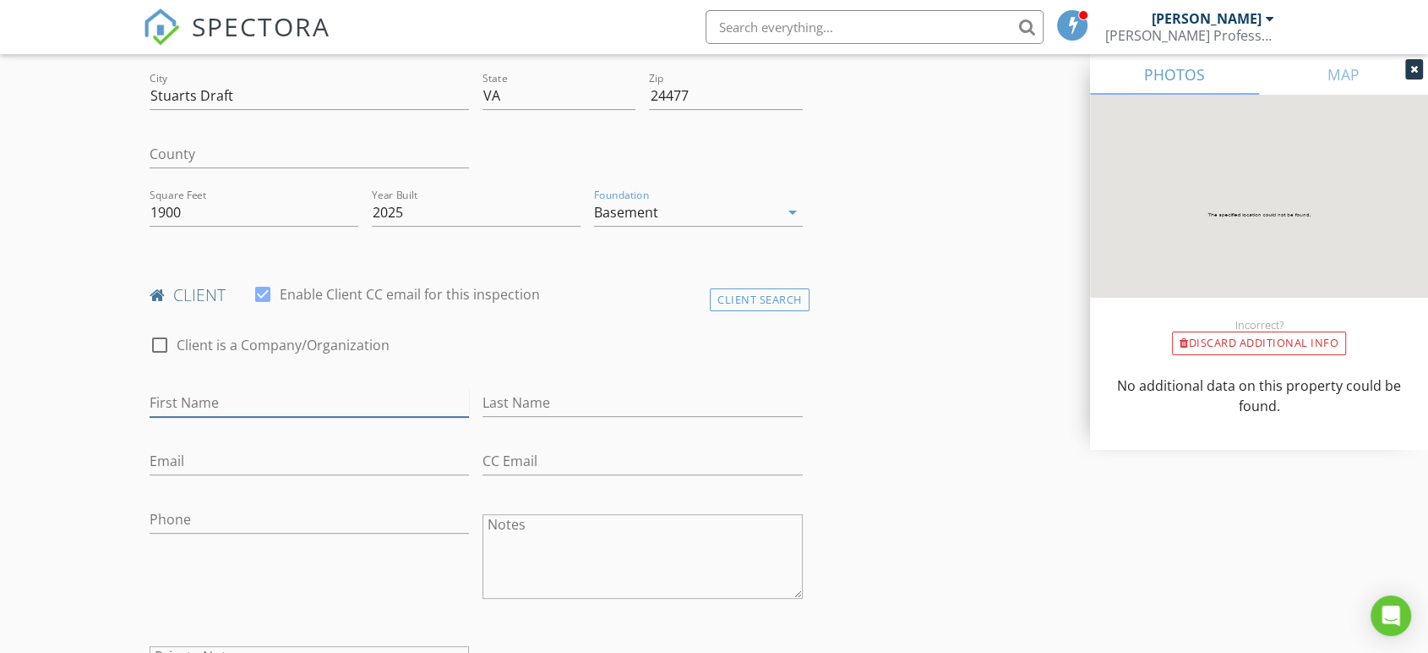
click at [292, 400] on input "First Name" at bounding box center [310, 403] width 320 height 28
type input "[PERSON_NAME]"
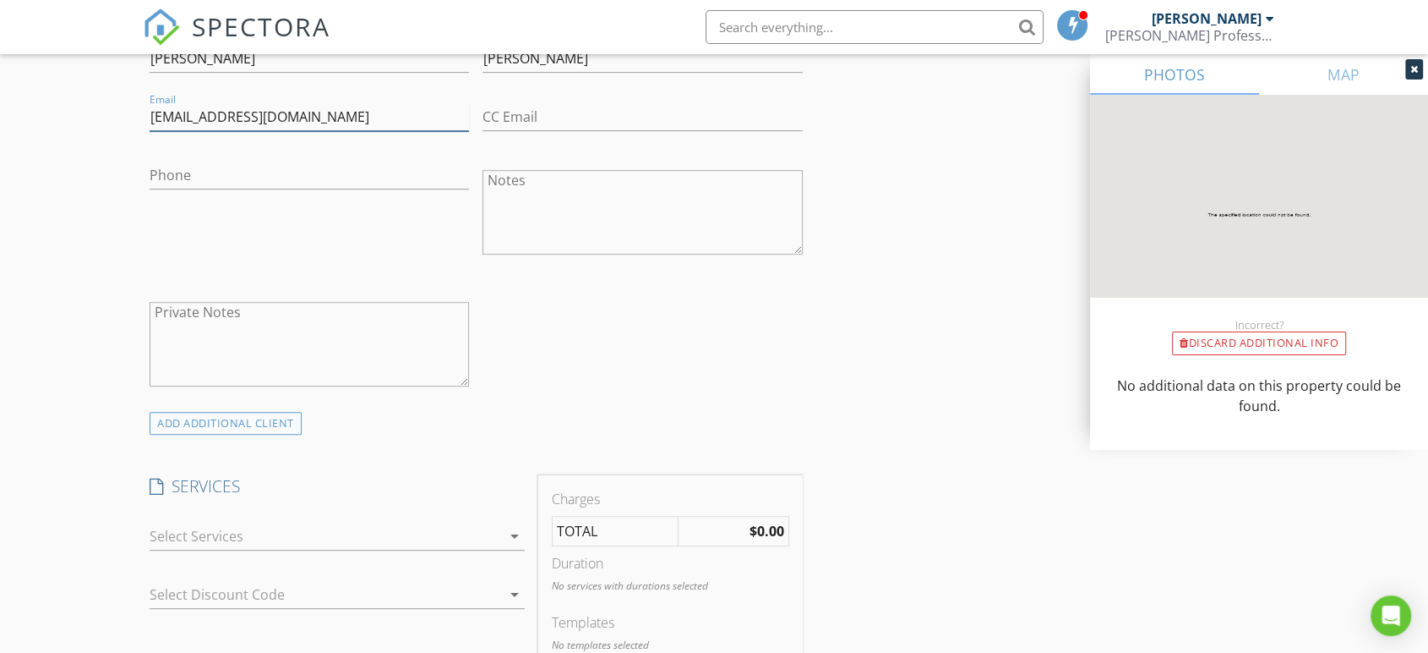
scroll to position [845, 0]
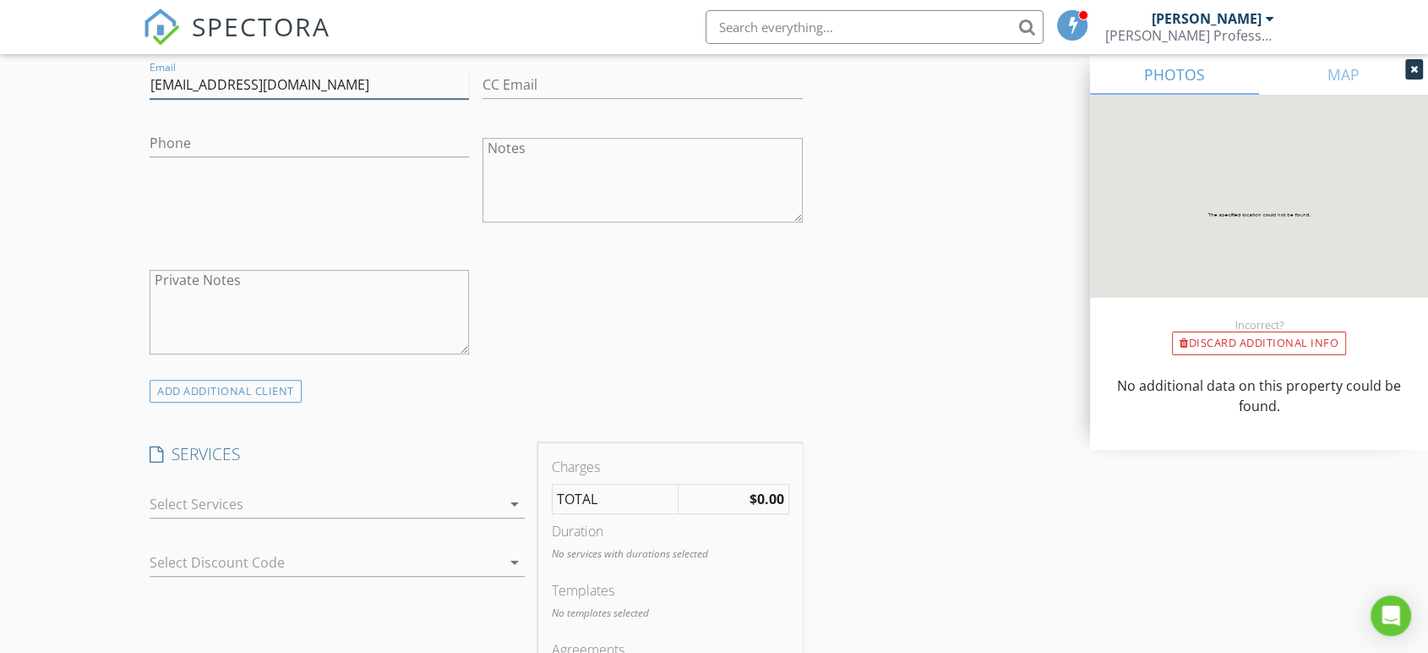
type input "[EMAIL_ADDRESS][DOMAIN_NAME]"
click at [307, 493] on div at bounding box center [326, 503] width 352 height 27
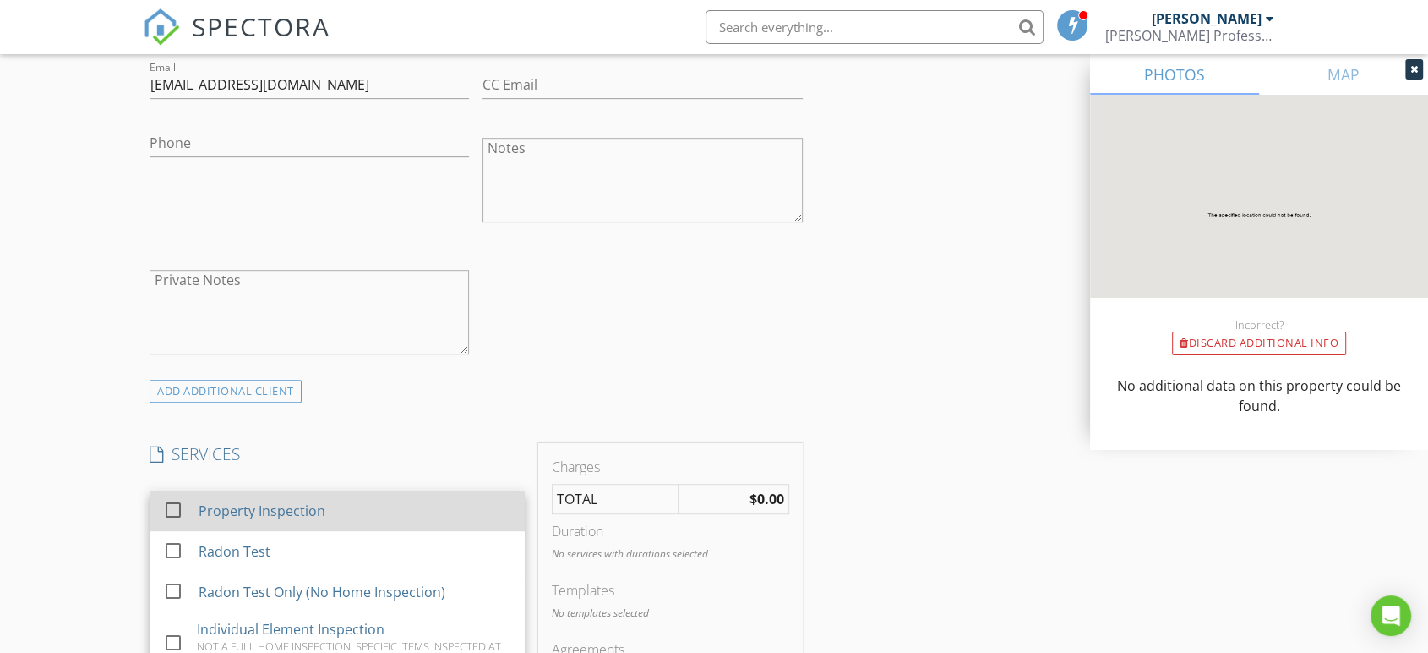
click at [169, 504] on div at bounding box center [173, 509] width 29 height 29
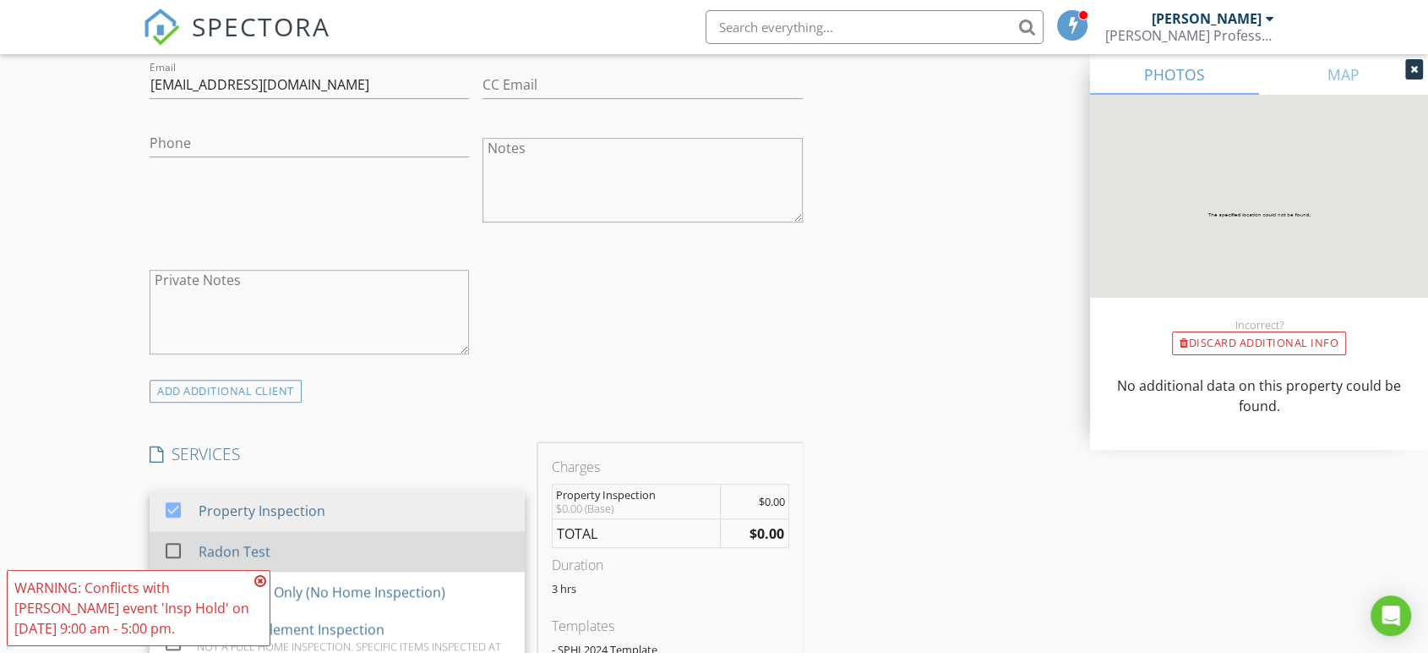
click at [169, 546] on div at bounding box center [173, 550] width 29 height 29
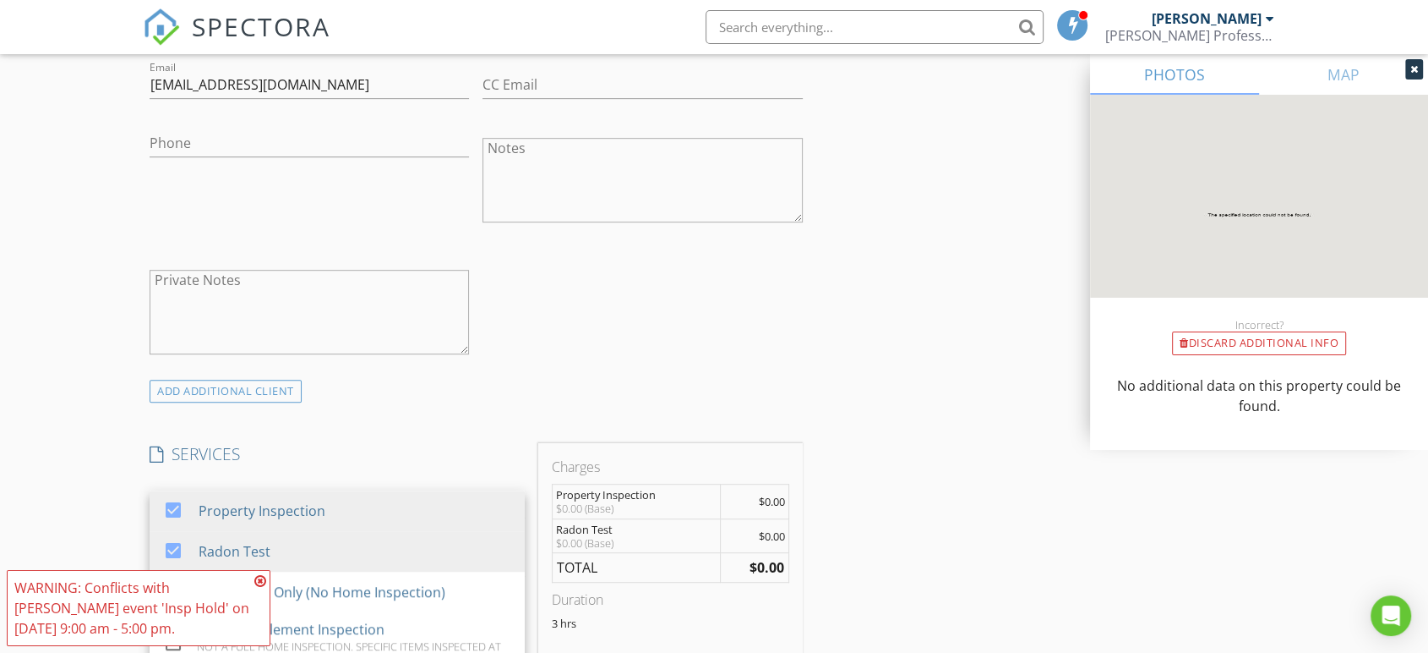
click at [258, 576] on icon at bounding box center [260, 581] width 12 height 14
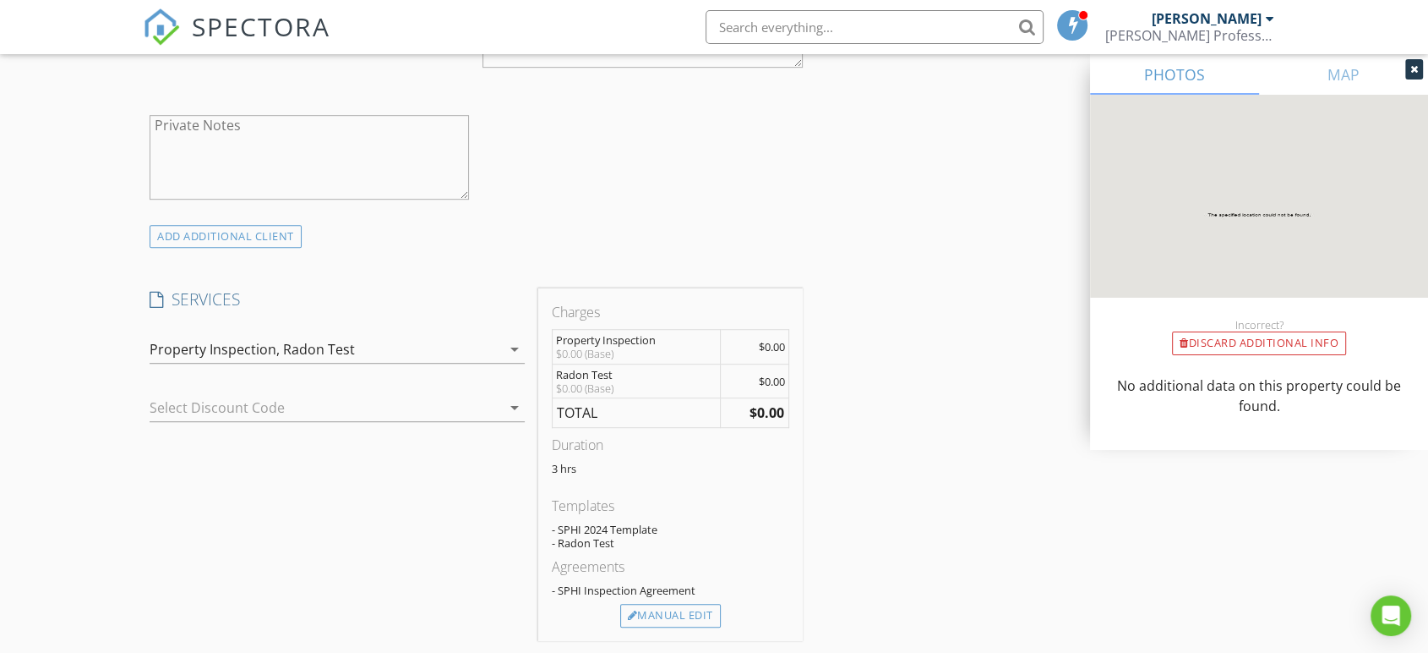
scroll to position [1033, 0]
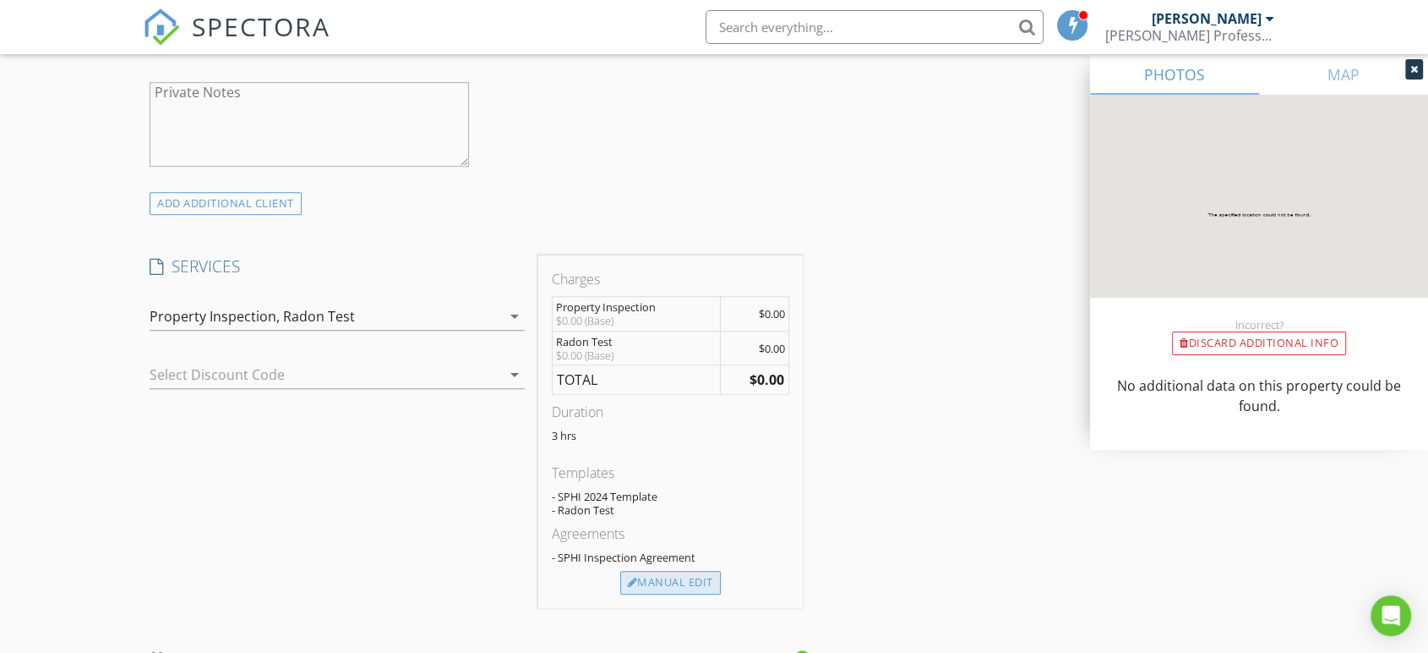
click at [690, 576] on div "Manual Edit" at bounding box center [670, 583] width 101 height 24
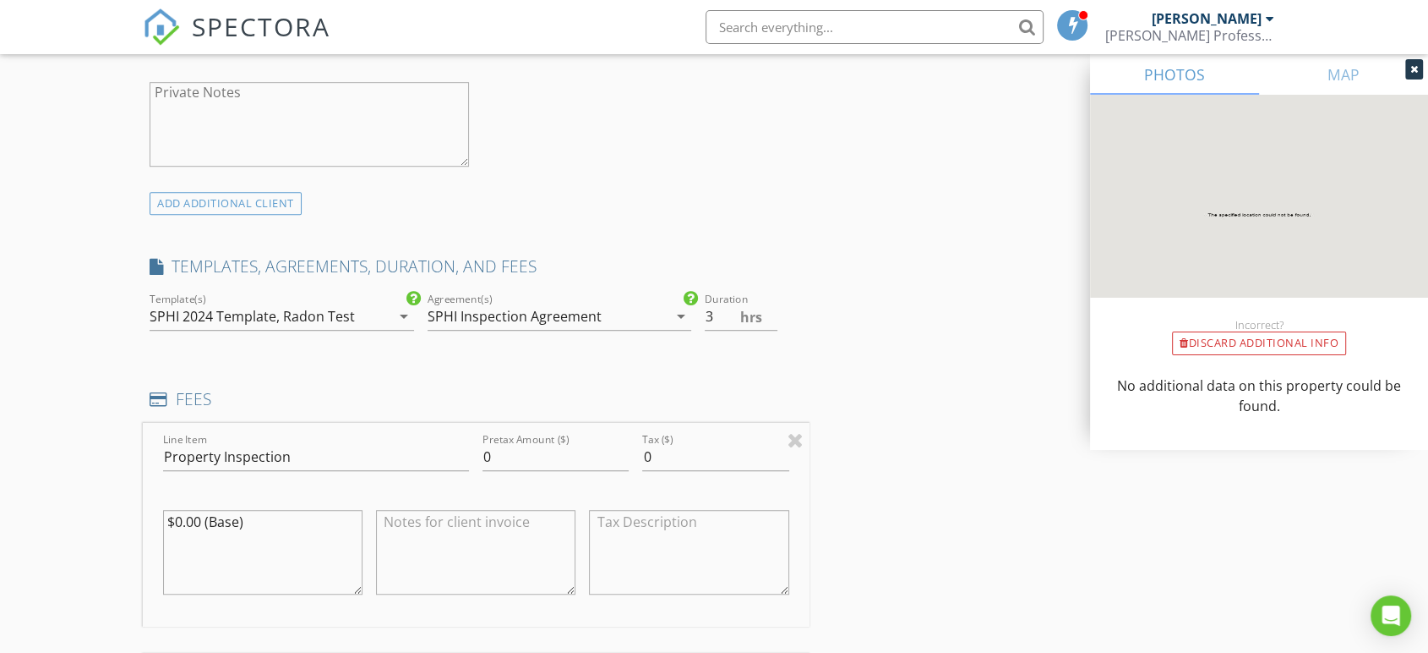
click at [567, 319] on div "SPHI Inspection Agreement" at bounding box center [515, 316] width 174 height 15
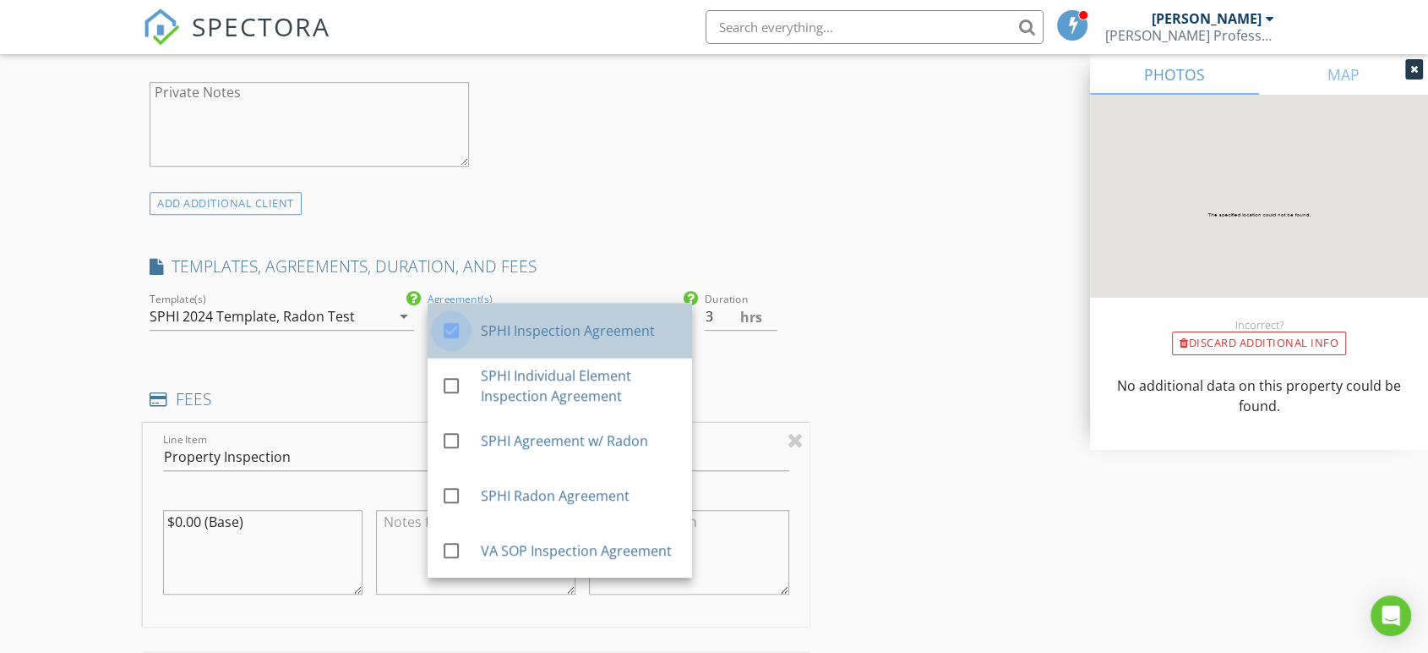
click at [442, 324] on div at bounding box center [451, 330] width 29 height 29
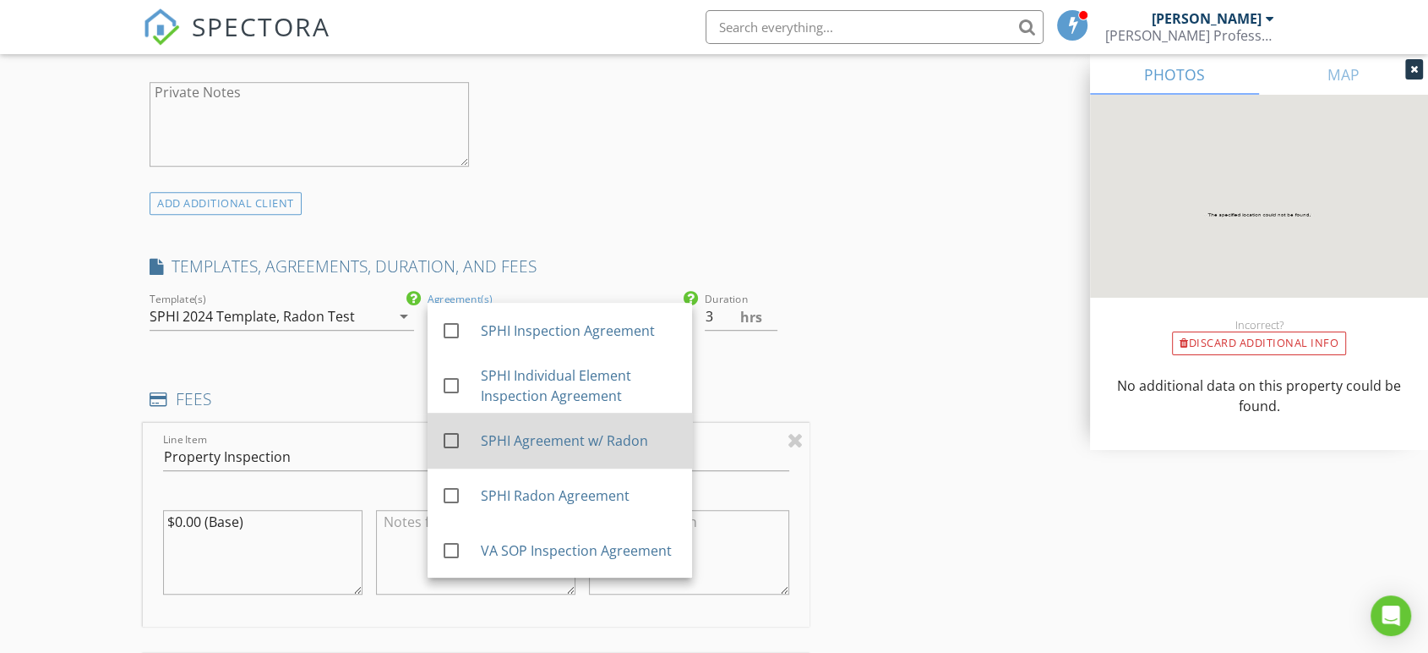
click at [447, 439] on div at bounding box center [451, 440] width 29 height 29
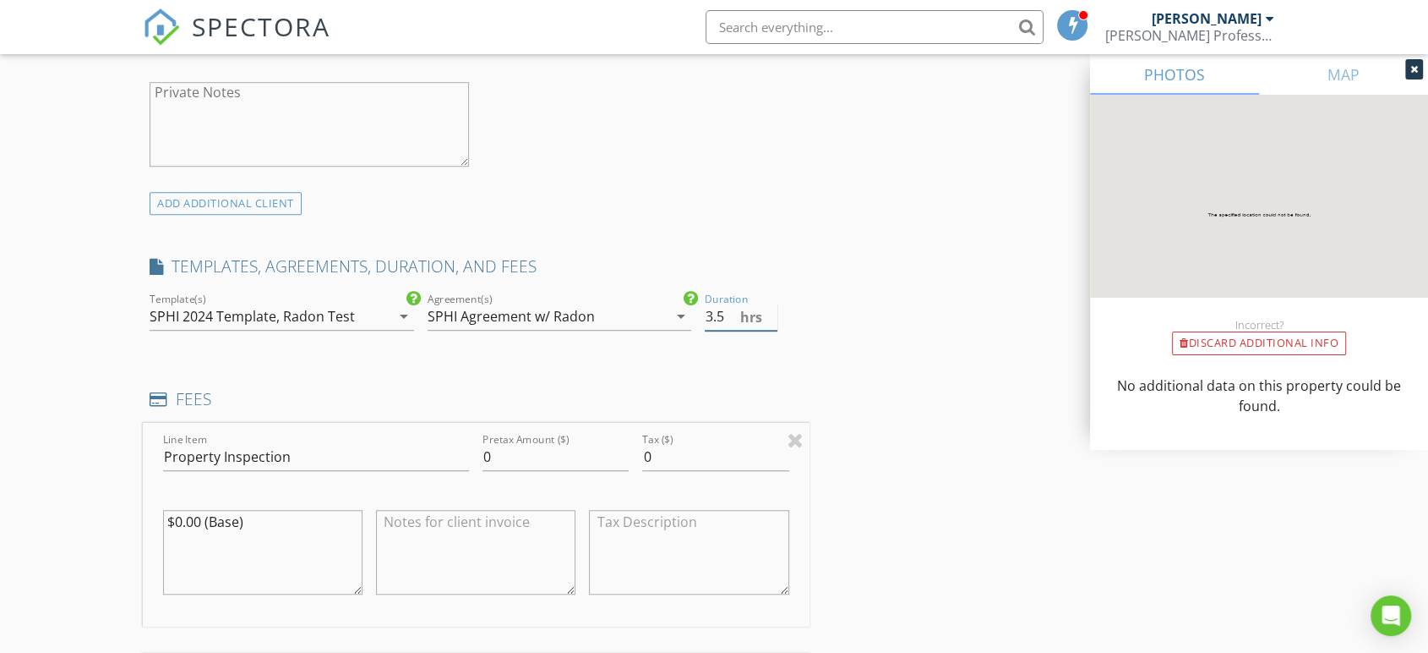
type input "3.5"
click at [771, 310] on input "3.5" at bounding box center [741, 317] width 72 height 28
drag, startPoint x: 568, startPoint y: 445, endPoint x: 467, endPoint y: 451, distance: 100.8
click at [473, 451] on div "Line Item Property Inspection Pretax Amount ($) 0 Tax ($) 0 $0.00 (Base)" at bounding box center [476, 525] width 667 height 204
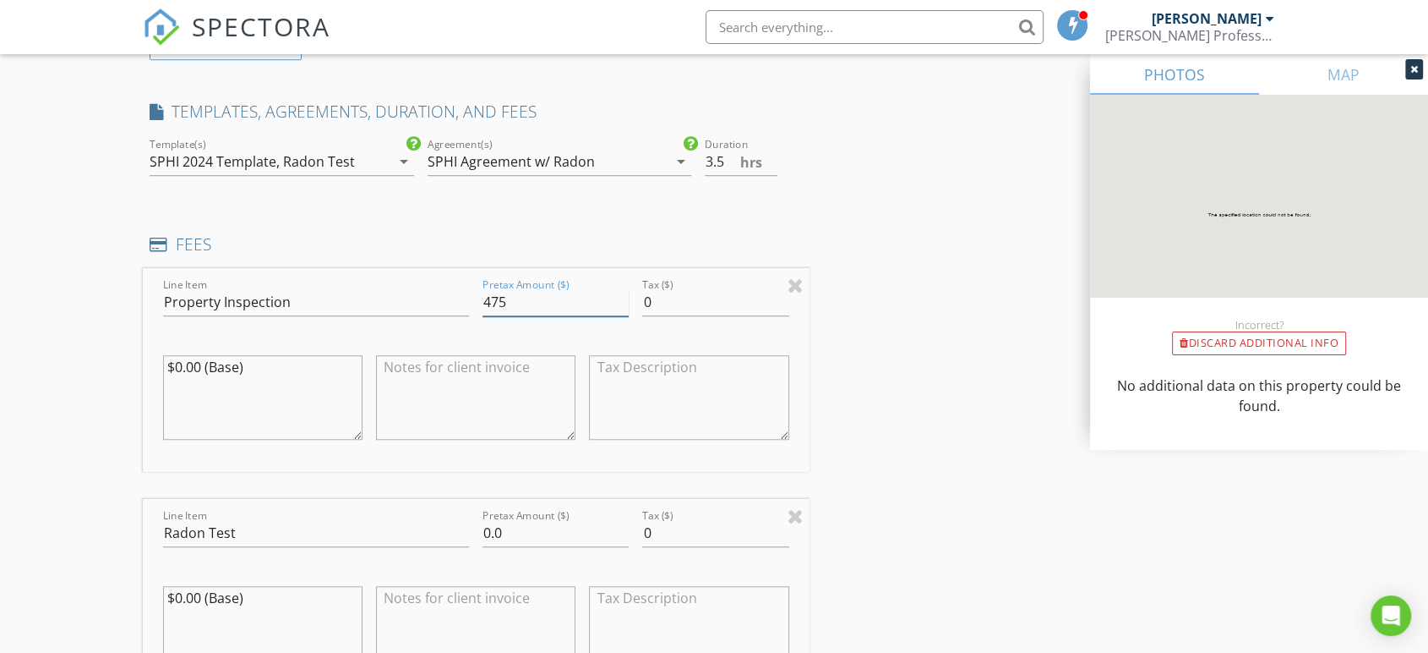
scroll to position [1221, 0]
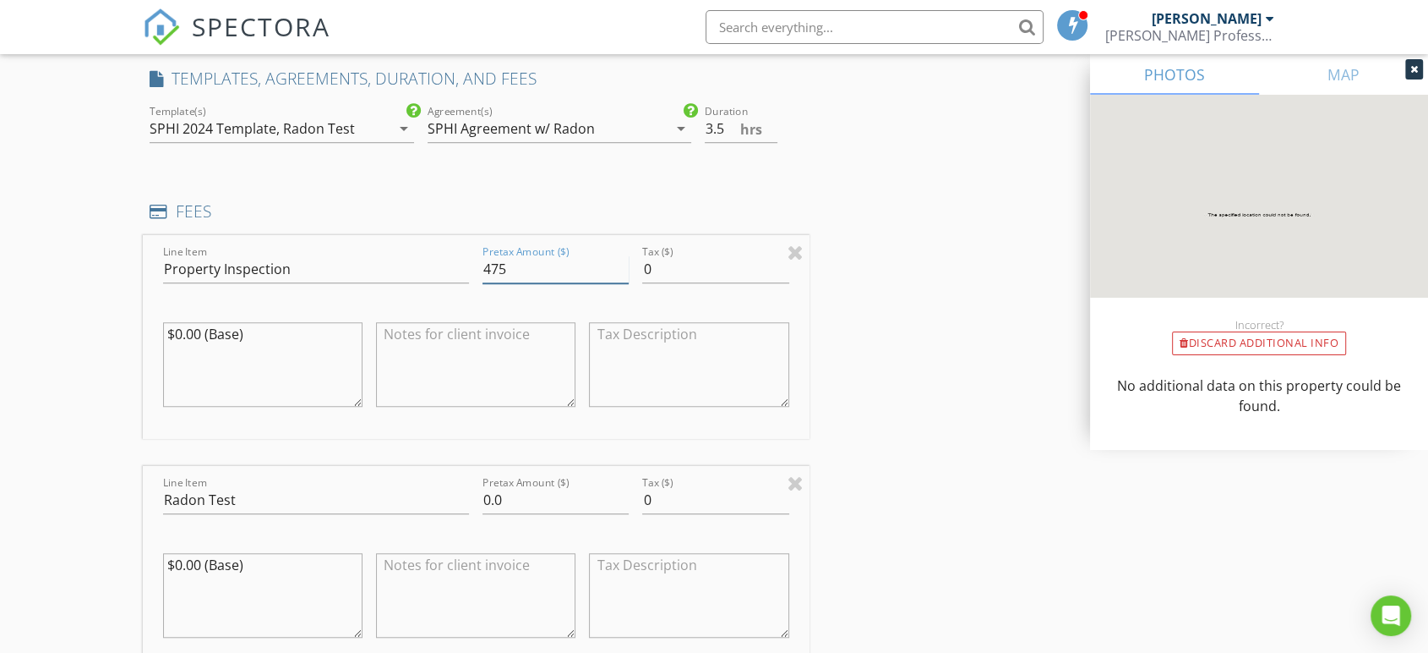
type input "475"
drag, startPoint x: 506, startPoint y: 494, endPoint x: 385, endPoint y: 491, distance: 120.9
click at [391, 491] on div "Line Item Radon Test Pretax Amount ($) 0.0 Tax ($) 0 $0.00 (Base)" at bounding box center [476, 568] width 667 height 204
type input "150"
click at [900, 369] on div "INSPECTOR(S) check_box Steve Sutton PRIMARY Steve Sutton arrow_drop_down check_…" at bounding box center [714, 492] width 1143 height 3033
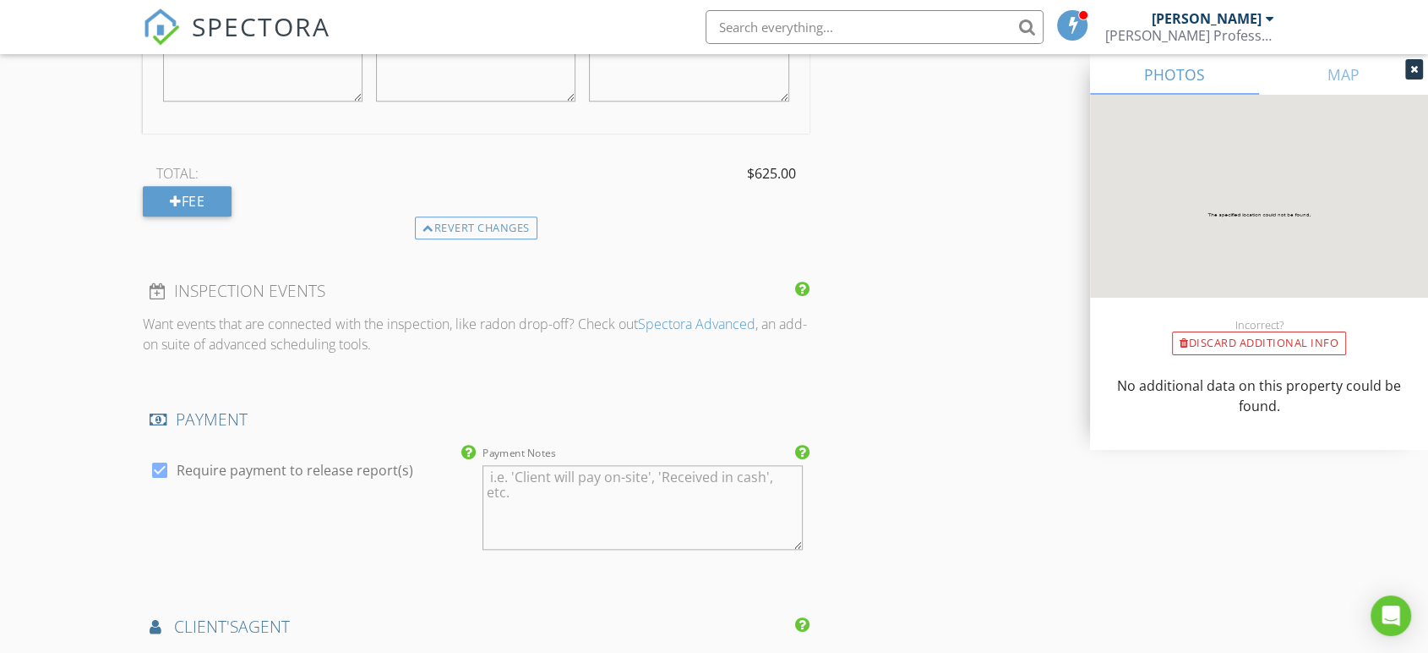
scroll to position [1878, 0]
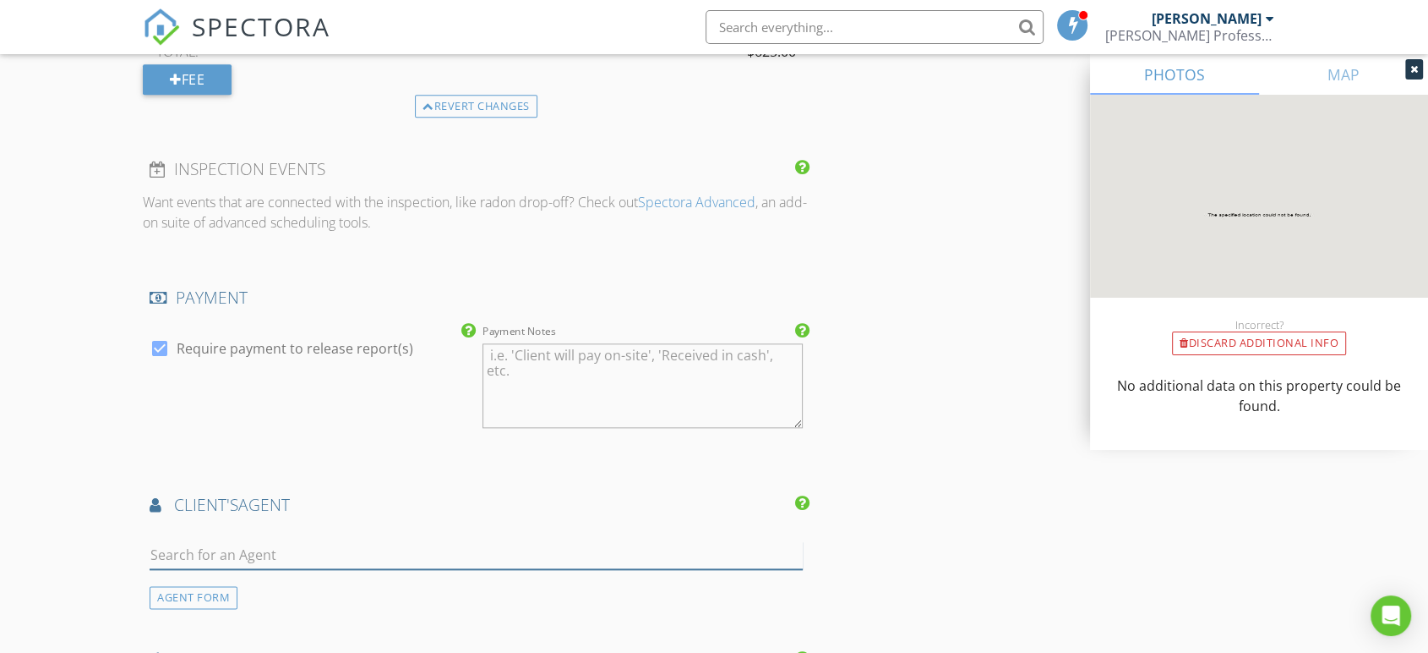
click at [434, 545] on input "text" at bounding box center [476, 555] width 653 height 28
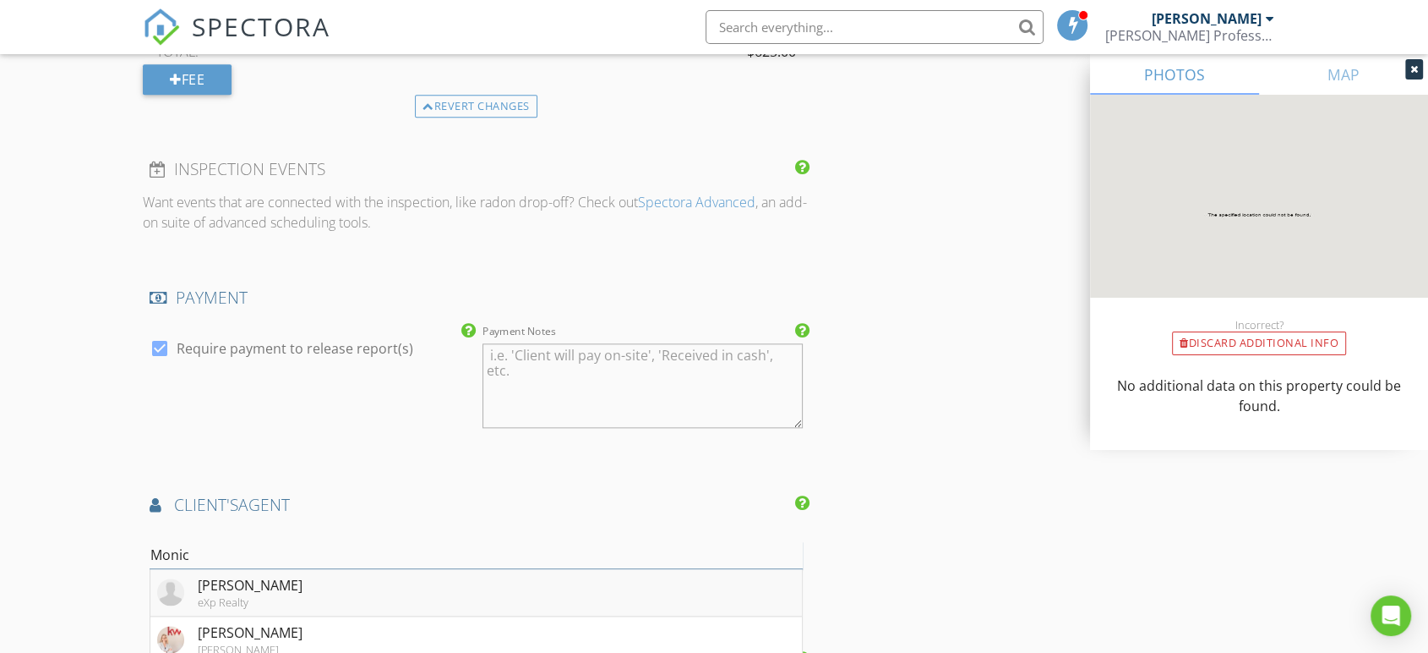
type input "Monic"
click at [395, 592] on li "Monica Snow eXp Realty" at bounding box center [476, 592] width 652 height 47
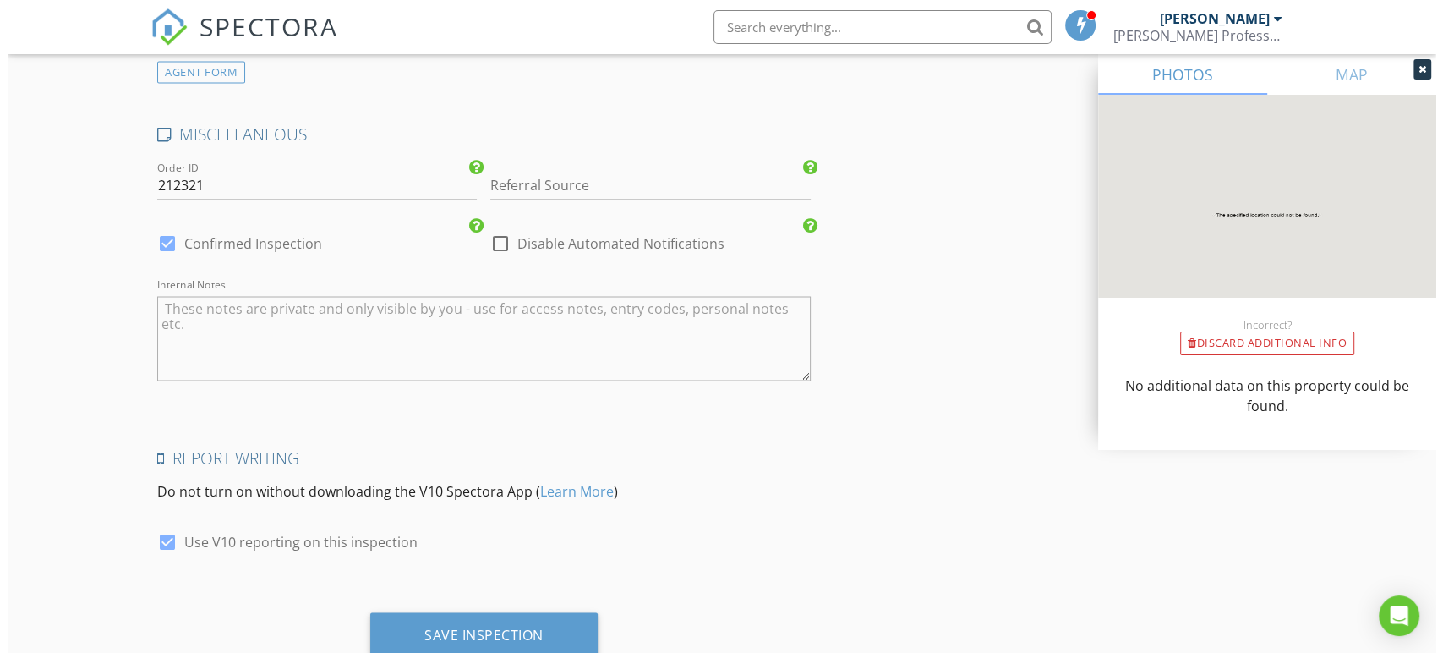
scroll to position [2948, 0]
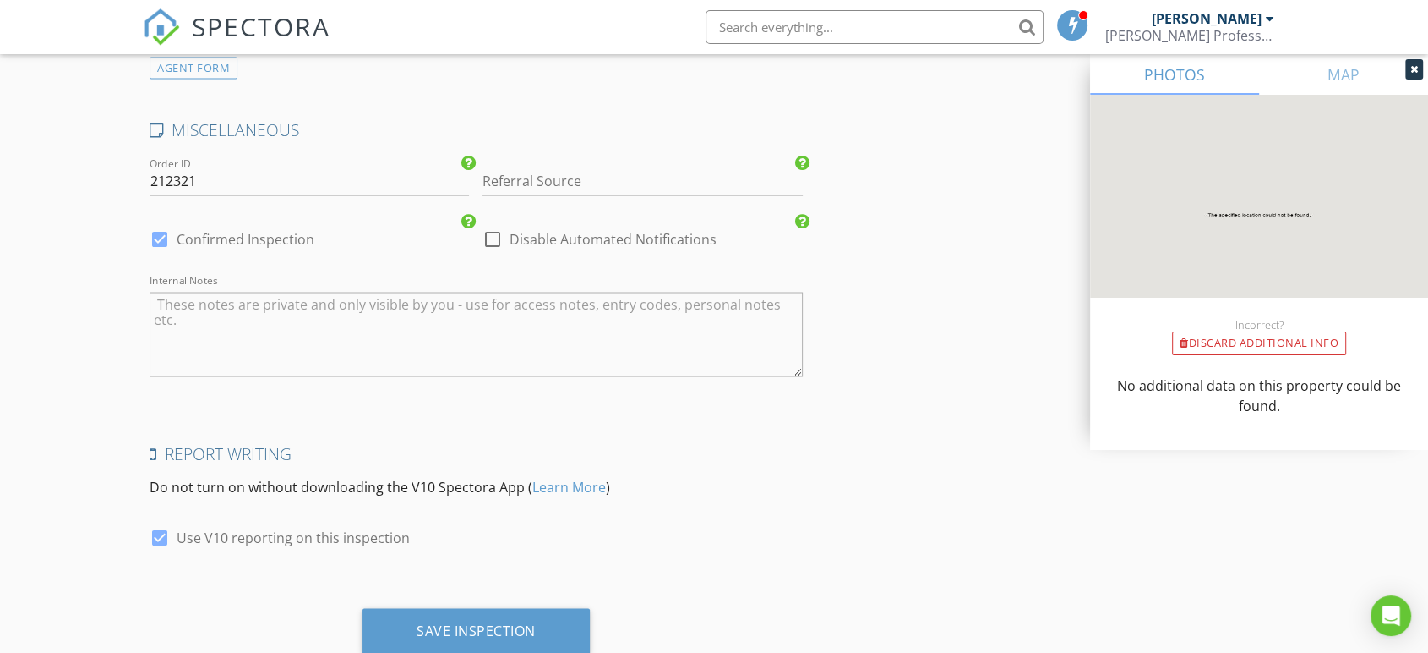
click at [164, 234] on div at bounding box center [159, 239] width 29 height 29
checkbox input "false"
checkbox input "true"
click at [503, 612] on div "Save Inspection" at bounding box center [476, 631] width 227 height 46
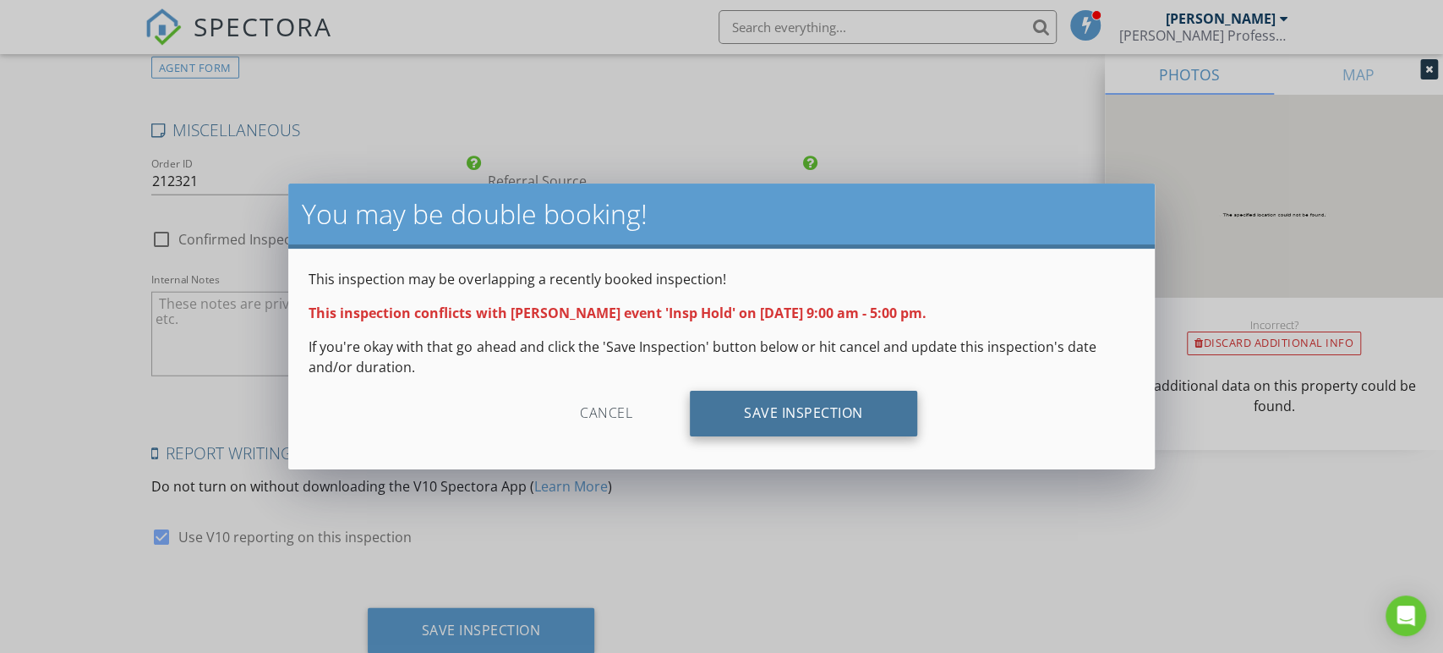
click at [797, 411] on div "Save Inspection" at bounding box center [803, 414] width 227 height 46
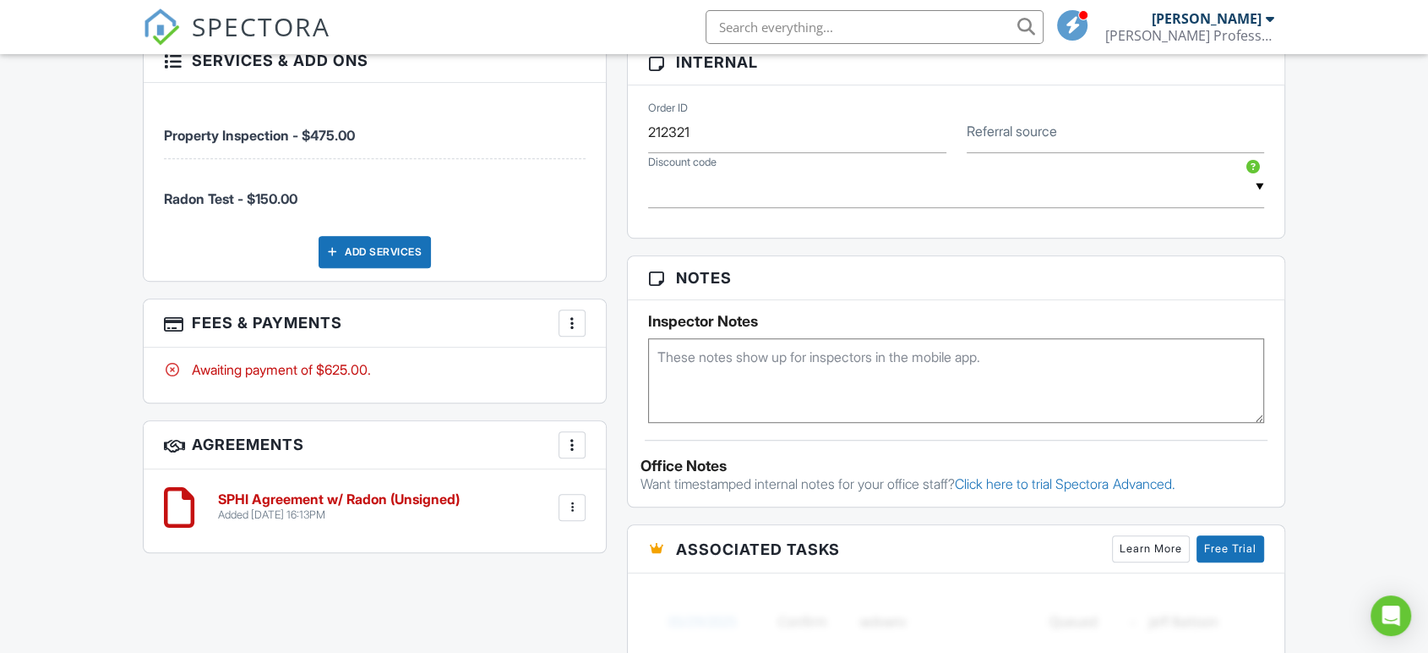
scroll to position [1082, 0]
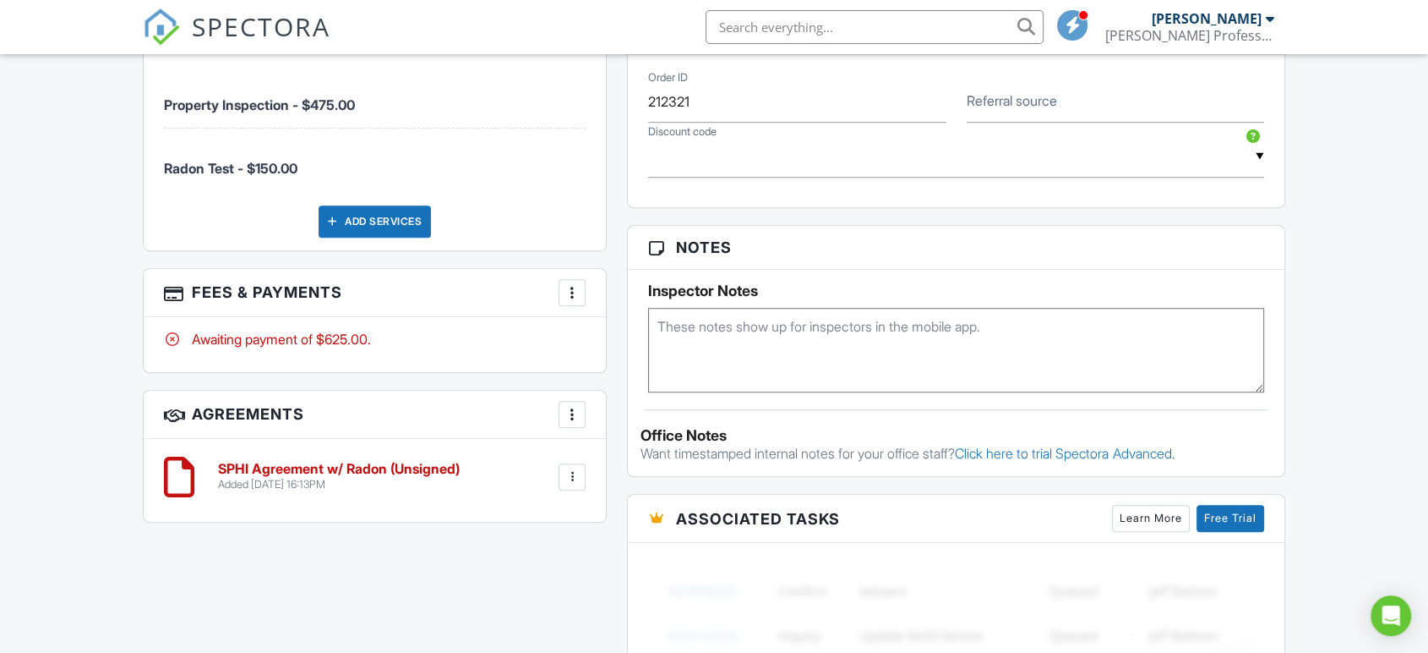
click at [1428, 456] on html "SPECTORA [PERSON_NAME] [PERSON_NAME] Professional Home Inspections, LLC Role: I…" at bounding box center [714, 71] width 1428 height 2306
click at [386, 465] on h6 "SPHI Agreement w/ Radon (Unsigned)" at bounding box center [339, 469] width 242 height 15
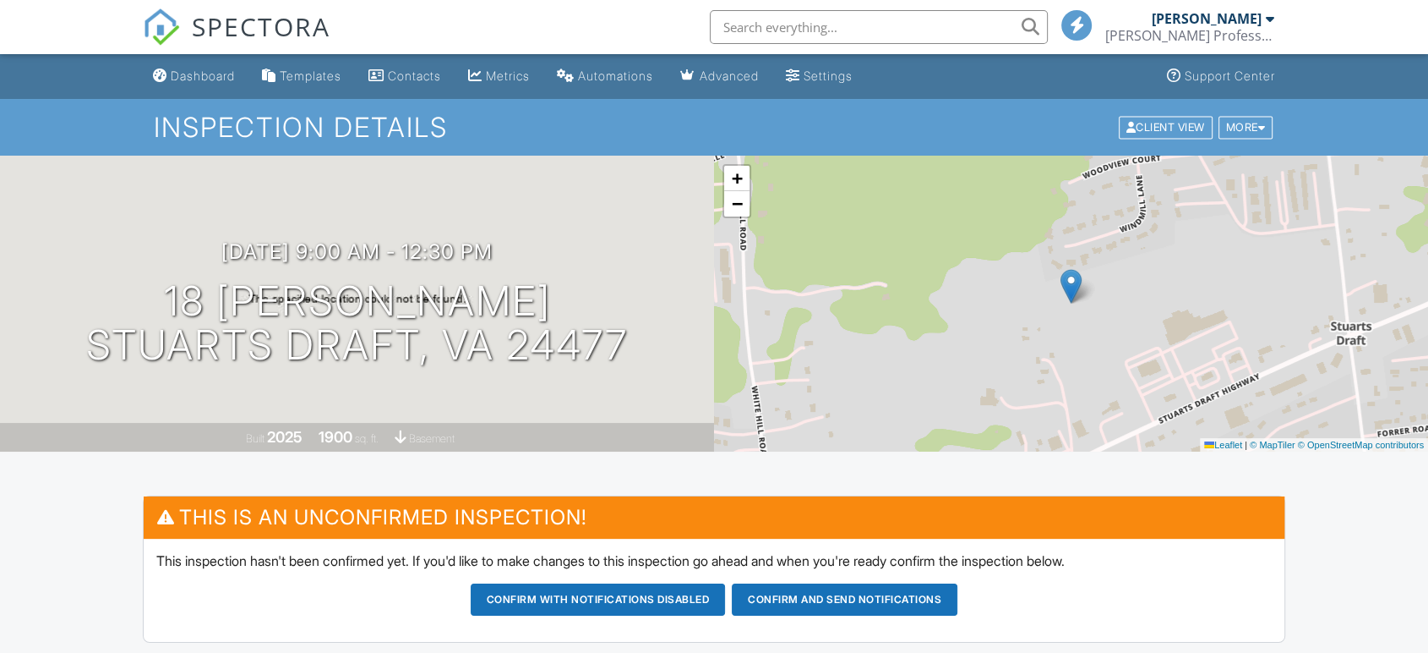
click at [726, 609] on button "Confirm and send notifications" at bounding box center [598, 599] width 255 height 32
